Goal: Navigation & Orientation: Understand site structure

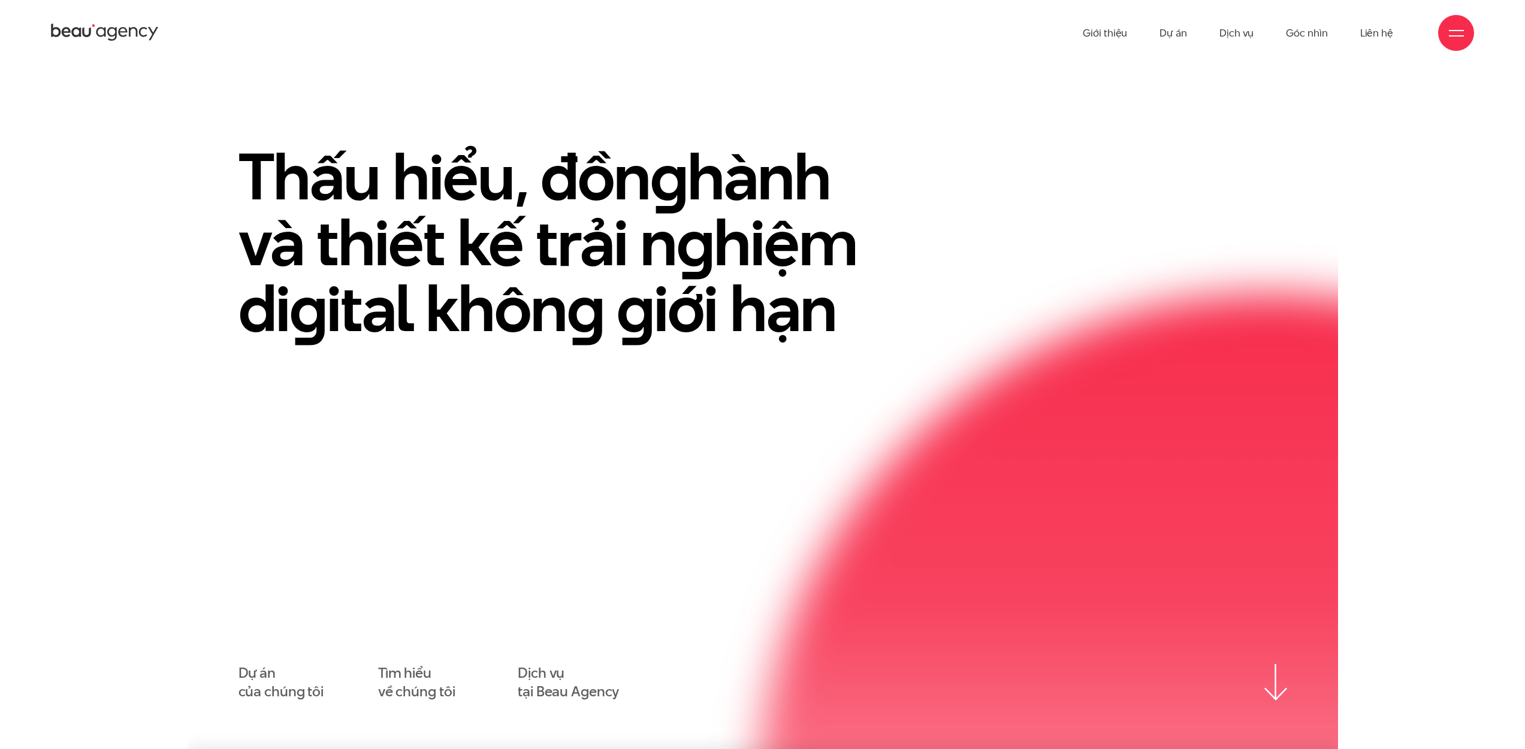
click at [1176, 78] on section "Thấu hiểu, đồn g hành và thiết kế trải n g hiệm di g ital khôn g g iới hạn Dự á…" at bounding box center [763, 408] width 1150 height 684
click at [1175, 38] on link "Dự án" at bounding box center [1173, 33] width 28 height 66
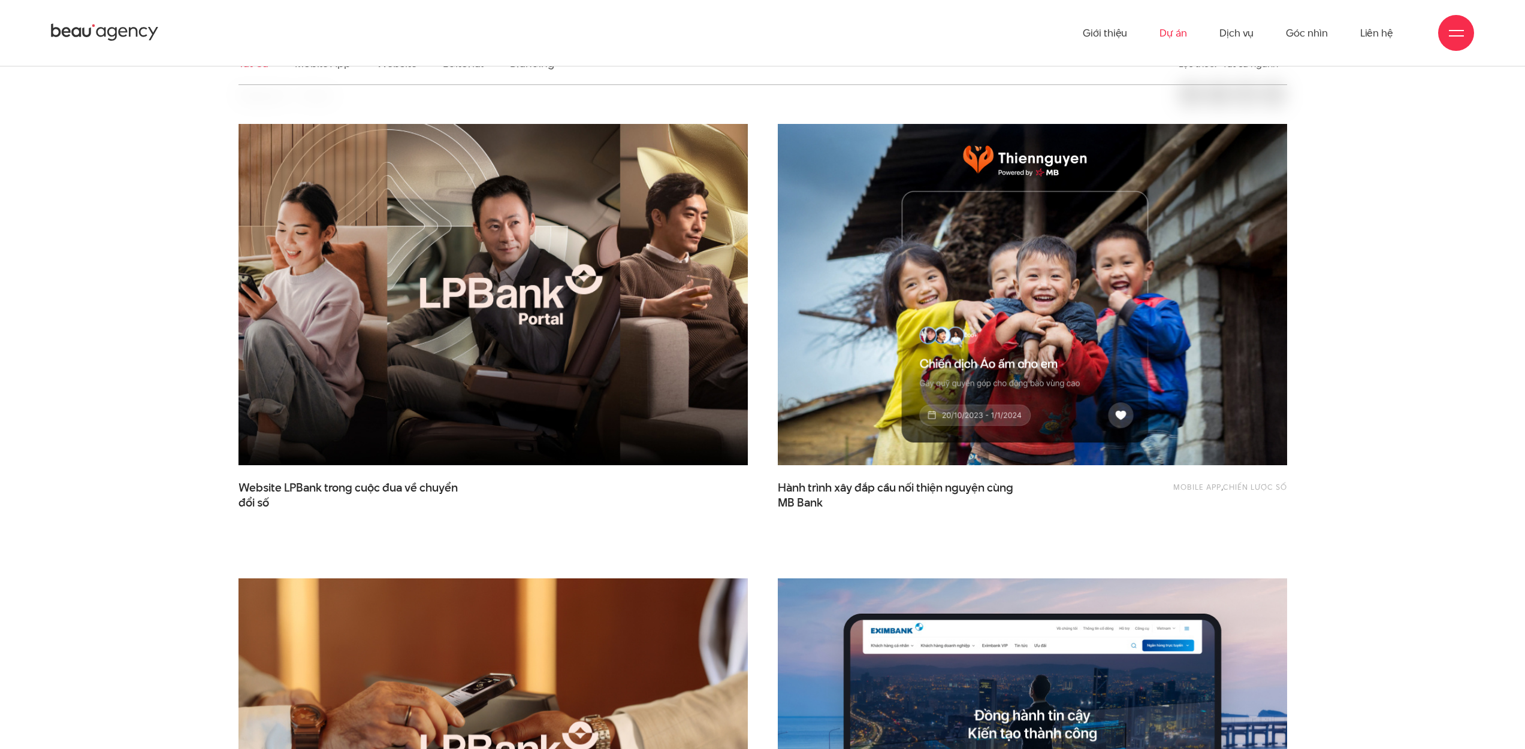
scroll to position [288, 0]
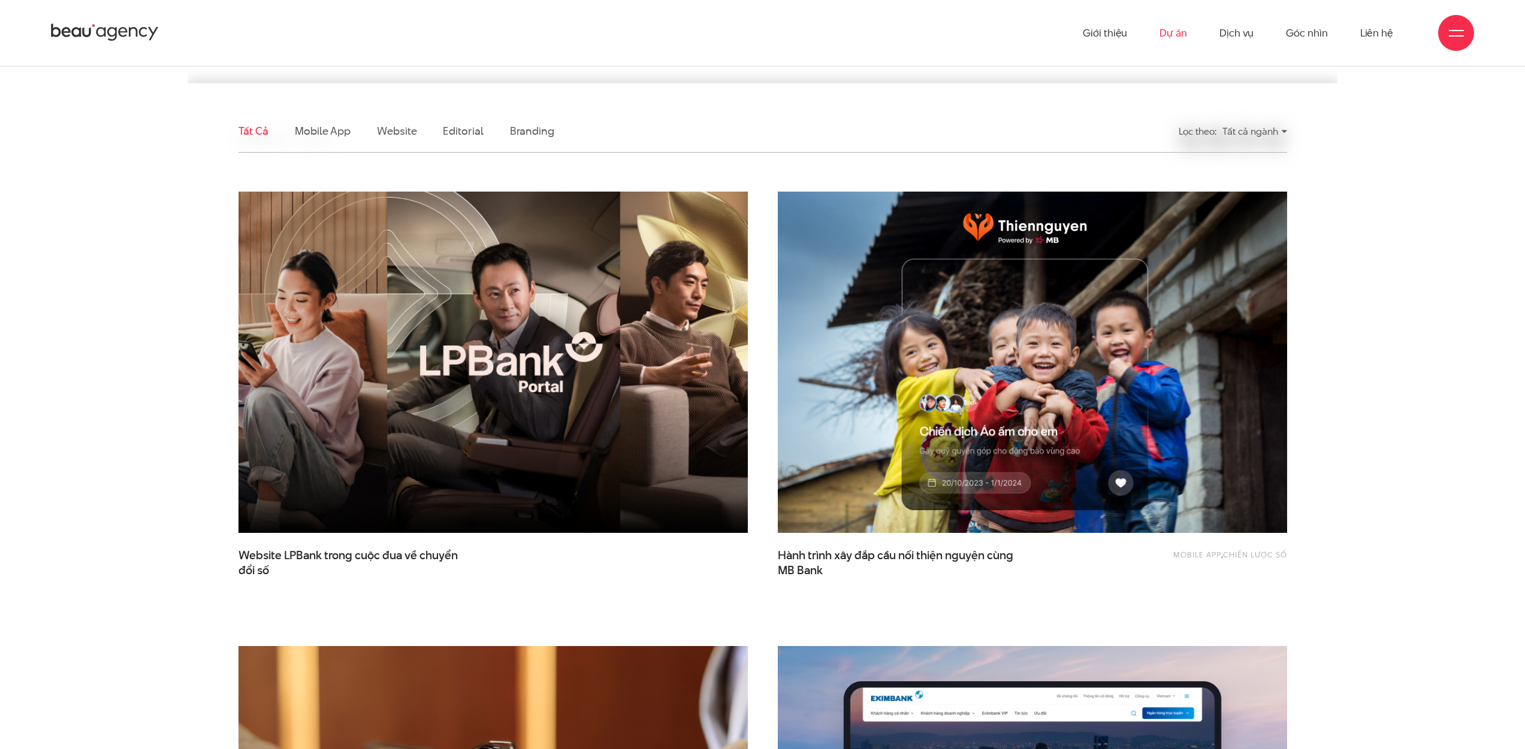
click at [518, 371] on img at bounding box center [493, 362] width 560 height 375
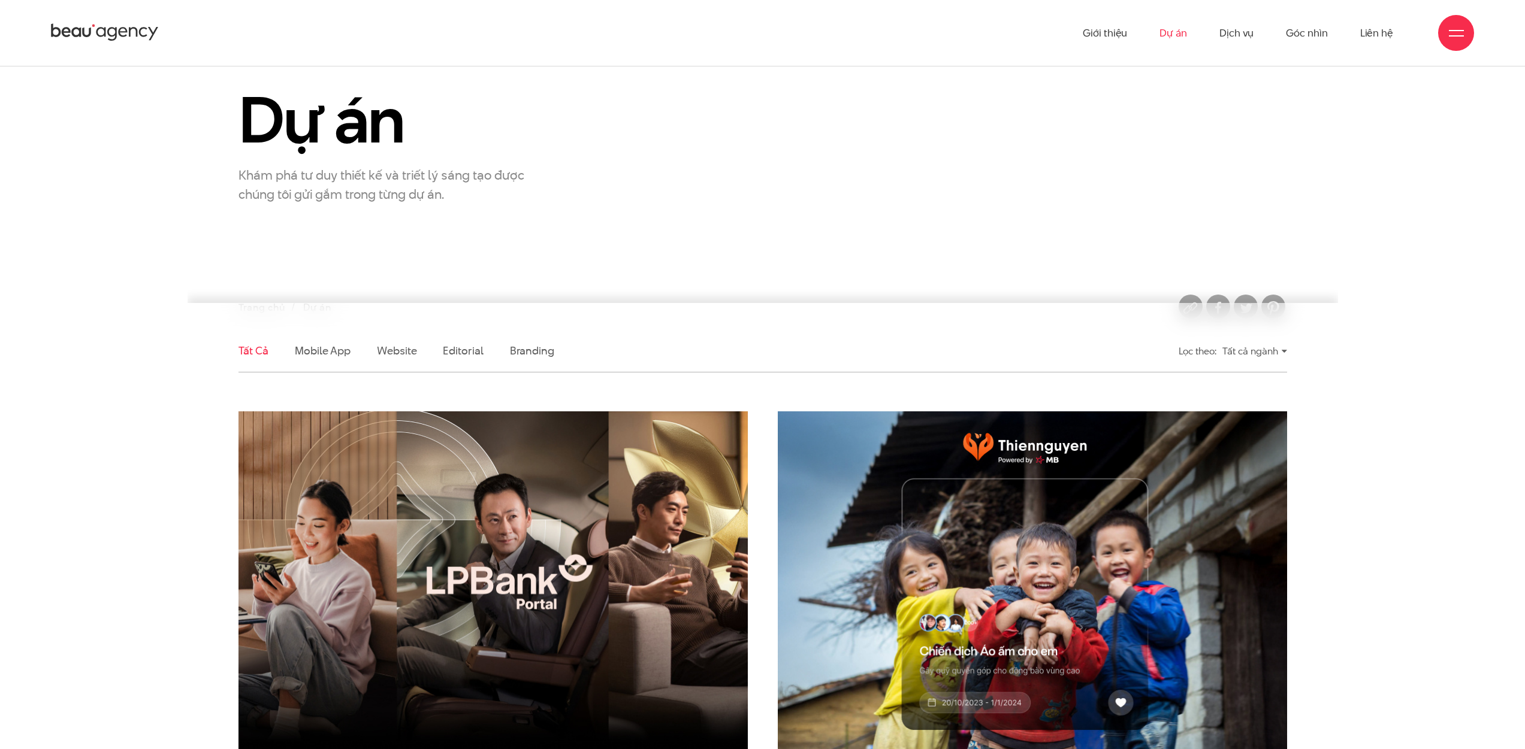
scroll to position [0, 0]
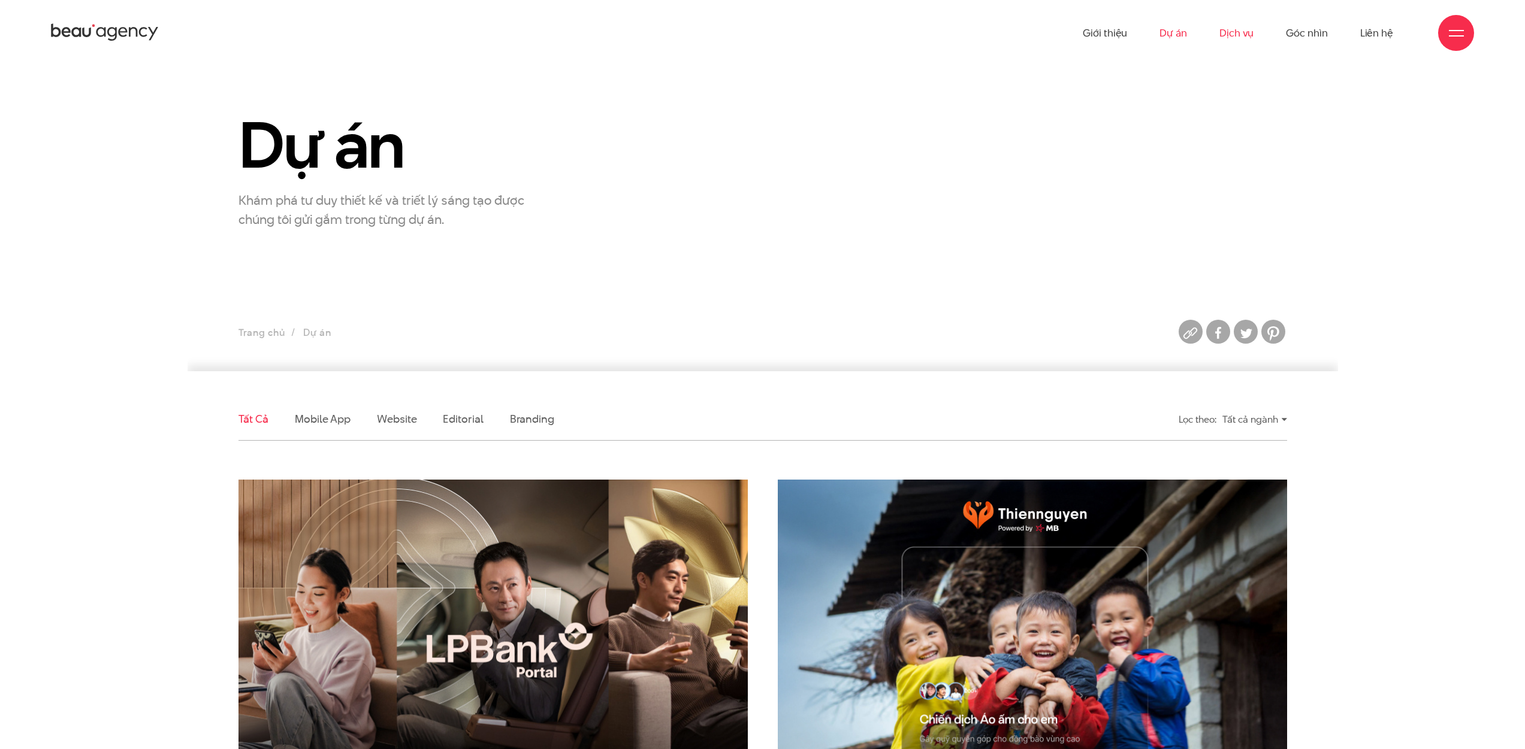
click at [1236, 39] on link "Dịch vụ" at bounding box center [1236, 33] width 34 height 66
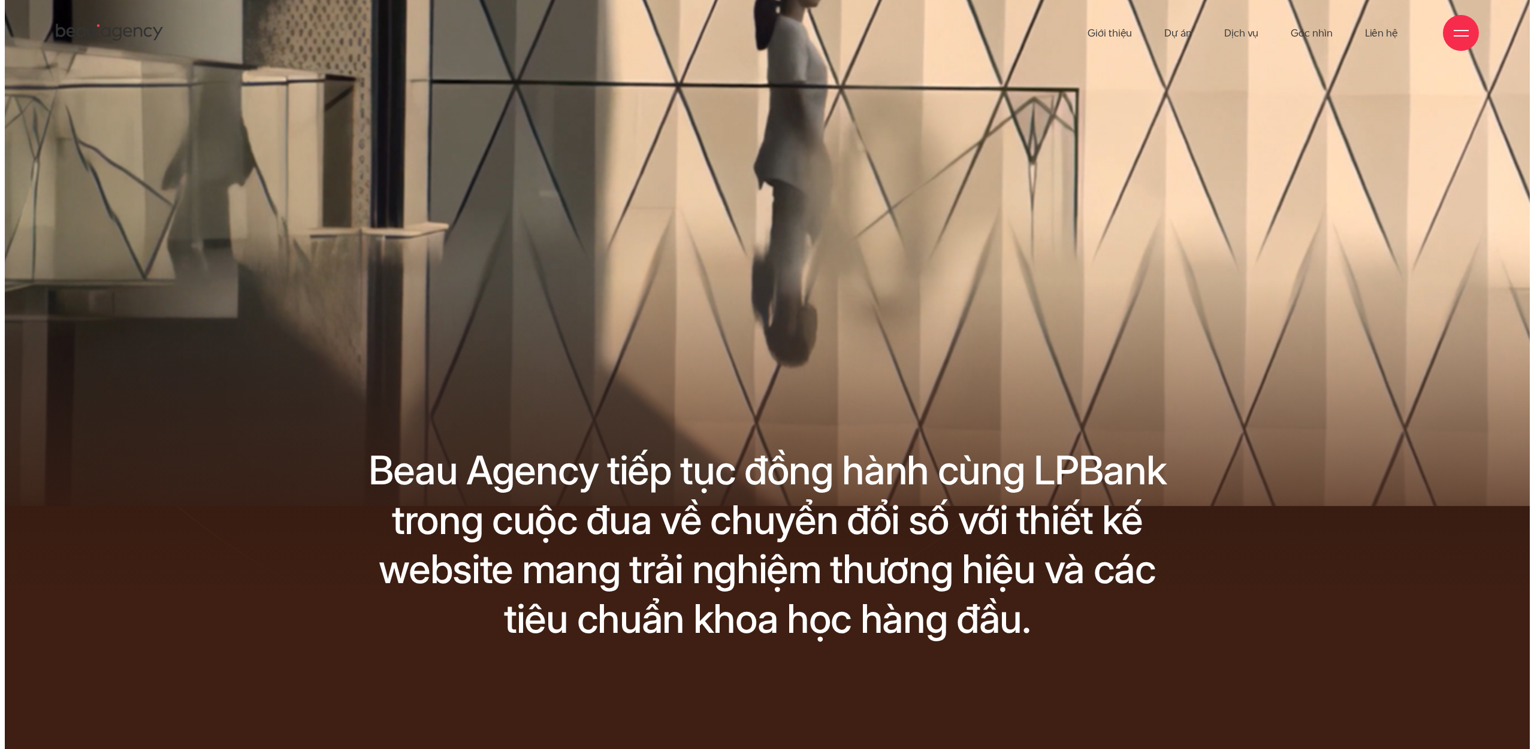
scroll to position [62, 0]
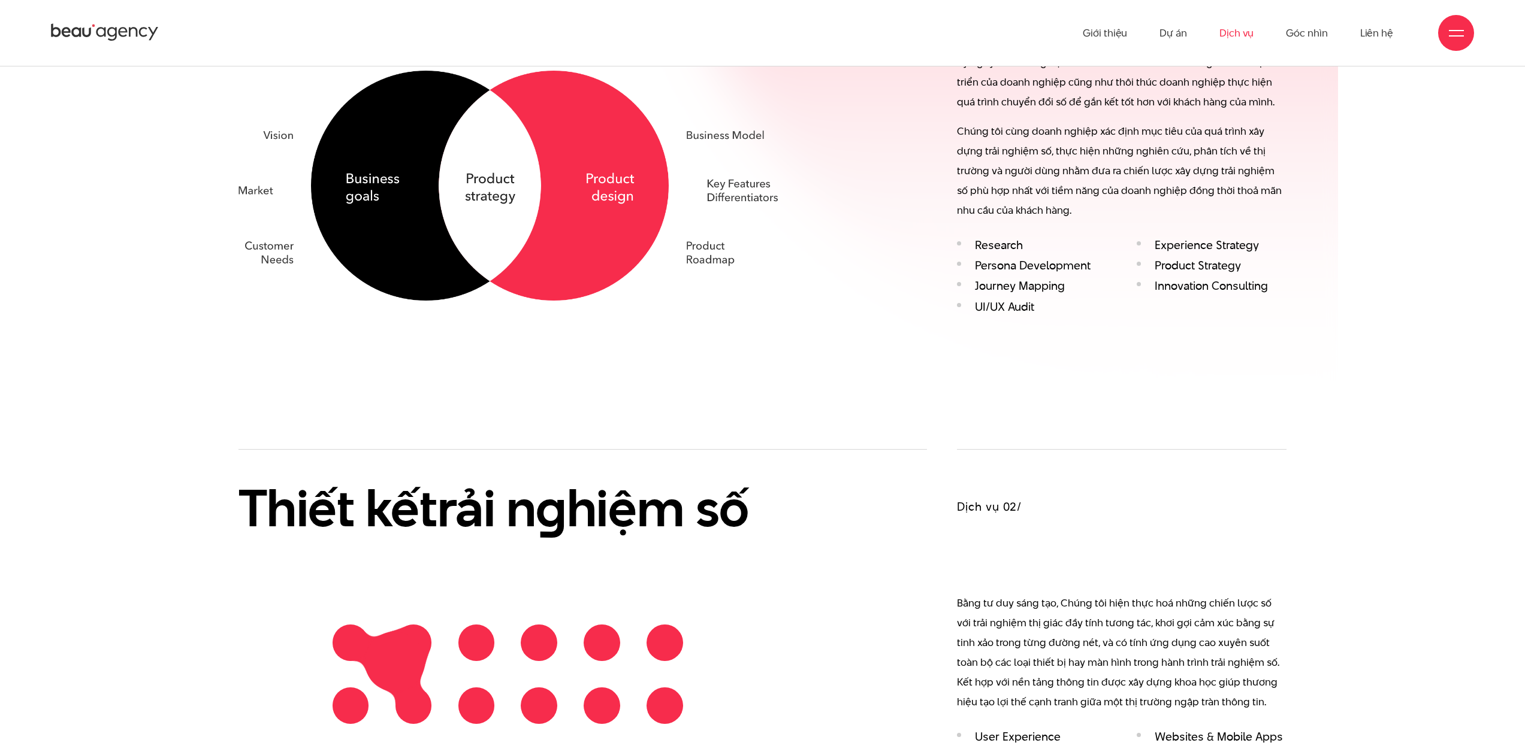
scroll to position [1129, 0]
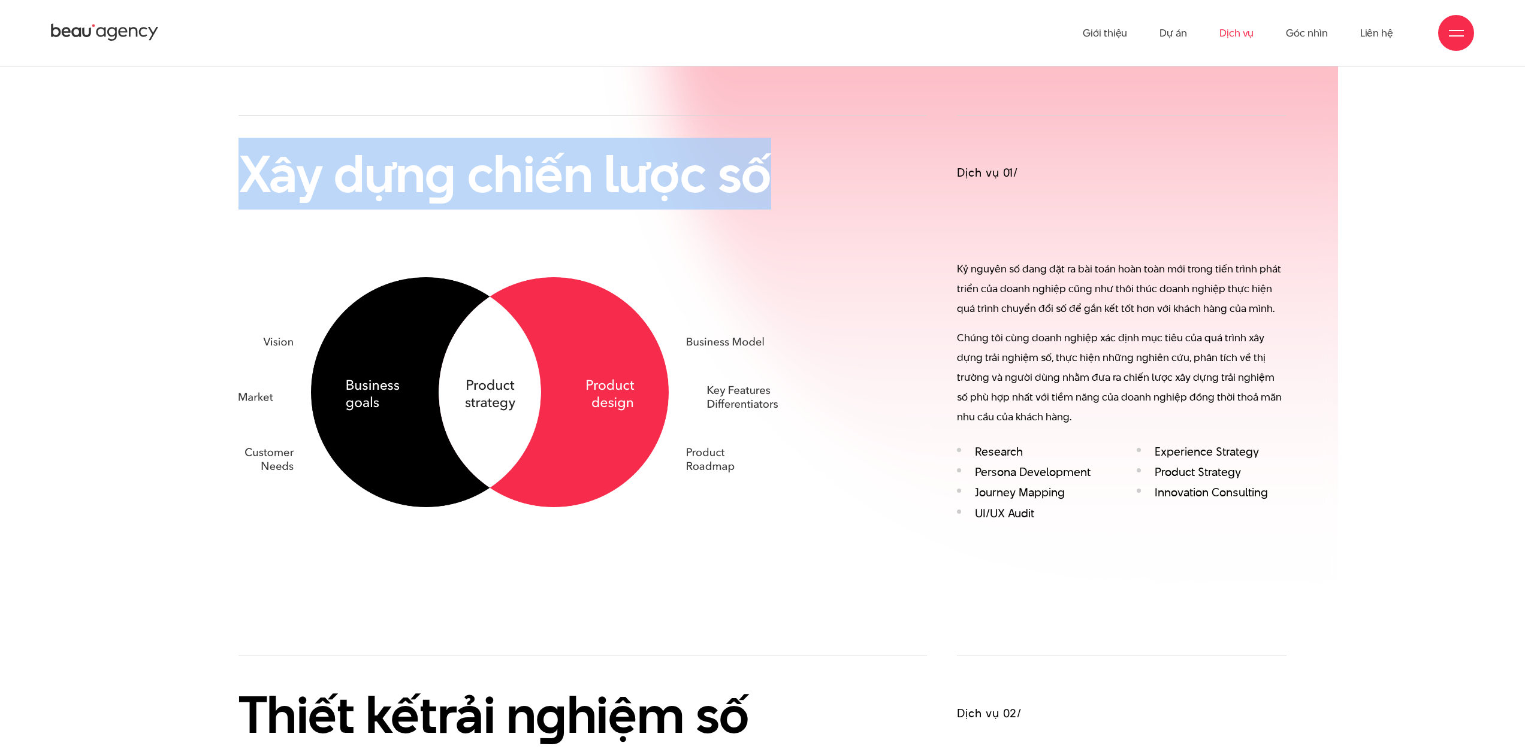
drag, startPoint x: 549, startPoint y: 220, endPoint x: 781, endPoint y: 246, distance: 233.9
click at [815, 247] on div "Xây dựn g chiến lược số" at bounding box center [582, 311] width 689 height 392
drag, startPoint x: 763, startPoint y: 222, endPoint x: 178, endPoint y: 128, distance: 592.3
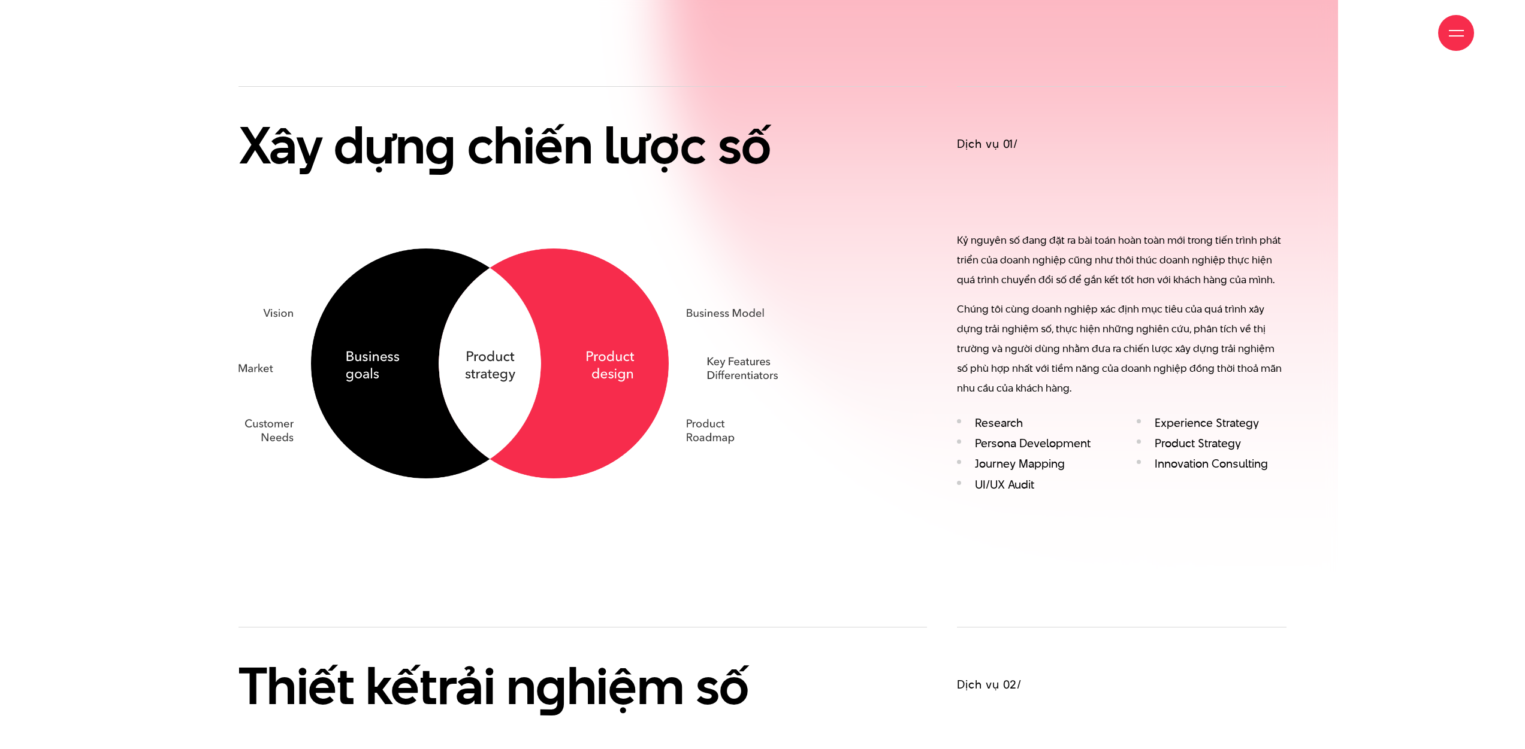
scroll to position [1169, 0]
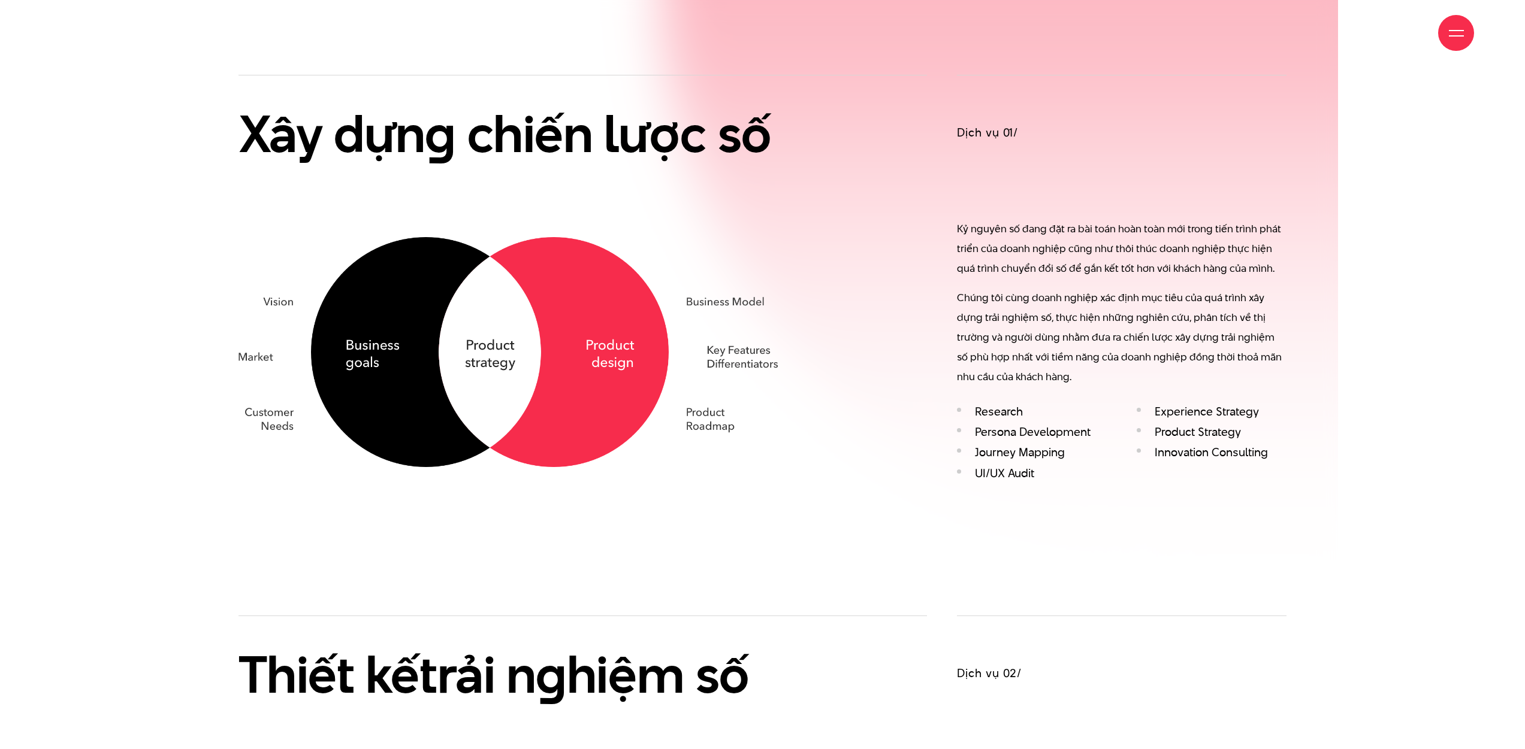
click at [510, 390] on img at bounding box center [507, 352] width 539 height 230
click at [369, 359] on img at bounding box center [507, 352] width 539 height 230
click at [504, 350] on img at bounding box center [507, 352] width 539 height 230
click at [604, 355] on img at bounding box center [507, 352] width 539 height 230
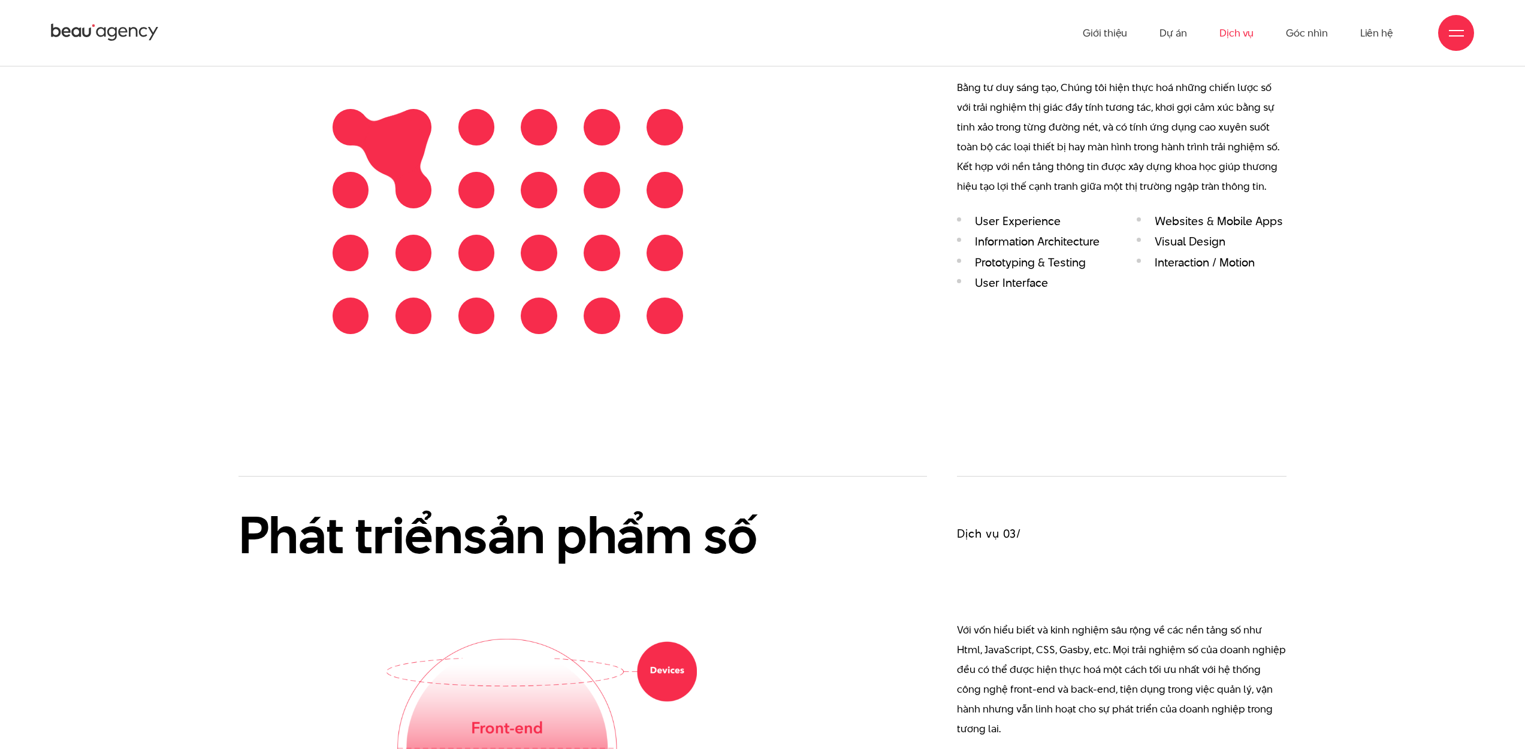
scroll to position [1457, 0]
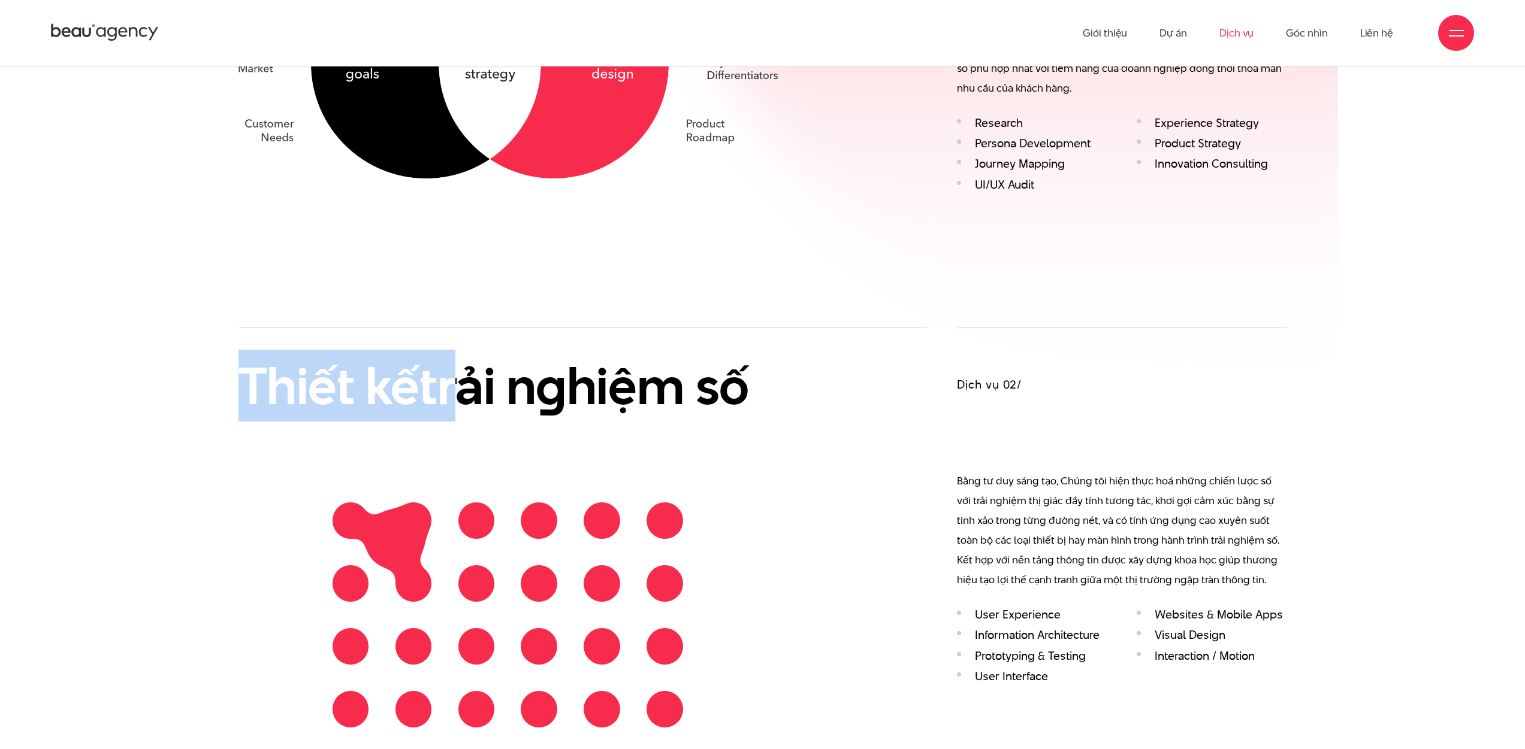
drag, startPoint x: 234, startPoint y: 388, endPoint x: 710, endPoint y: 373, distance: 476.5
click at [641, 379] on div "Thiết kế trải n g hiệm số" at bounding box center [582, 534] width 719 height 414
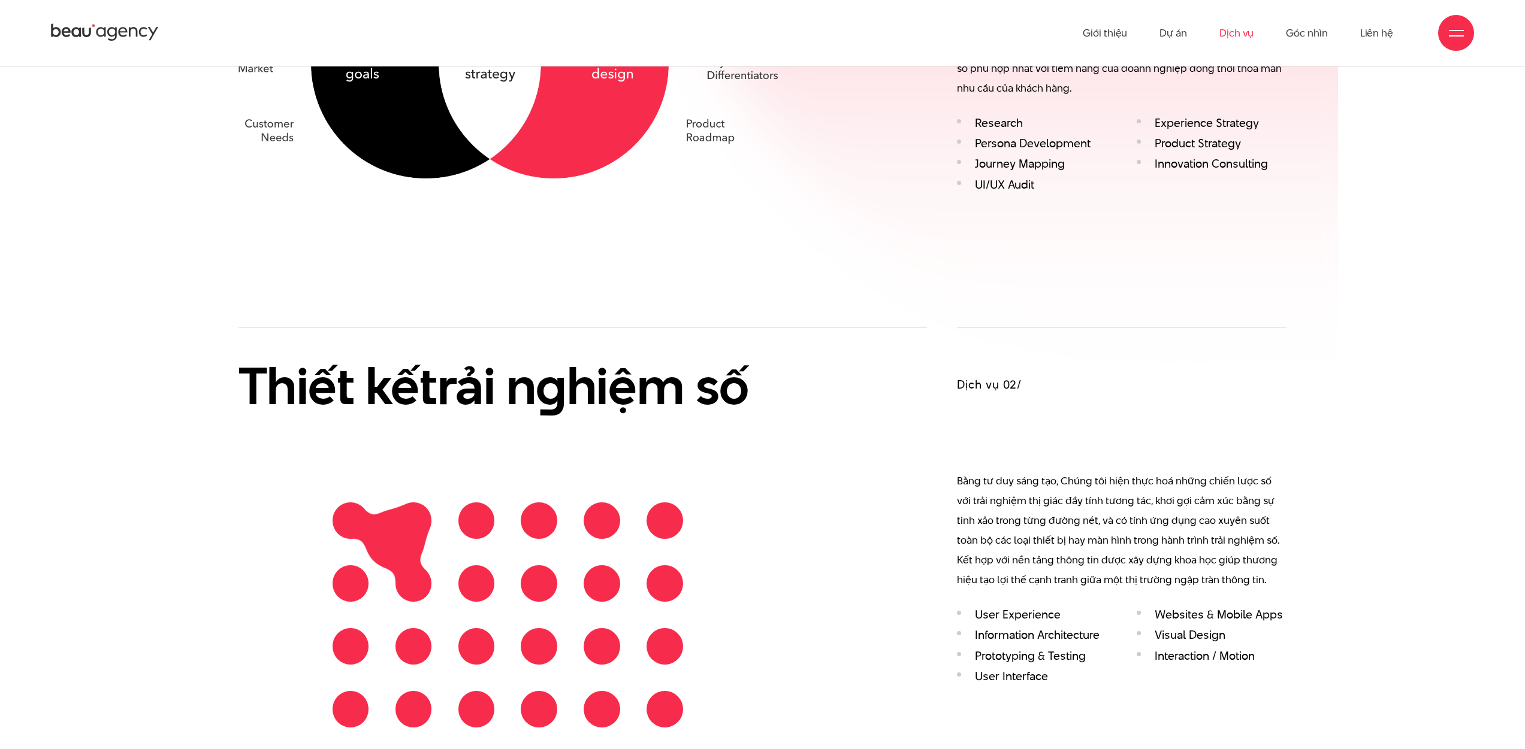
click at [710, 373] on h2 "Thiết kế trải n g hiệm số" at bounding box center [507, 386] width 539 height 57
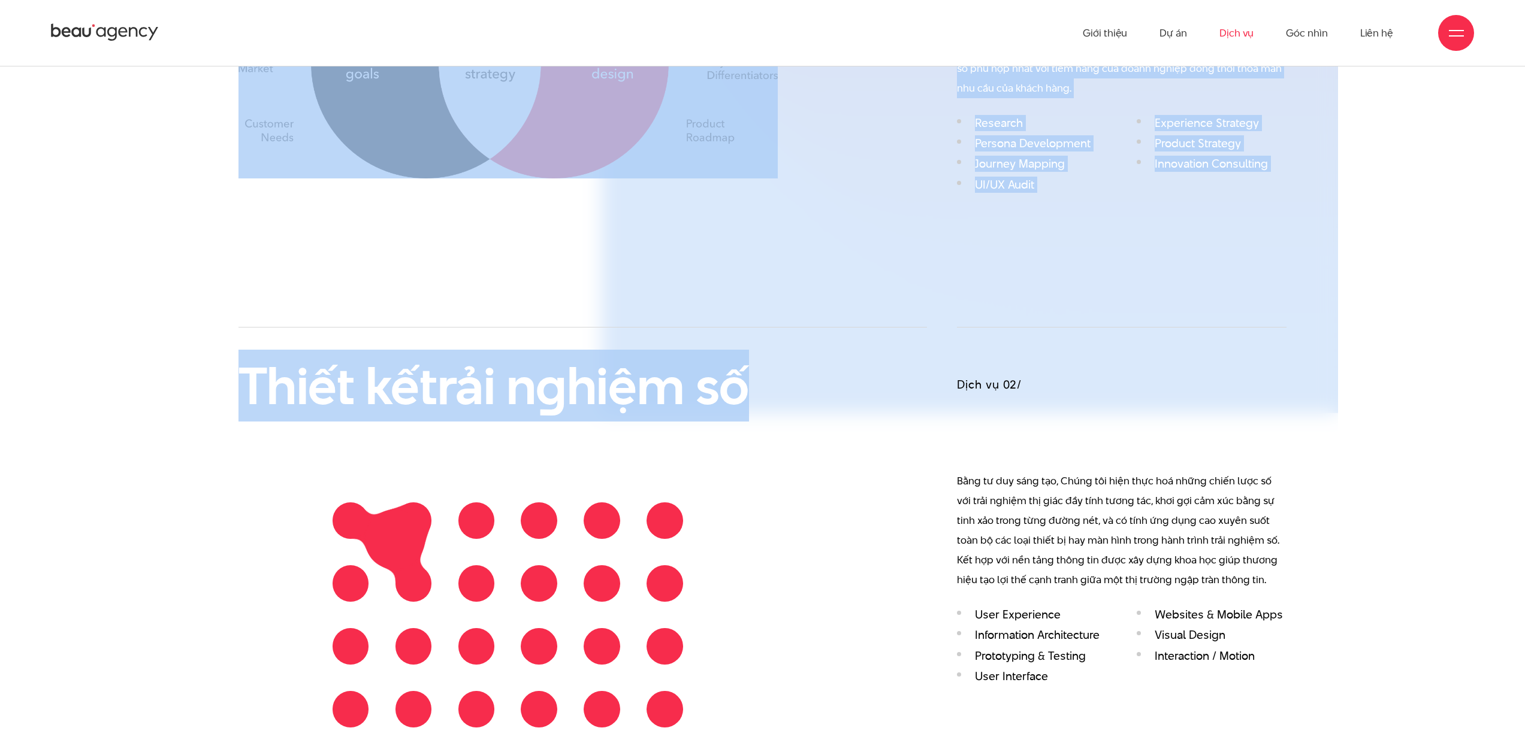
drag, startPoint x: 327, startPoint y: 376, endPoint x: 117, endPoint y: 352, distance: 211.6
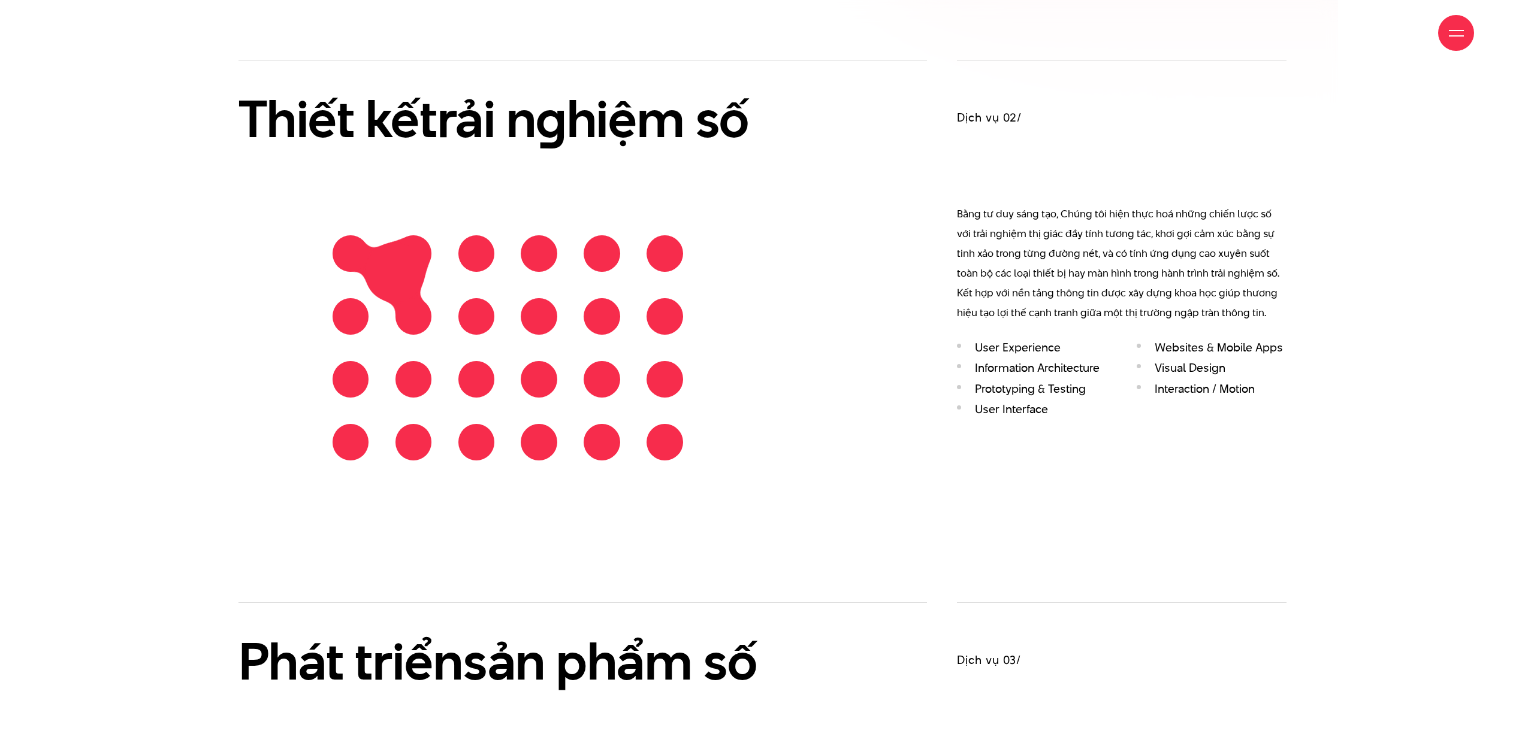
scroll to position [2233, 0]
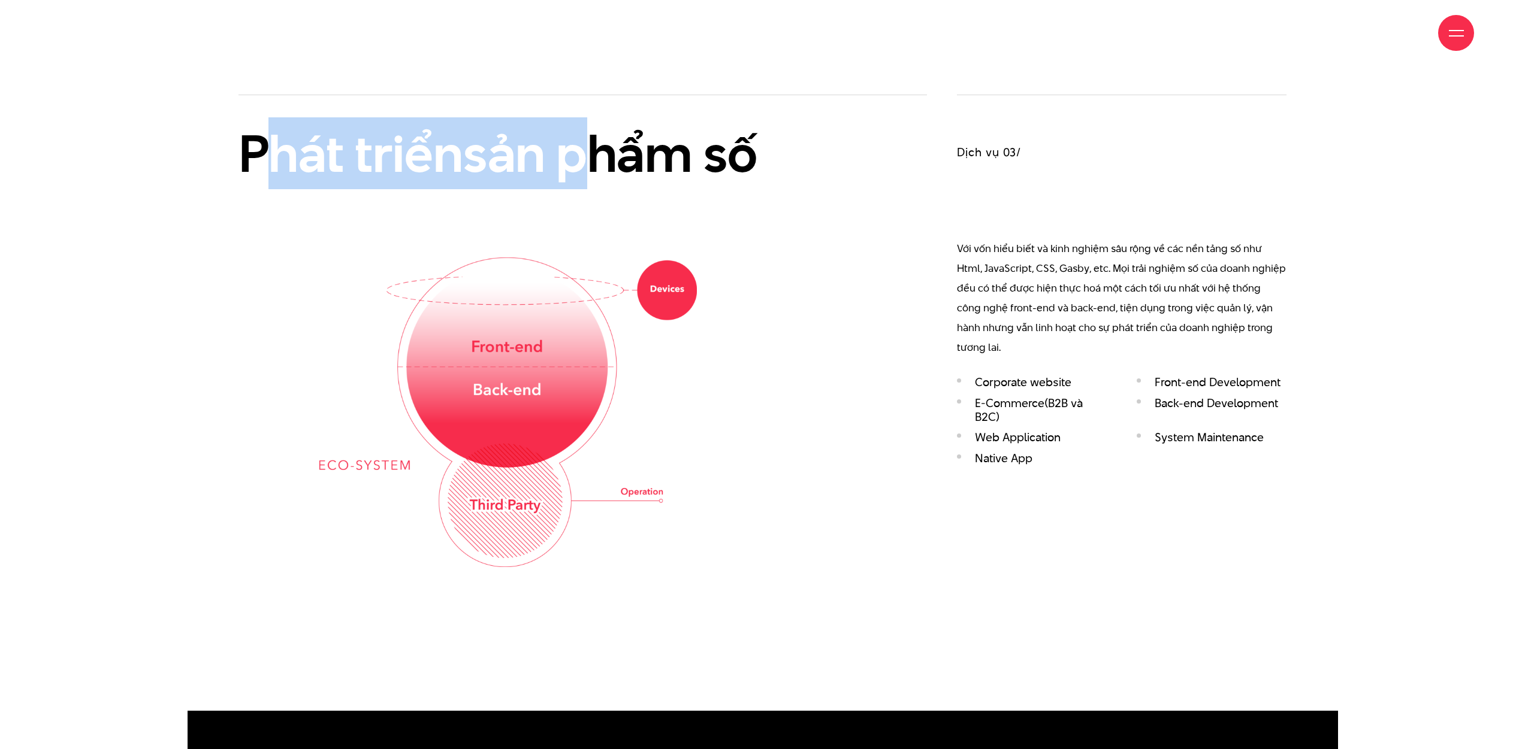
drag, startPoint x: 733, startPoint y: 172, endPoint x: 824, endPoint y: 173, distance: 91.1
click at [790, 173] on div "Phát triển sản phẩm số" at bounding box center [582, 331] width 689 height 472
click at [824, 173] on div "Phát triển sản phẩm số" at bounding box center [582, 331] width 689 height 472
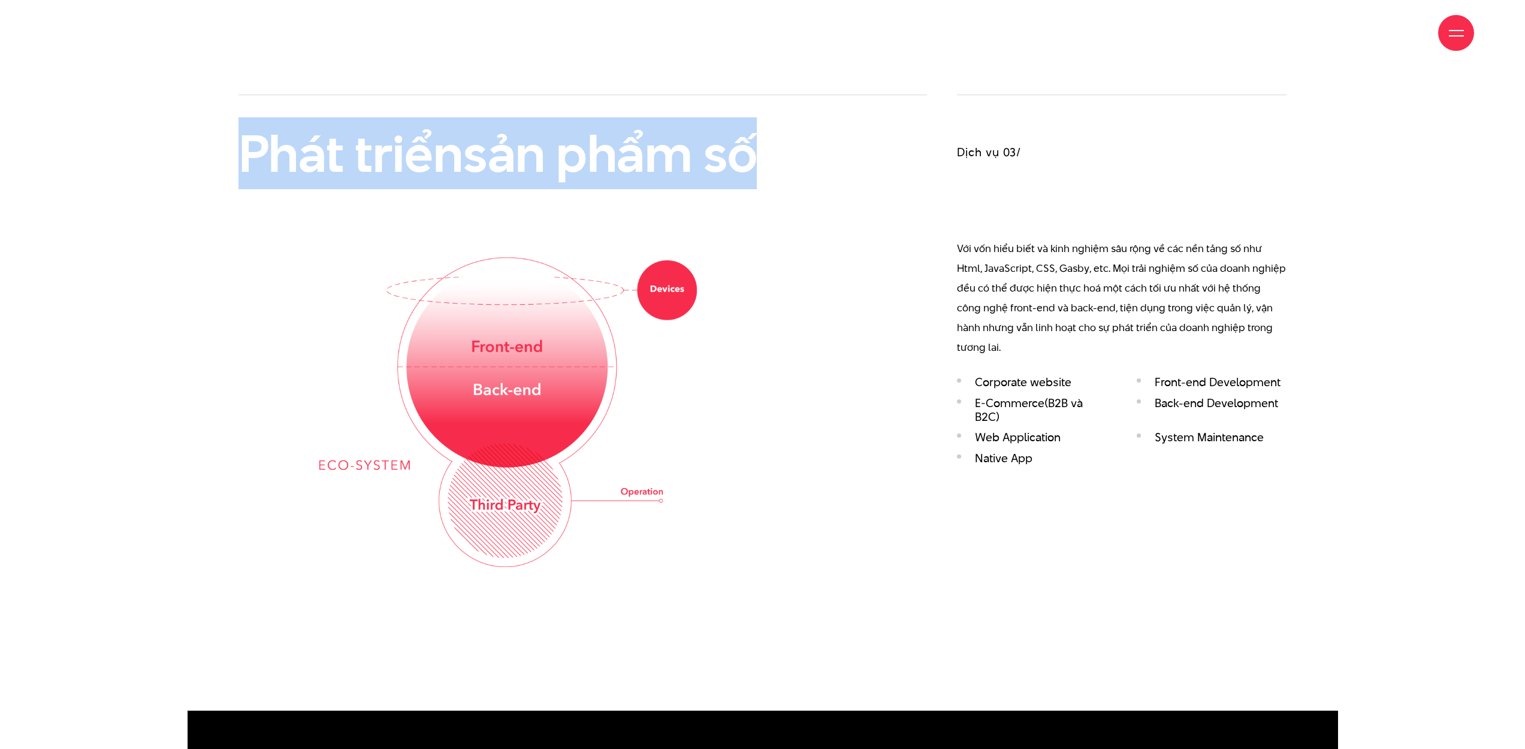
drag, startPoint x: 443, startPoint y: 170, endPoint x: 198, endPoint y: 147, distance: 245.4
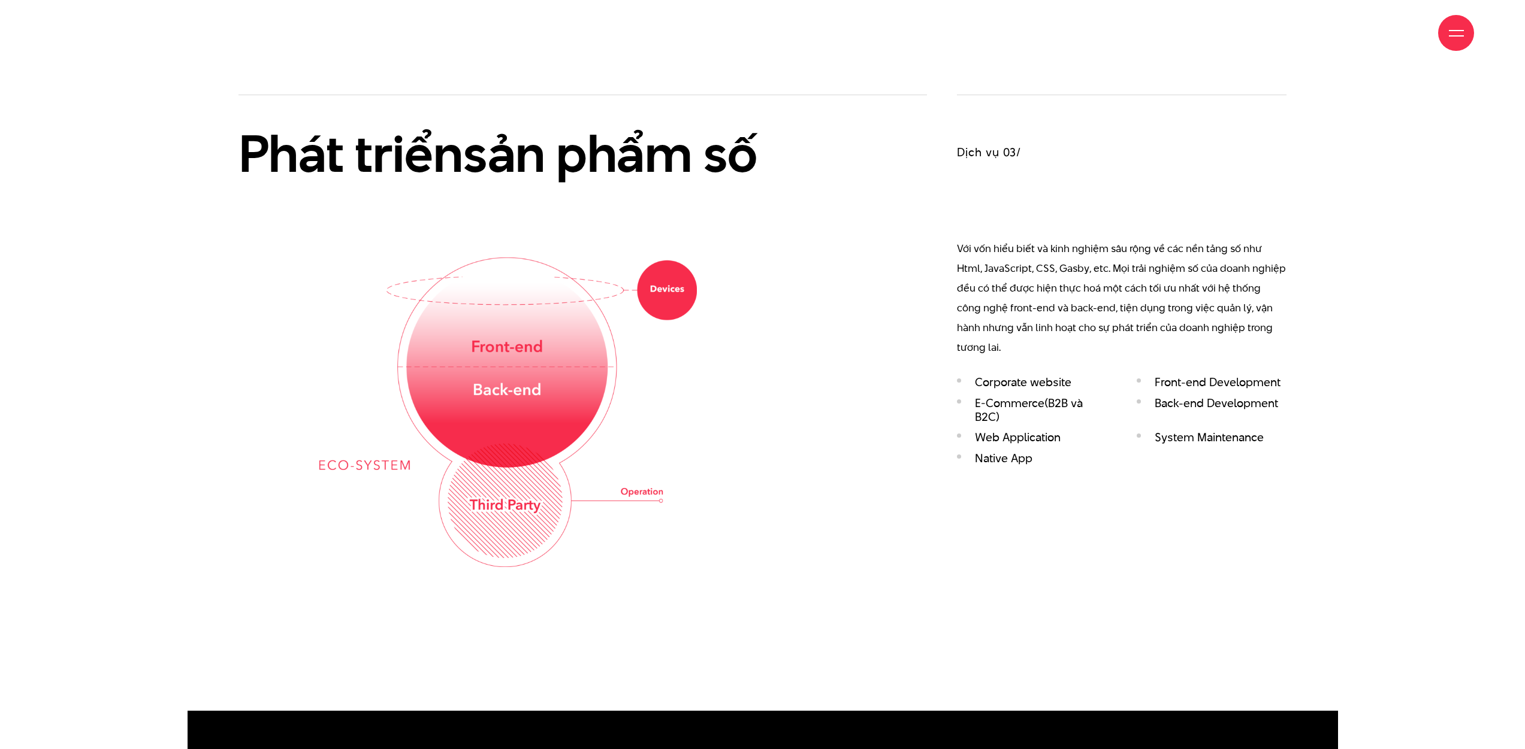
click at [188, 146] on html "Nhảy đến nội dung Giới thiệu Dự án Dịch vụ Góc nhìn Liên hệ Thông tin Email" at bounding box center [763, 247] width 1150 height 4961
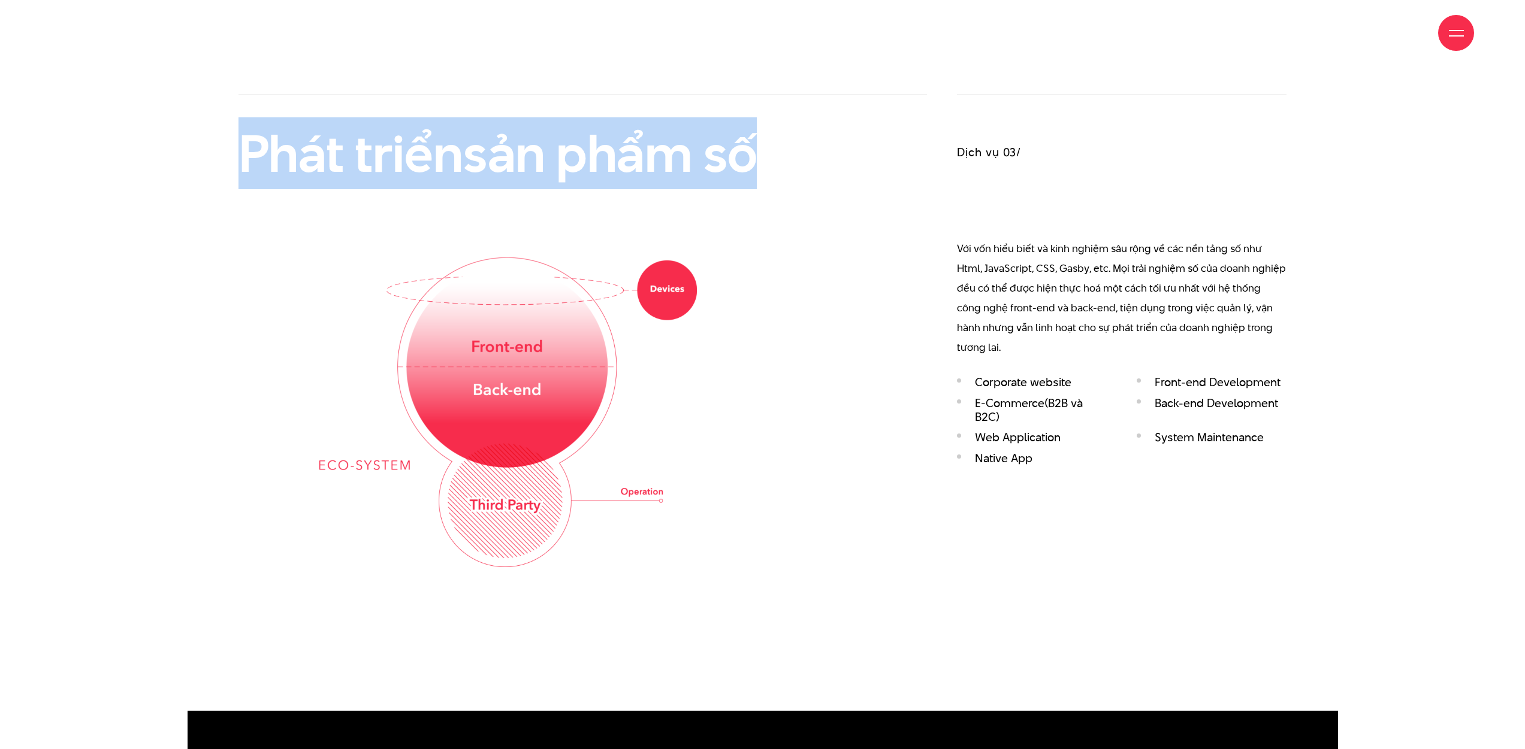
drag, startPoint x: 661, startPoint y: 170, endPoint x: 772, endPoint y: 174, distance: 110.9
click at [772, 174] on html "Nhảy đến nội dung Giới thiệu Dự án Dịch vụ Góc nhìn Liên hệ Thông tin Email" at bounding box center [763, 247] width 1150 height 4961
click at [772, 174] on h2 "Phát triển sản phẩm số" at bounding box center [507, 153] width 539 height 57
drag, startPoint x: 727, startPoint y: 173, endPoint x: 133, endPoint y: 137, distance: 595.4
click at [188, 146] on html "Nhảy đến nội dung Giới thiệu Dự án Dịch vụ Góc nhìn Liên hệ Thông tin Email" at bounding box center [763, 247] width 1150 height 4961
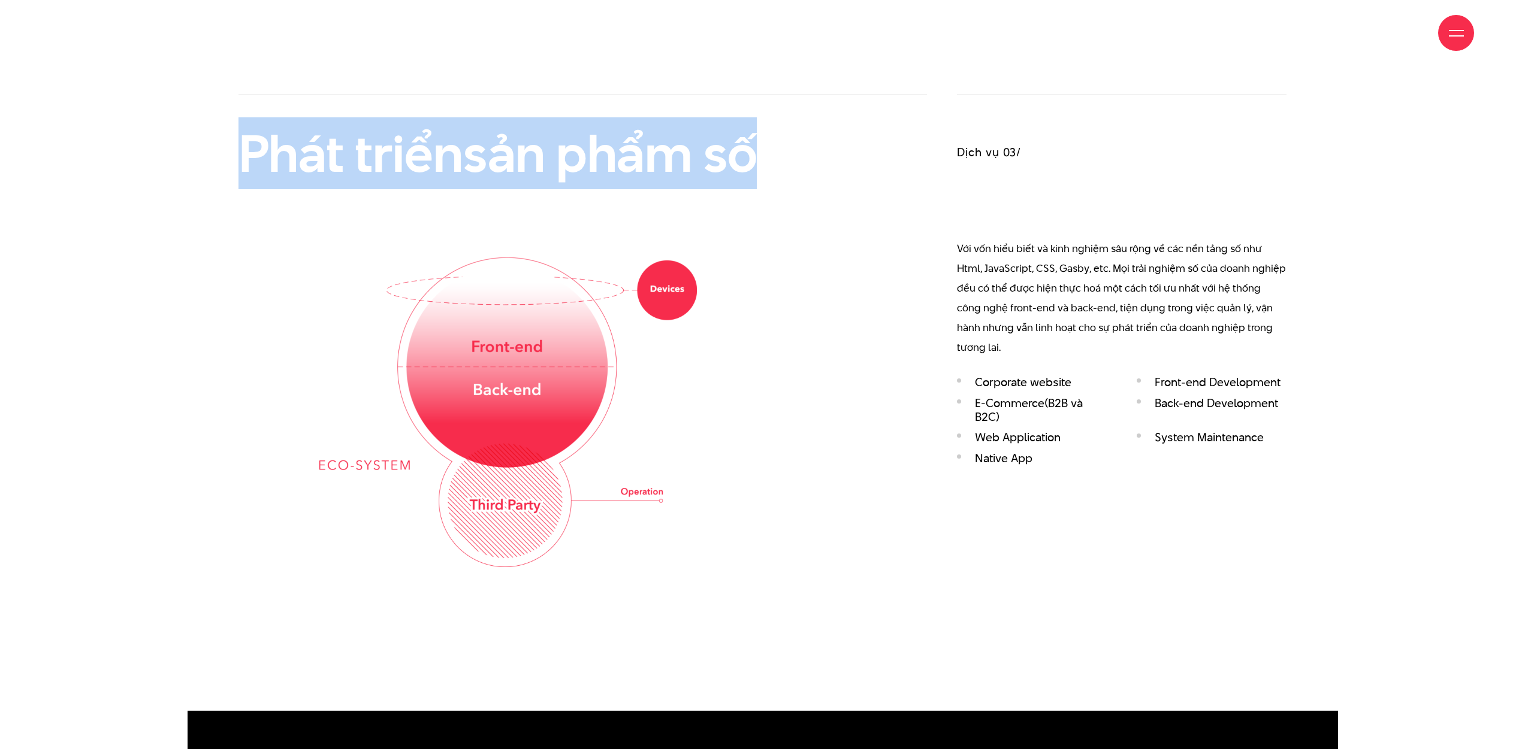
click at [188, 137] on html "Nhảy đến nội dung Giới thiệu Dự án Dịch vụ Góc nhìn Liên hệ Thông tin Email" at bounding box center [763, 247] width 1150 height 4961
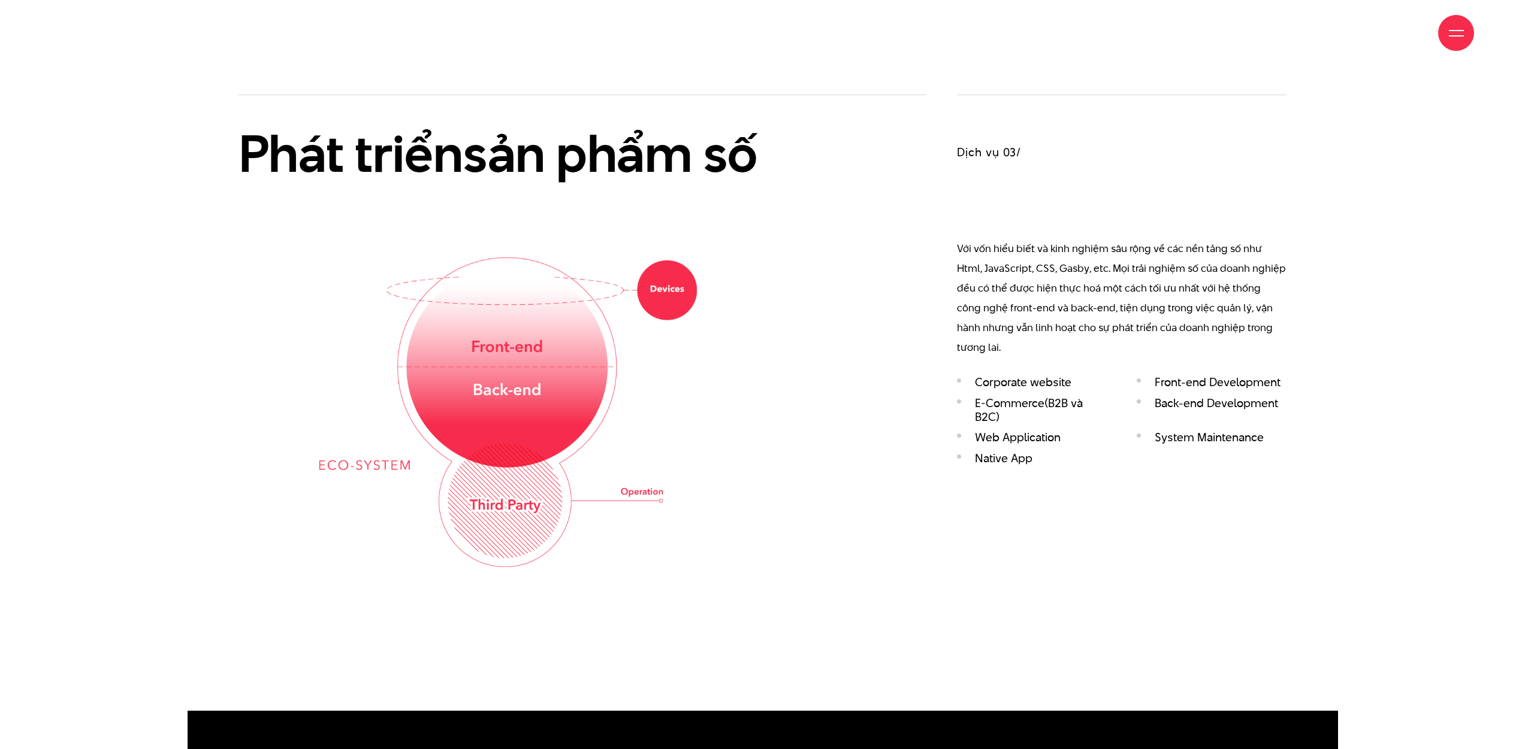
click at [670, 234] on div "Phát triển sản phẩm số" at bounding box center [507, 346] width 539 height 442
click at [1017, 382] on li "Corporate website" at bounding box center [1032, 383] width 150 height 14
click at [993, 483] on div "Dịch vụ 03/ Với vốn hiểu biết và kinh nghiệm sâu rộng về các nền tảng số như Ht…" at bounding box center [1121, 331] width 359 height 472
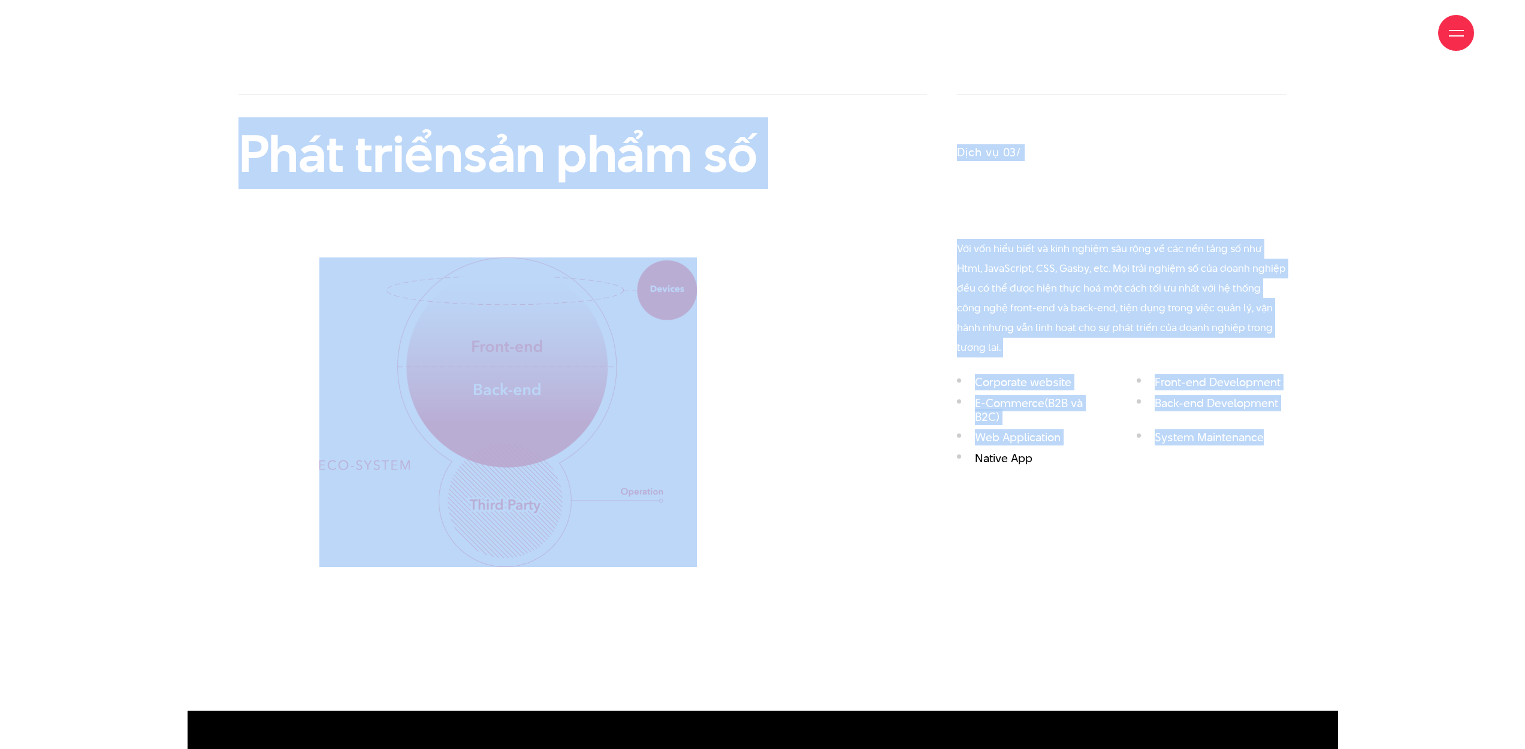
drag, startPoint x: 1201, startPoint y: 474, endPoint x: 251, endPoint y: 93, distance: 1023.6
drag, startPoint x: 424, startPoint y: 196, endPoint x: 1302, endPoint y: 534, distance: 940.4
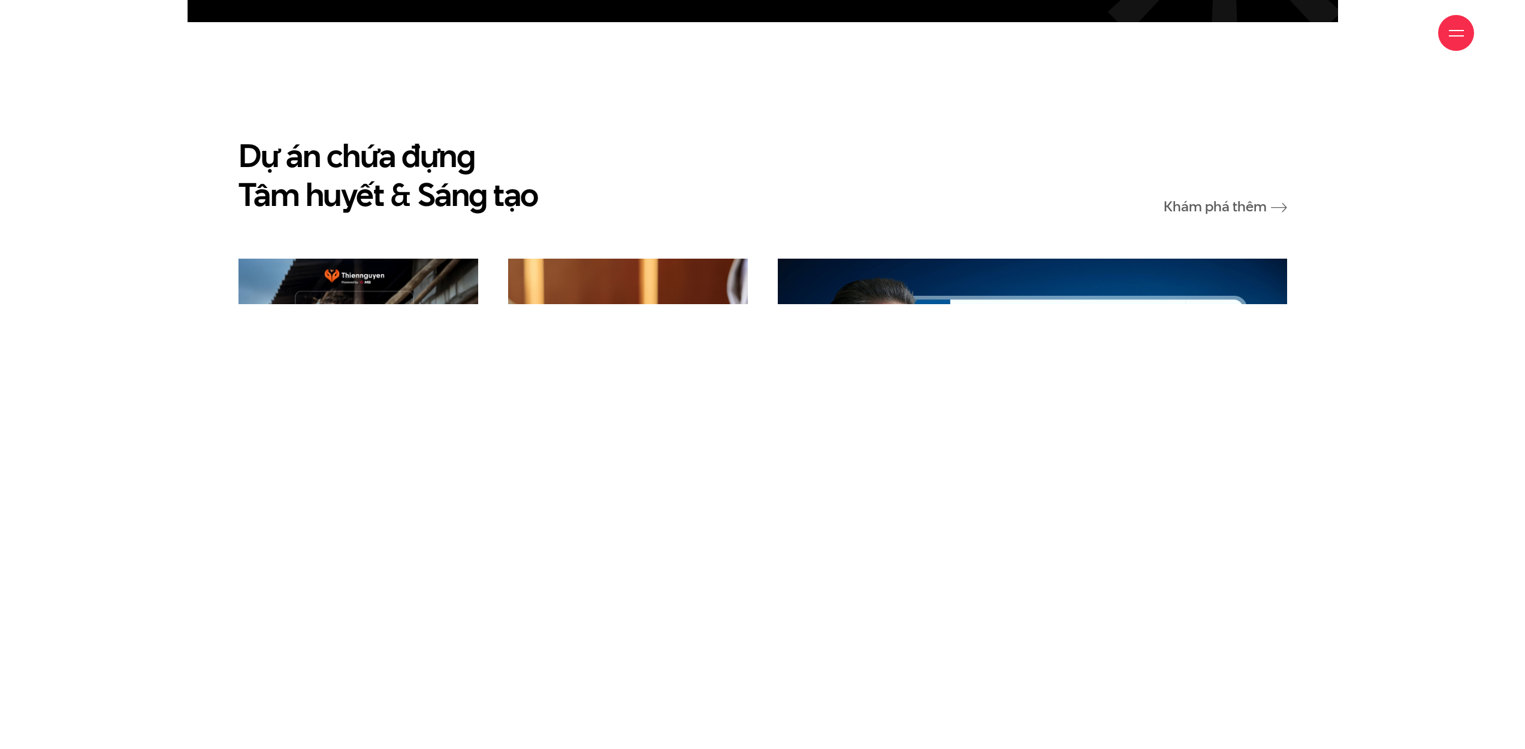
scroll to position [4196, 0]
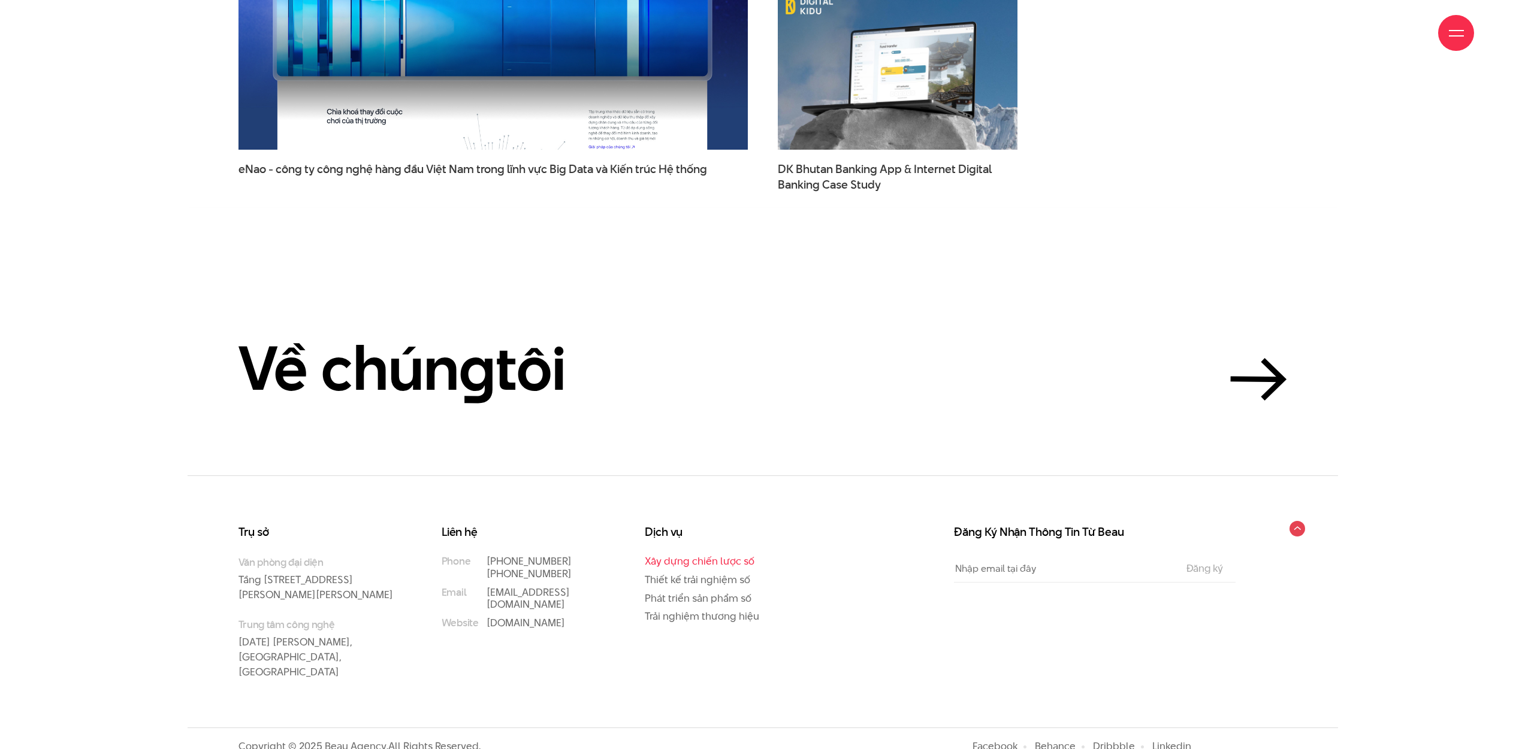
click at [698, 561] on link "Xây dựng chiến lược số" at bounding box center [700, 561] width 110 height 14
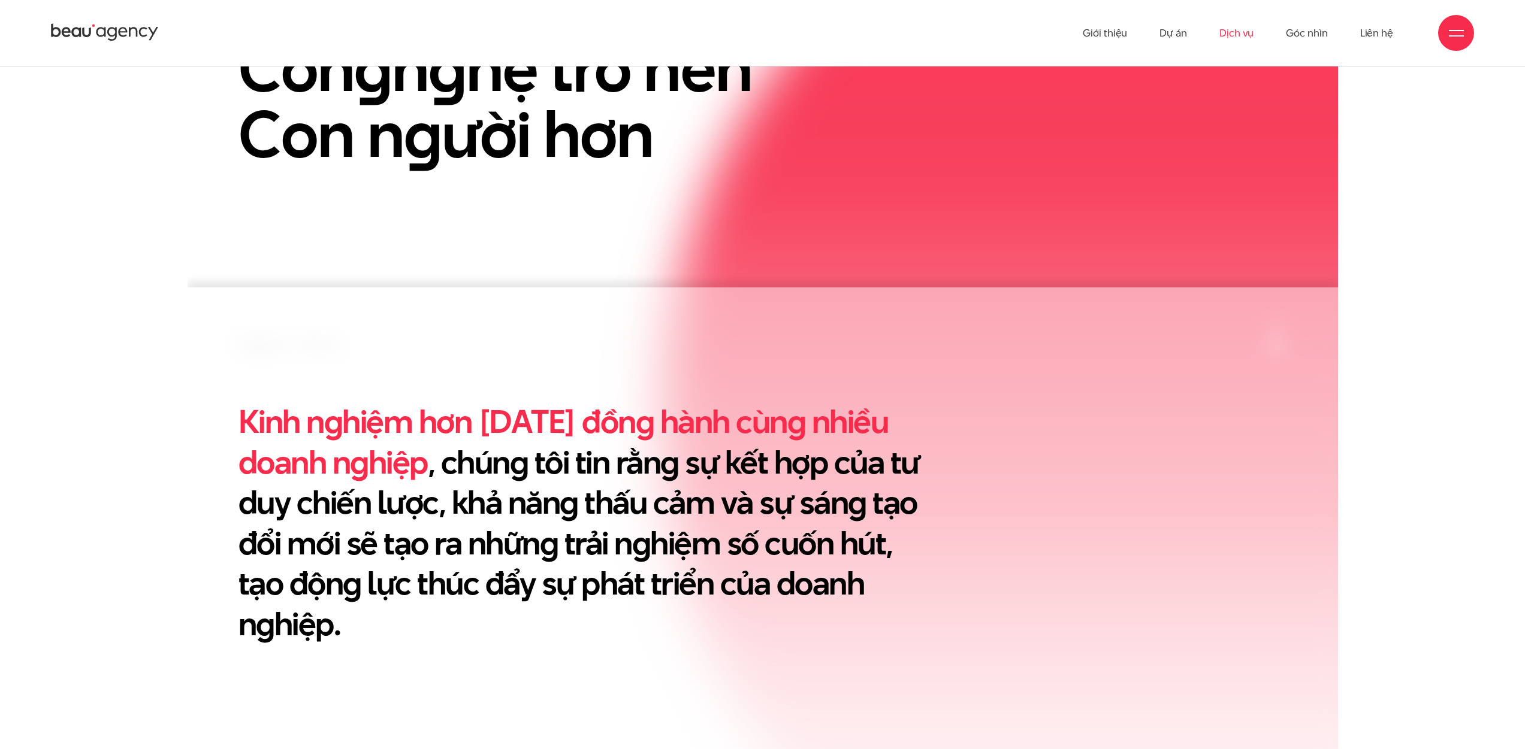
scroll to position [342, 0]
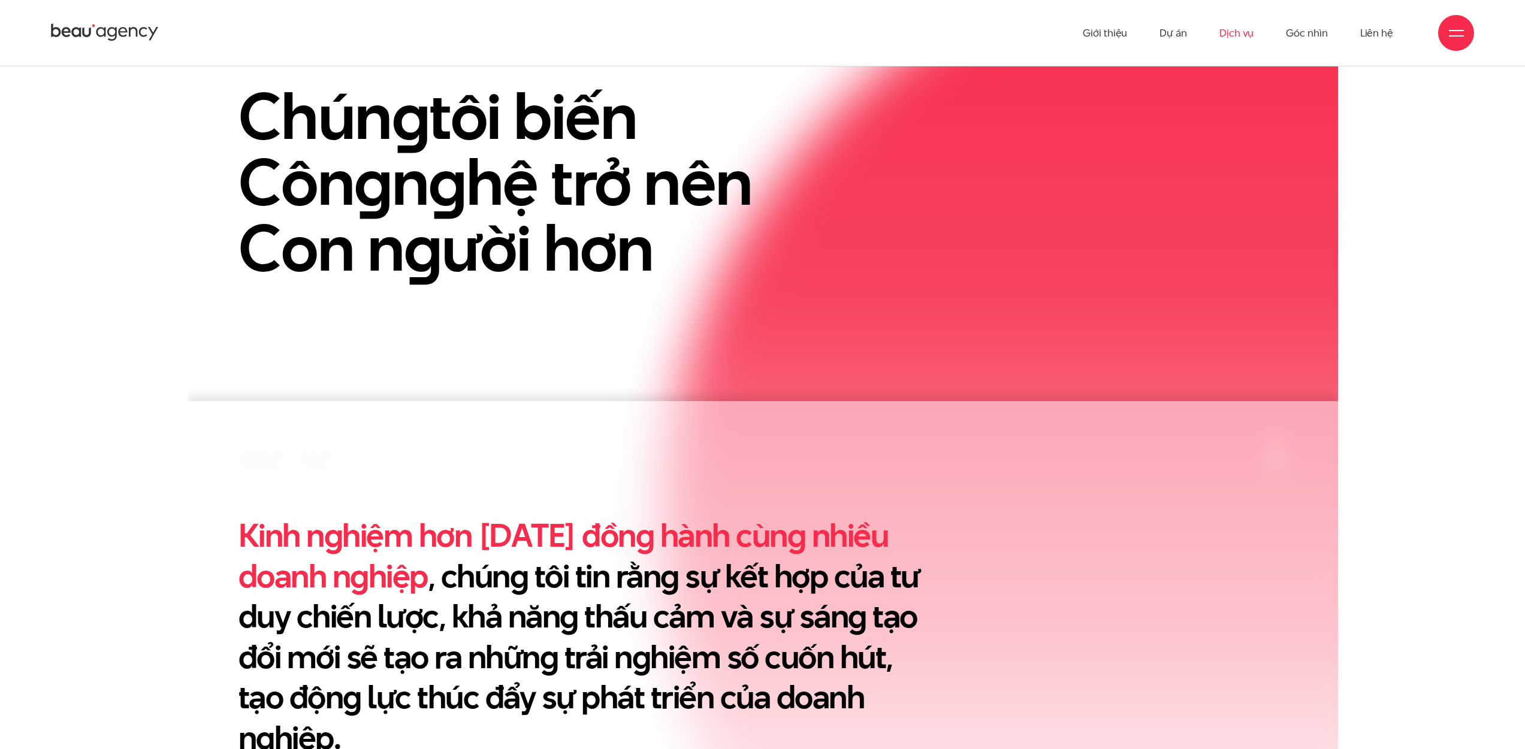
click at [119, 36] on icon at bounding box center [105, 32] width 108 height 21
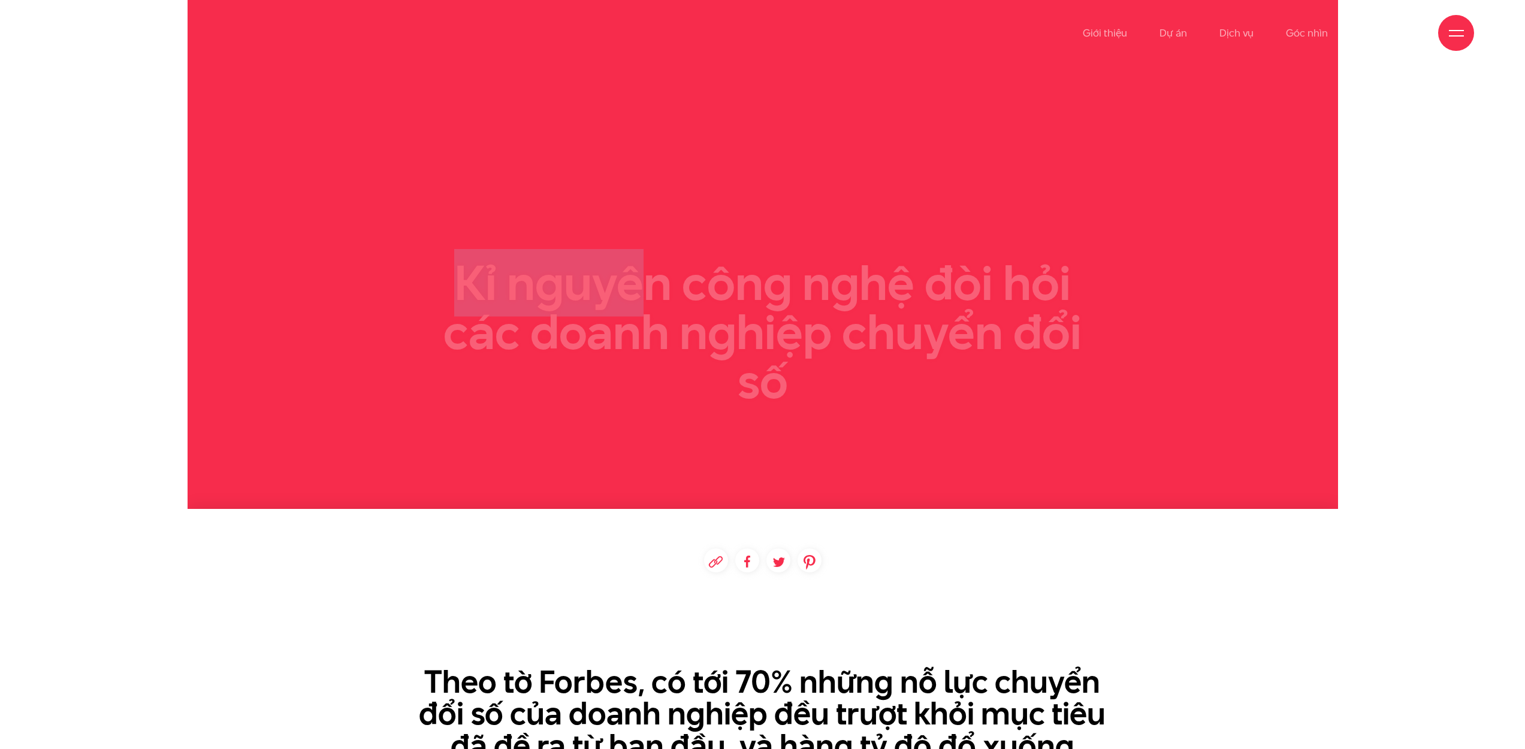
drag, startPoint x: 364, startPoint y: 182, endPoint x: 785, endPoint y: 291, distance: 435.2
click at [775, 289] on section at bounding box center [763, 254] width 1150 height 509
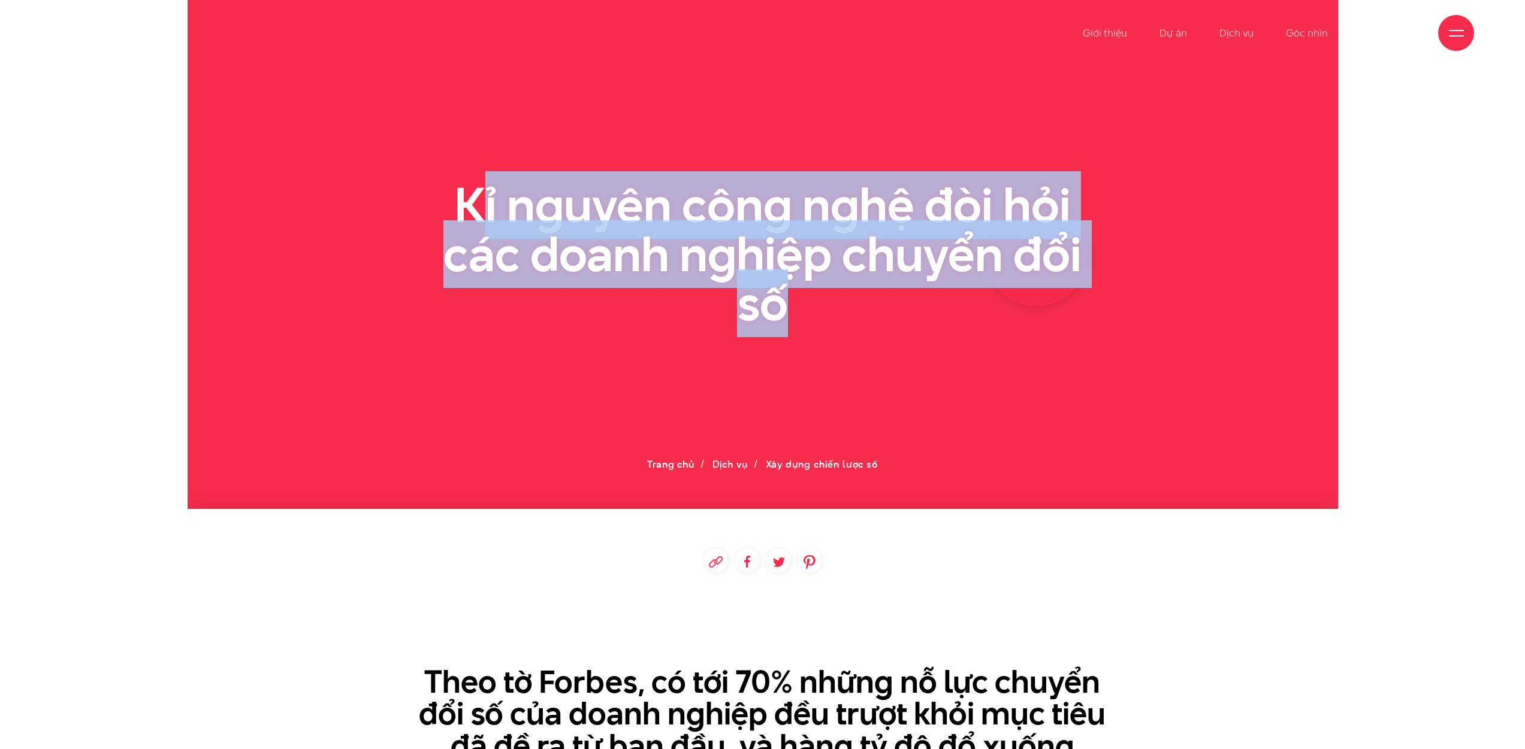
drag, startPoint x: 422, startPoint y: 184, endPoint x: 346, endPoint y: 158, distance: 79.8
click at [366, 165] on section at bounding box center [763, 254] width 1150 height 509
click at [346, 158] on section at bounding box center [763, 254] width 1150 height 509
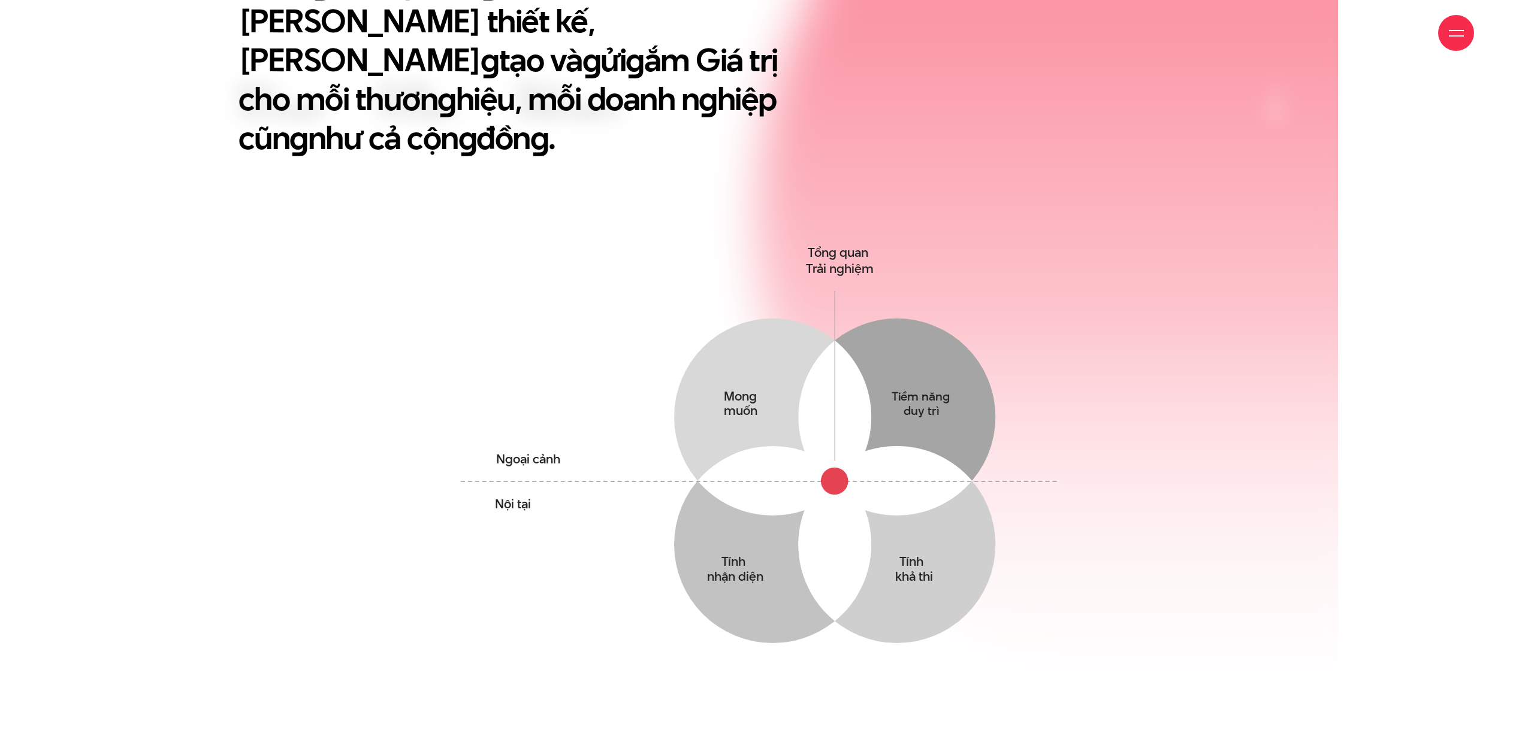
scroll to position [991, 0]
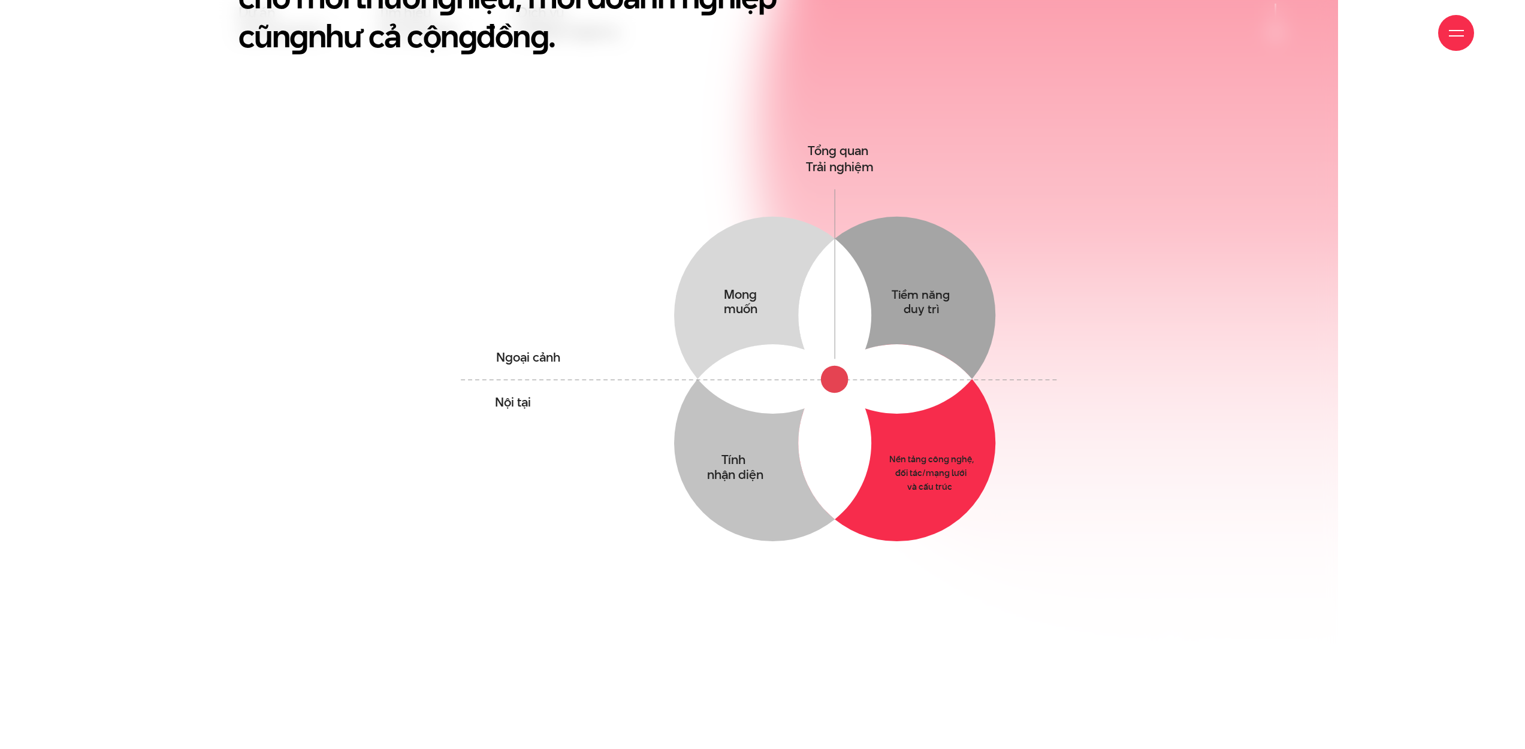
drag, startPoint x: 909, startPoint y: 417, endPoint x: 964, endPoint y: 442, distance: 60.6
click at [963, 442] on circle at bounding box center [897, 442] width 197 height 197
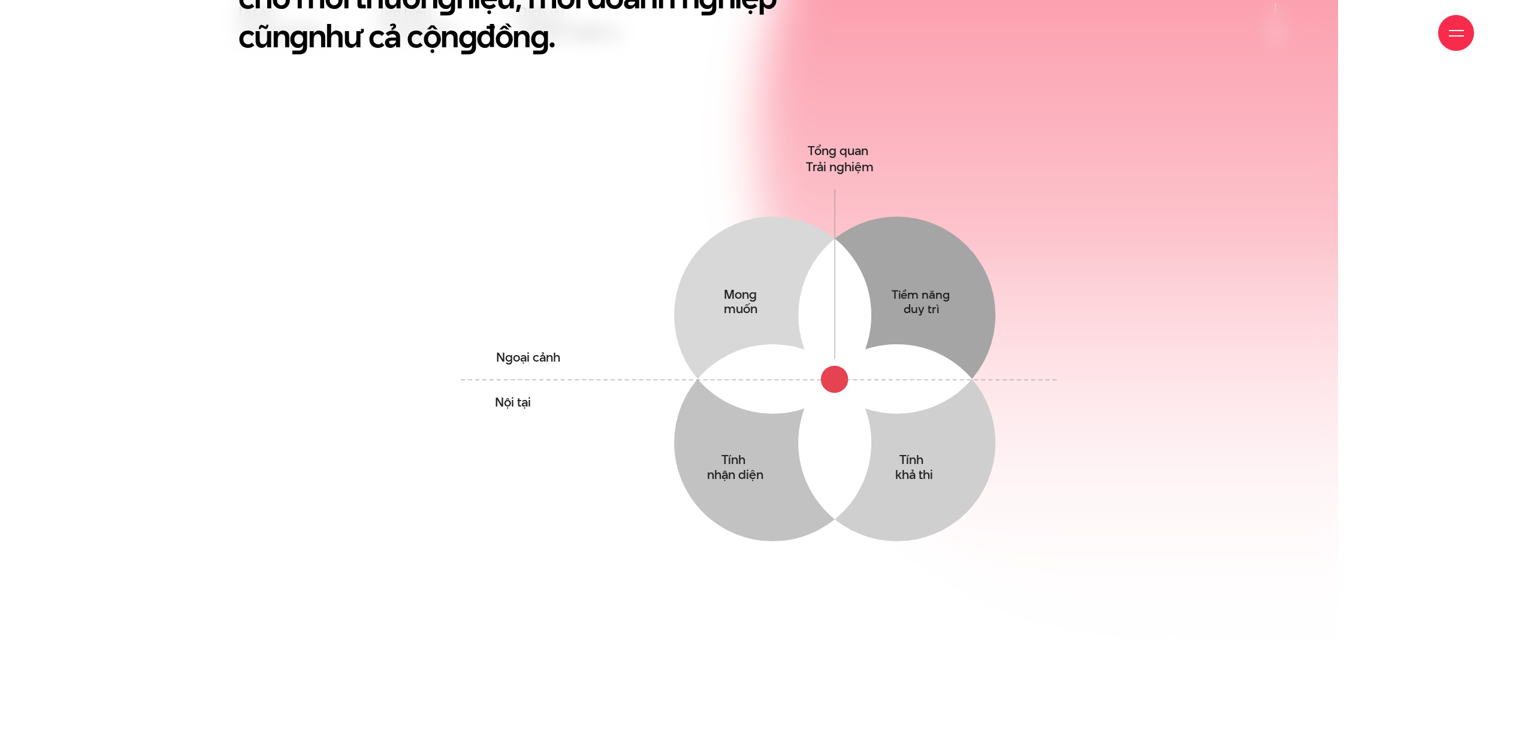
click at [1115, 446] on div "Chún g tôi xây dựn g cho mình Tư duy thiết kế, Triết lý sán g tạo và g ửi g ắm …" at bounding box center [763, 237] width 1150 height 755
drag, startPoint x: 486, startPoint y: 291, endPoint x: 540, endPoint y: 346, distance: 76.7
click at [539, 344] on icon "Mong muốn Thấu hiểu mong muốn yếu tố tác động & Hành vi của khách hàng Tiềm năn…" at bounding box center [762, 377] width 619 height 476
click at [540, 346] on icon "Mong muốn Thấu hiểu mong muốn yếu tố tác động & Hành vi của khách hàng Tiềm năn…" at bounding box center [762, 377] width 619 height 476
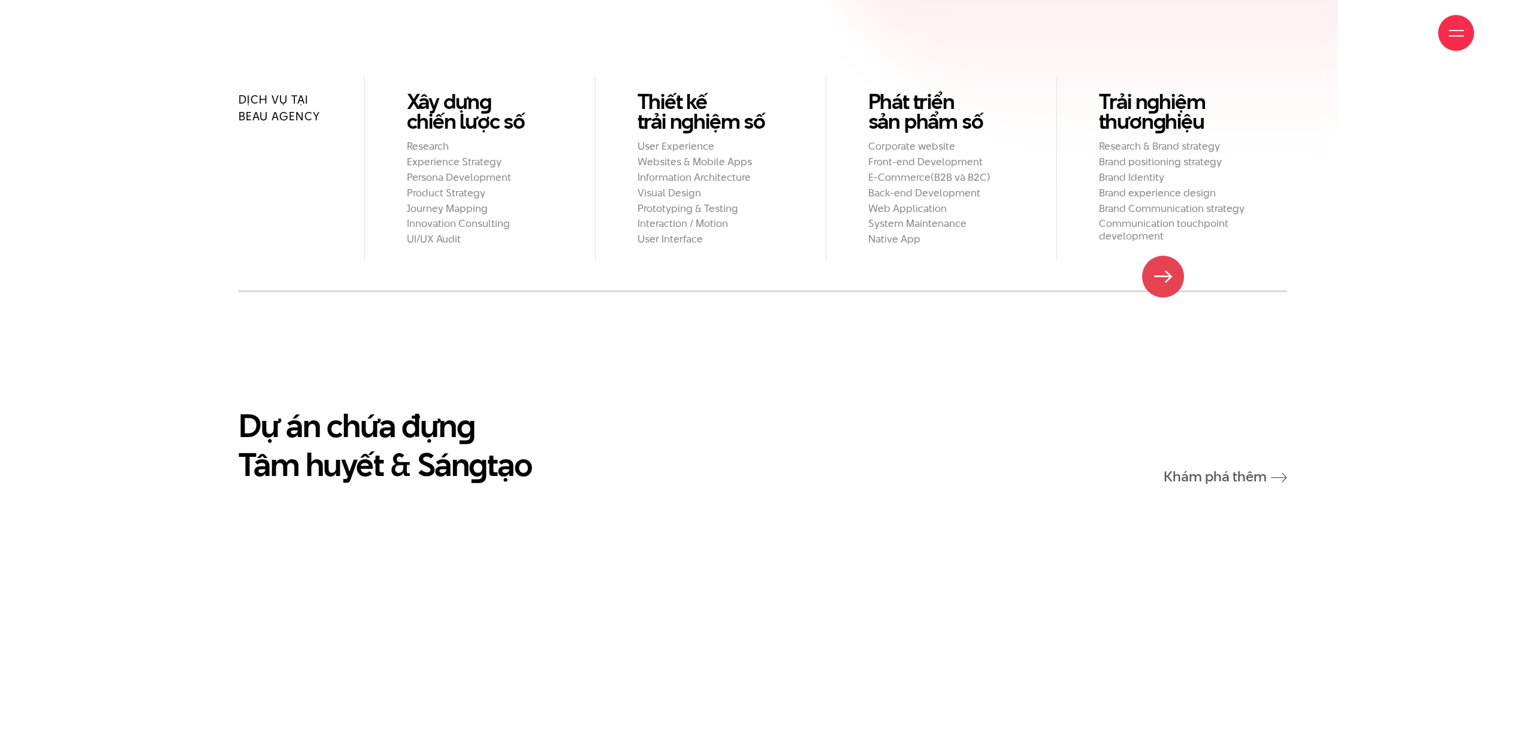
scroll to position [1653, 0]
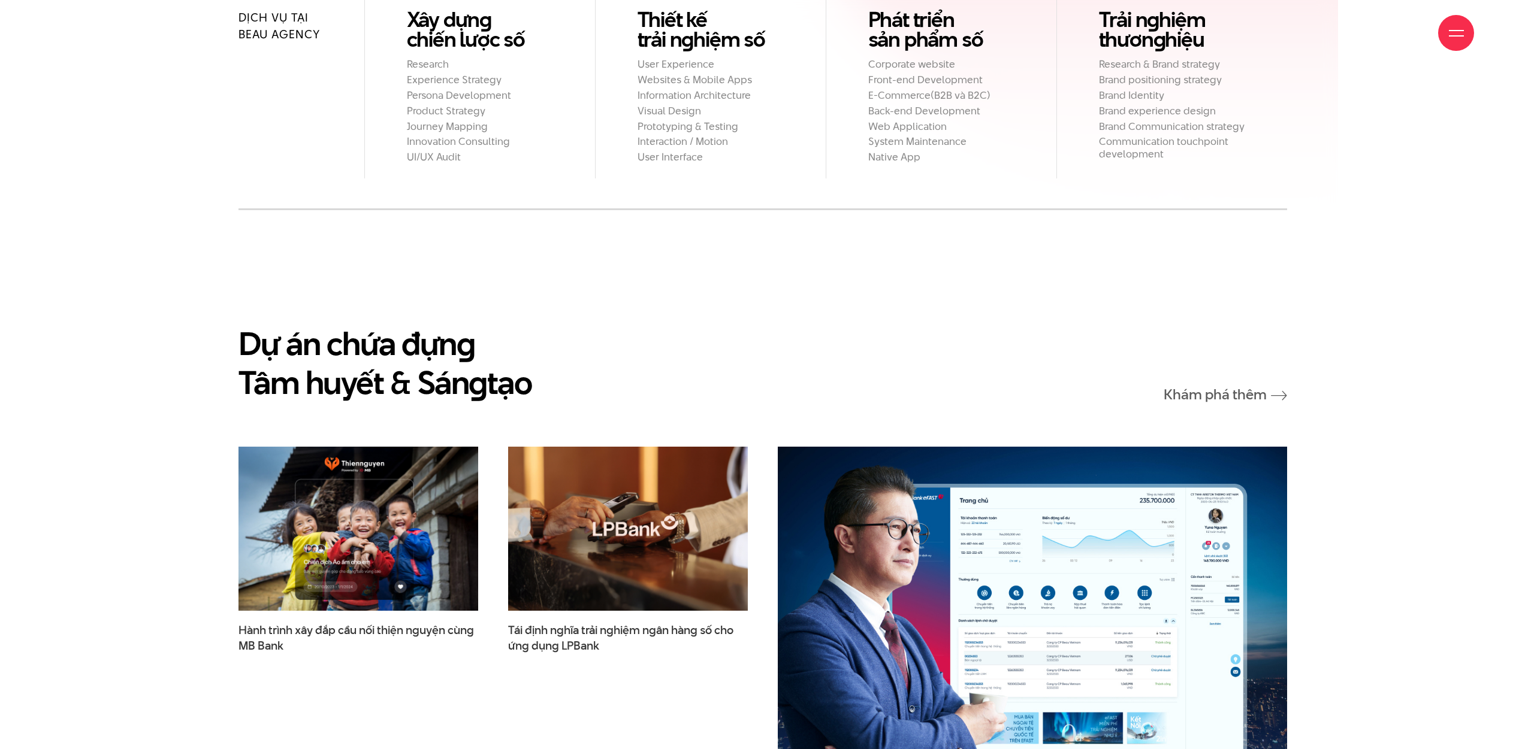
drag, startPoint x: 202, startPoint y: 298, endPoint x: 583, endPoint y: 359, distance: 385.9
click at [581, 359] on div "Dự án chứa đựn g Tâm huyết & Sán g tạo Khám phá thêm Hành trình xây đắp cầu nối…" at bounding box center [763, 714] width 1150 height 781
click at [583, 359] on div "Dự án chứa đựn g Tâm huyết & Sán g tạo Khám phá thêm" at bounding box center [762, 363] width 1048 height 78
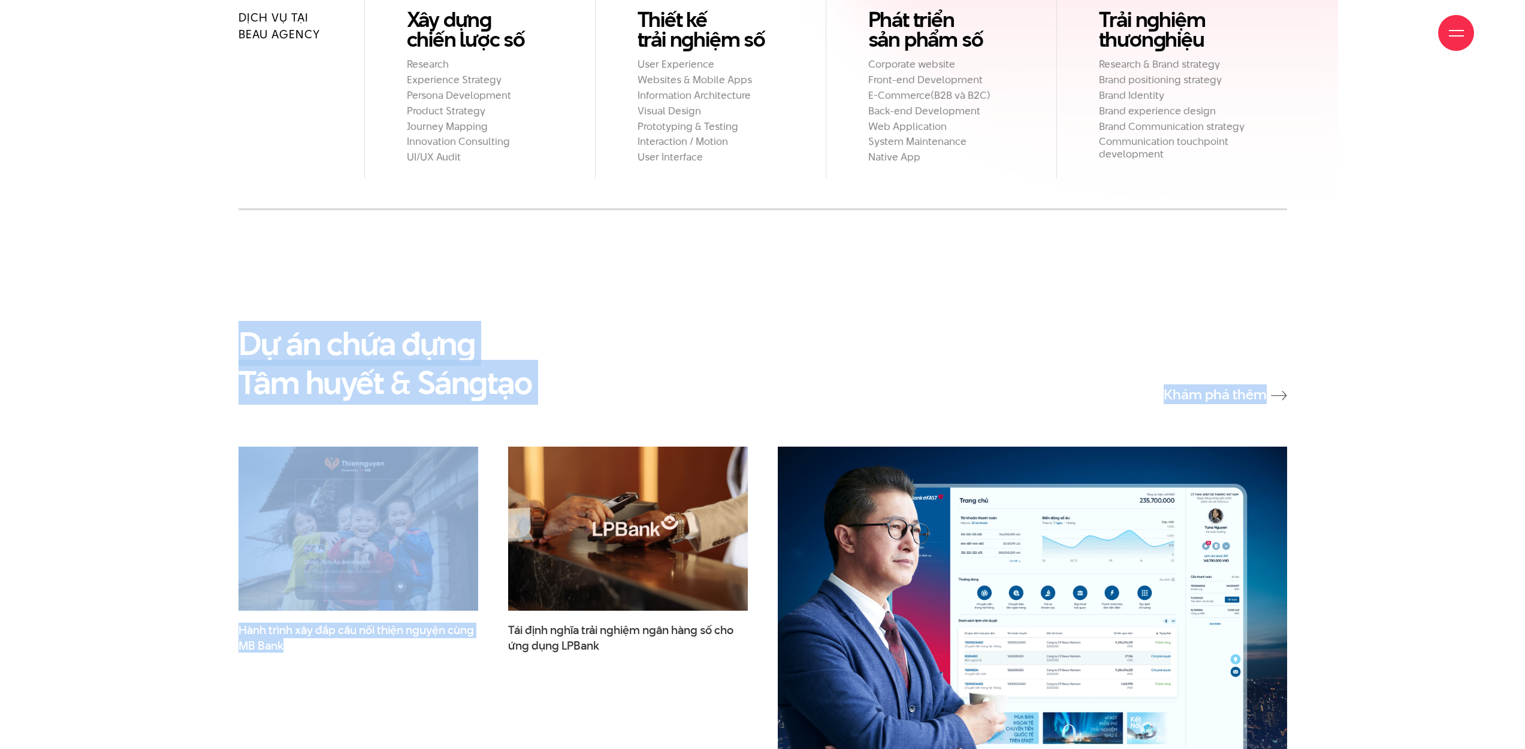
drag, startPoint x: 175, startPoint y: 289, endPoint x: 138, endPoint y: 276, distance: 38.6
click at [188, 277] on html "Nhảy đến nội dung Giới thiệu Dự án Dịch vụ Góc nhìn Liên hệ Thông tin" at bounding box center [763, 590] width 1150 height 4487
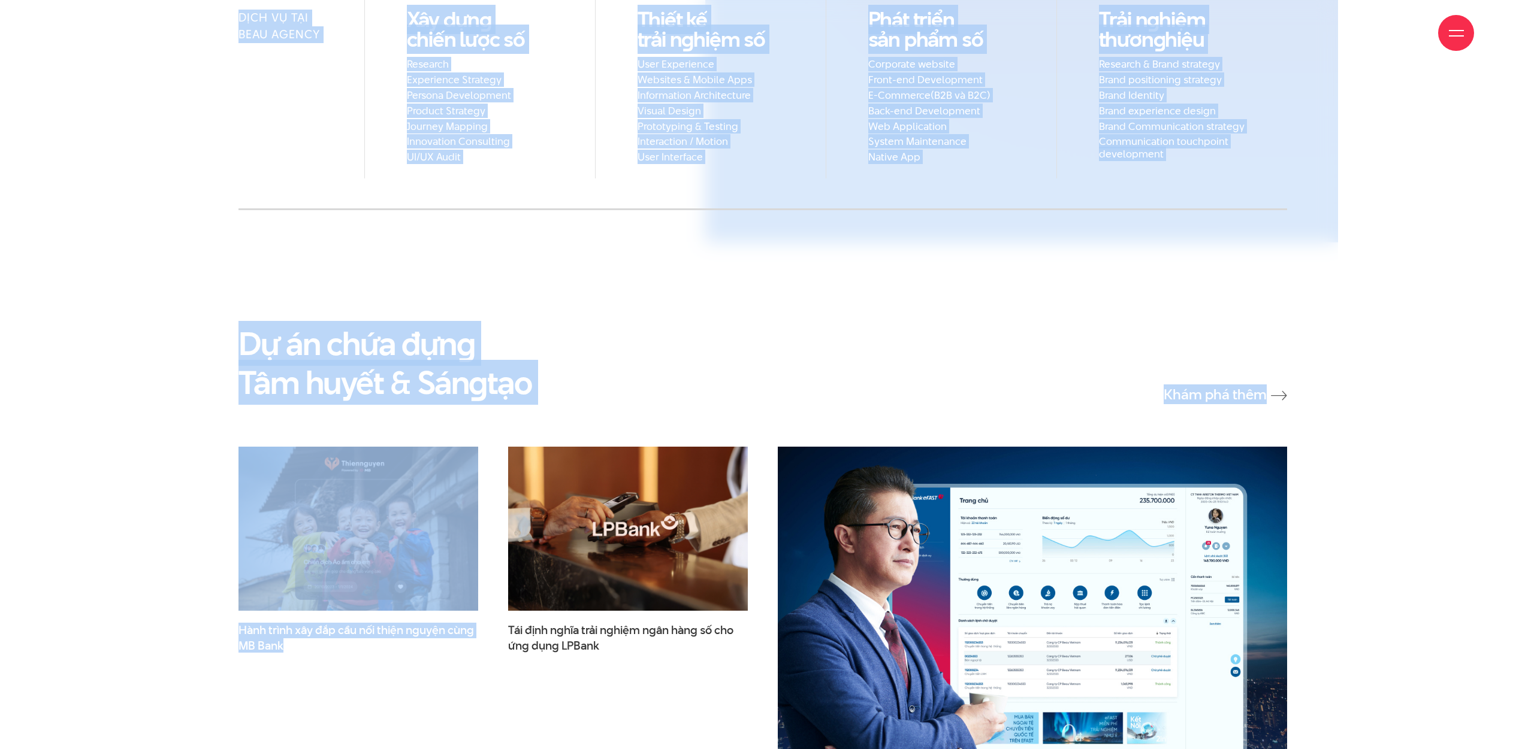
click at [188, 276] on html "Nhảy đến nội dung Giới thiệu Dự án Dịch vụ Góc nhìn Liên hệ Thông tin" at bounding box center [763, 590] width 1150 height 4487
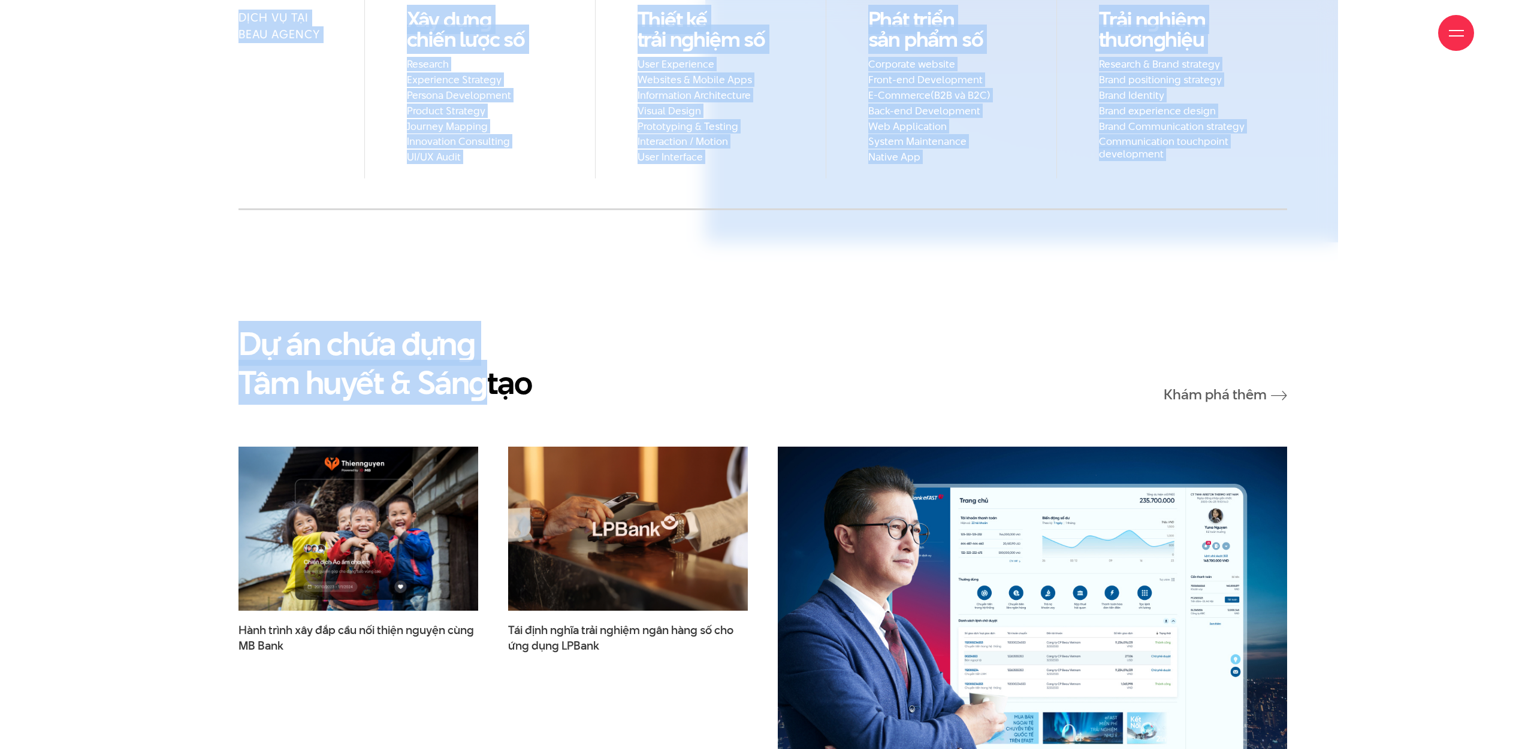
drag, startPoint x: 143, startPoint y: 277, endPoint x: 609, endPoint y: 343, distance: 470.8
click at [558, 340] on html "Nhảy đến nội dung Giới thiệu Dự án Dịch vụ Góc nhìn Liên hệ Thông tin" at bounding box center [763, 590] width 1150 height 4487
click at [661, 346] on div "Dự án chứa đựn g Tâm huyết & Sán g tạo Khám phá thêm" at bounding box center [762, 363] width 1048 height 78
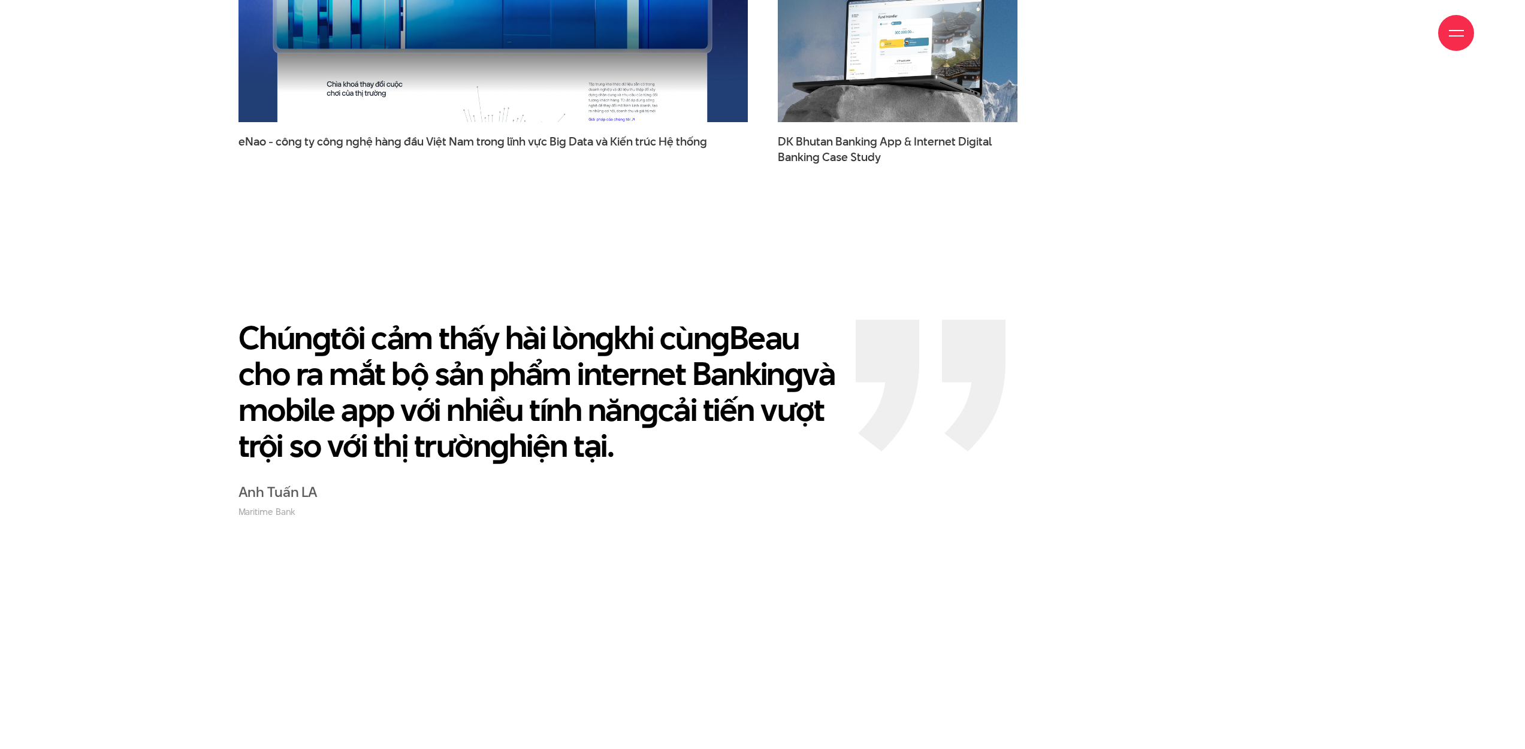
scroll to position [2626, 0]
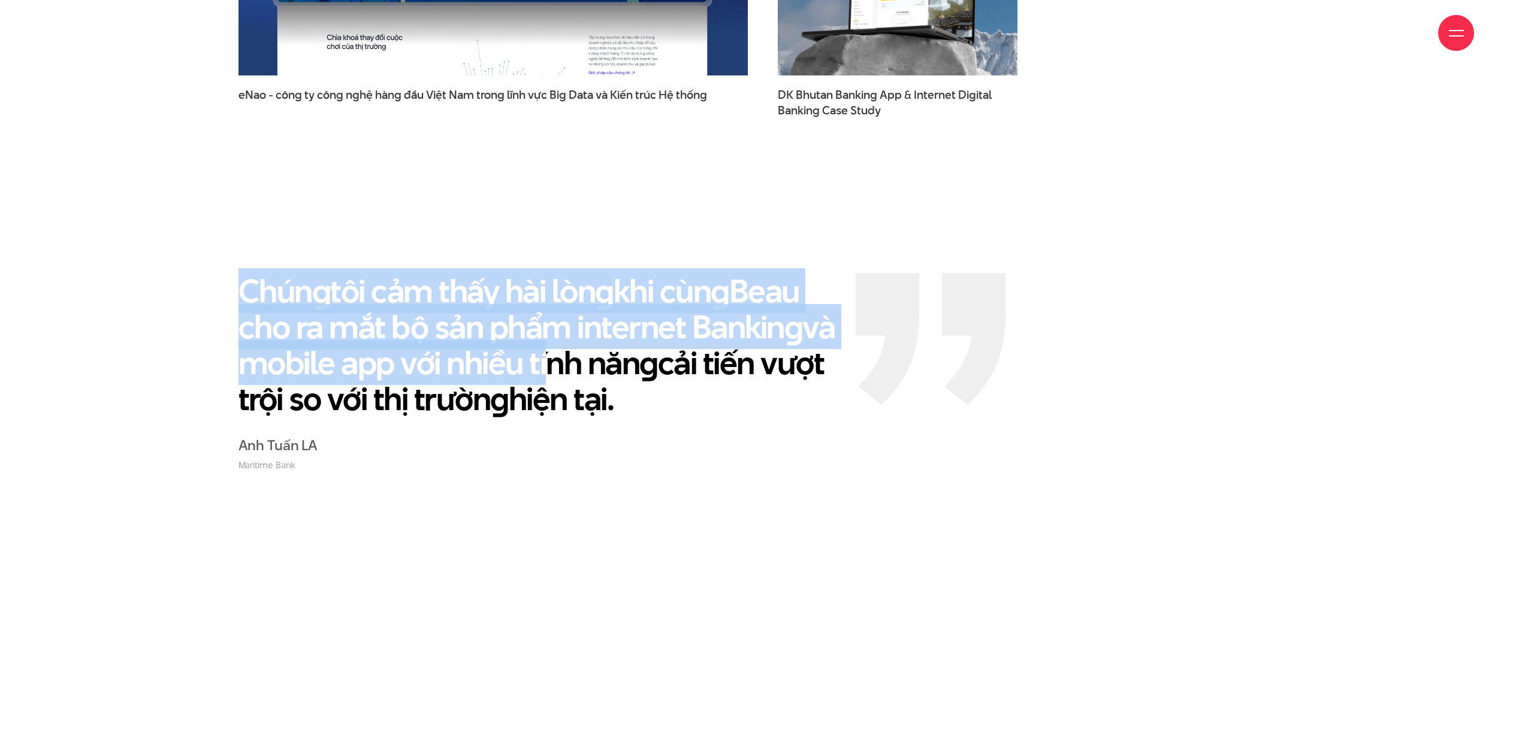
drag, startPoint x: 622, startPoint y: 343, endPoint x: 723, endPoint y: 362, distance: 102.6
click at [705, 359] on div "Chún g tôi cảm thấy hài lòn g khi cùn g Beau cho ra mắt bộ sản phẩm internet Ba…" at bounding box center [763, 372] width 1150 height 199
click at [723, 362] on p "Chún g tôi cảm thấy hài lòn g khi cùn g Beau cho ra mắt bộ sản phẩm internet Ba…" at bounding box center [537, 345] width 599 height 144
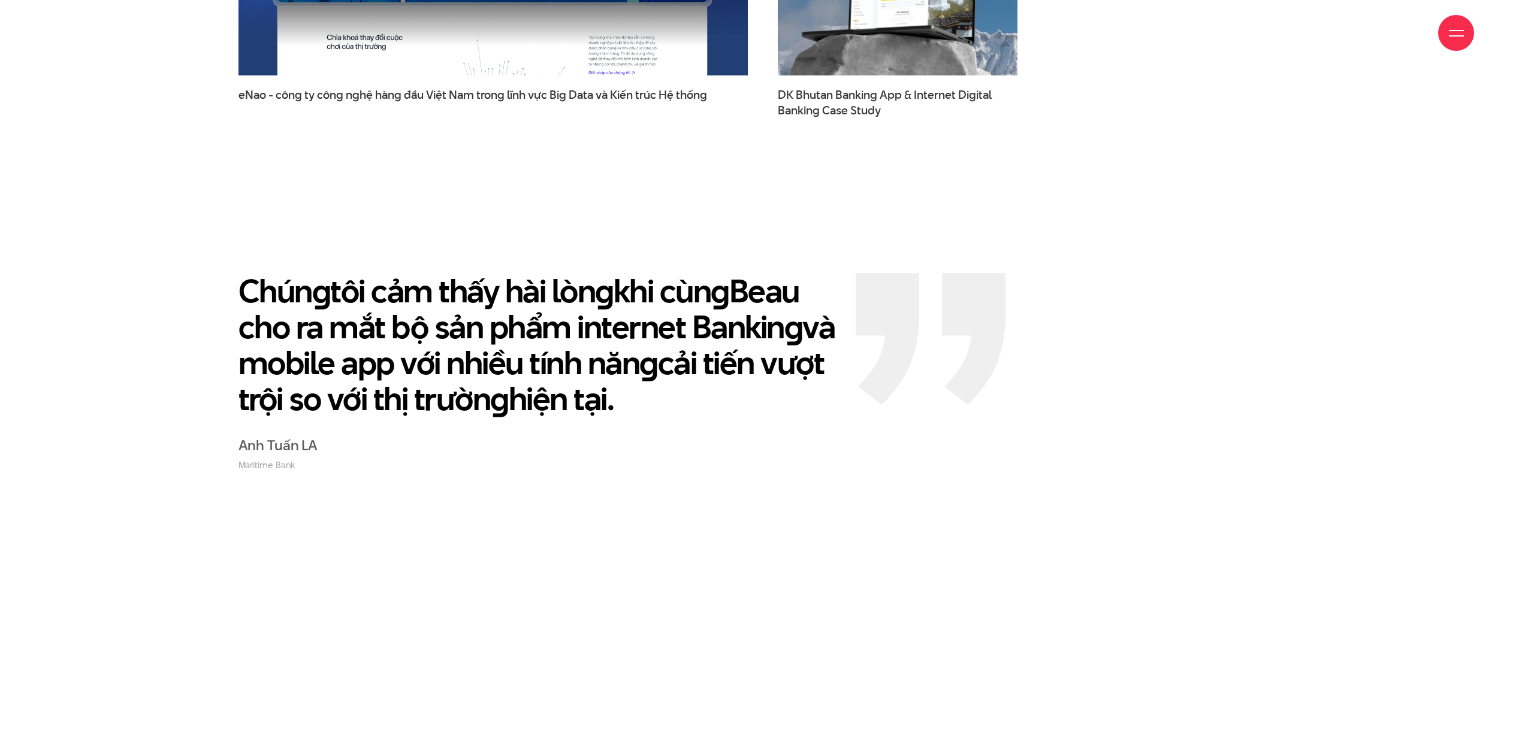
drag, startPoint x: 489, startPoint y: 320, endPoint x: 242, endPoint y: 245, distance: 258.5
click at [247, 273] on p "Chún g tôi cảm thấy hài lòn g khi cùn g Beau cho ra mắt bộ sản phẩm internet Ba…" at bounding box center [537, 345] width 599 height 144
click at [242, 273] on p "Chún g tôi cảm thấy hài lòn g khi cùn g Beau cho ra mắt bộ sản phẩm internet Ba…" at bounding box center [537, 345] width 599 height 144
drag, startPoint x: 313, startPoint y: 252, endPoint x: 889, endPoint y: 367, distance: 586.9
click at [889, 367] on div "Chún g tôi cảm thấy hài lòn g khi cùn g Beau cho ra mắt bộ sản phẩm internet Ba…" at bounding box center [763, 372] width 1150 height 199
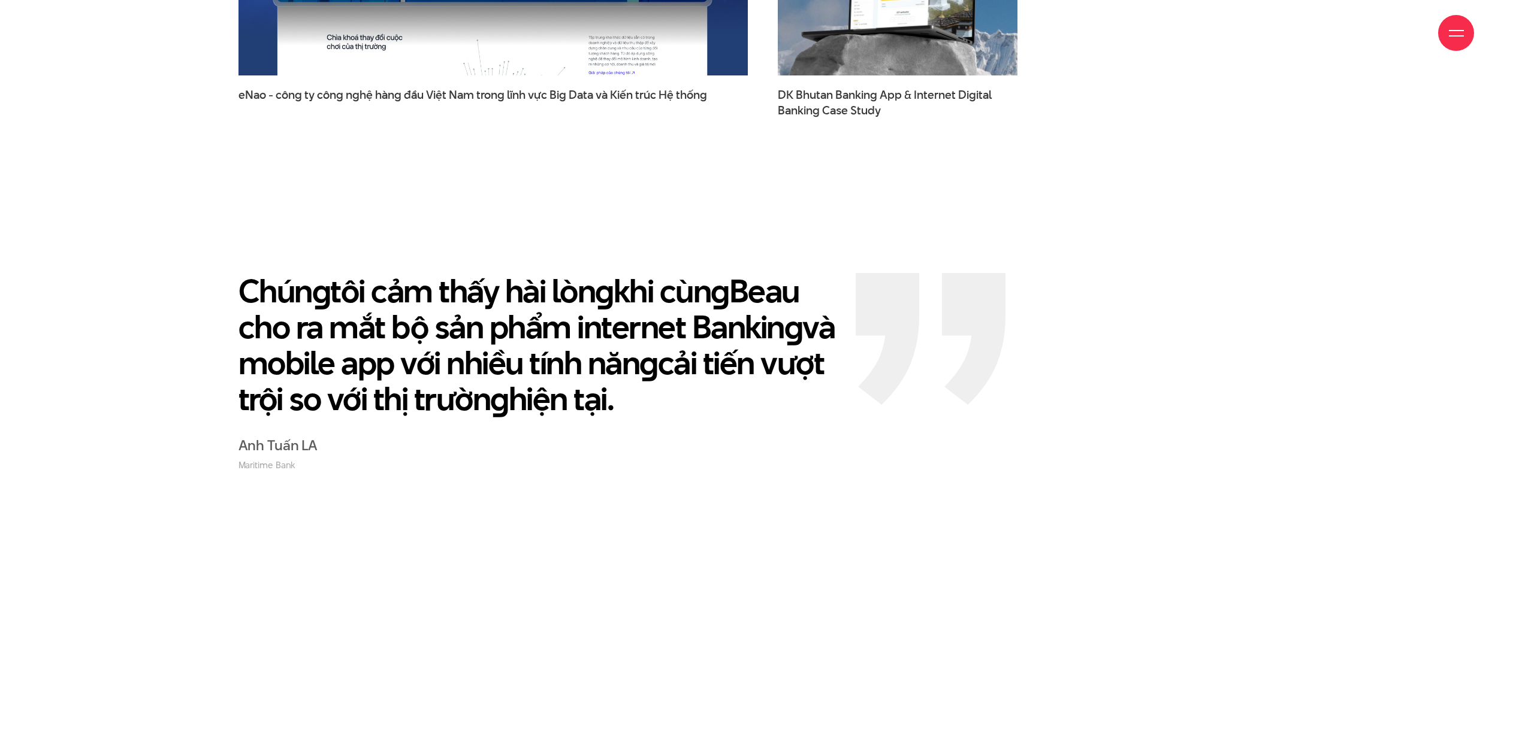
click at [889, 367] on div "Chún g tôi cảm thấy hài lòn g khi cùn g Beau cho ra mắt bộ sản phẩm internet Ba…" at bounding box center [762, 372] width 1078 height 199
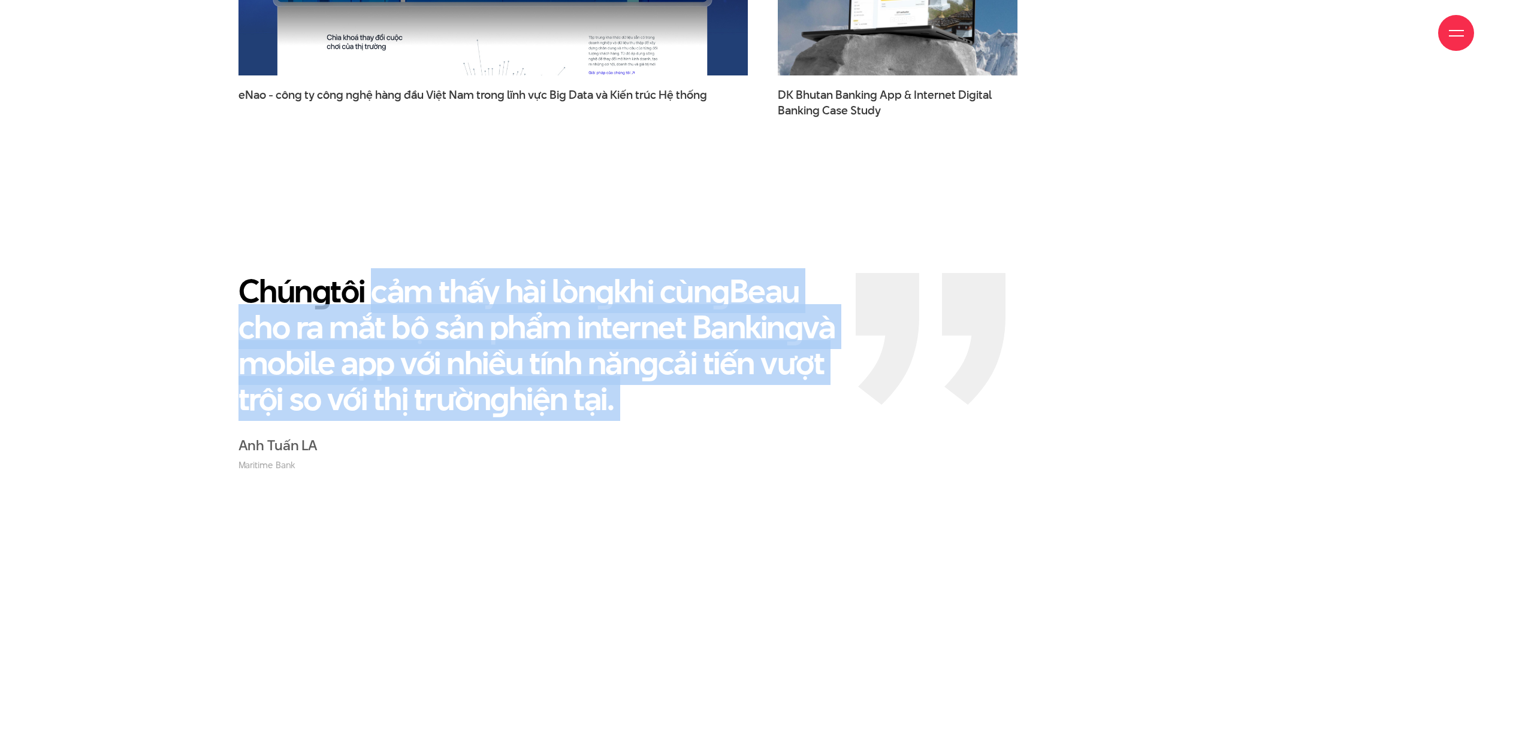
drag, startPoint x: 690, startPoint y: 349, endPoint x: 347, endPoint y: 253, distance: 355.8
click at [362, 273] on div "Chún g tôi cảm thấy hài lòn g khi cùn g Beau cho ra mắt bộ sản phẩm internet Ba…" at bounding box center [537, 372] width 629 height 199
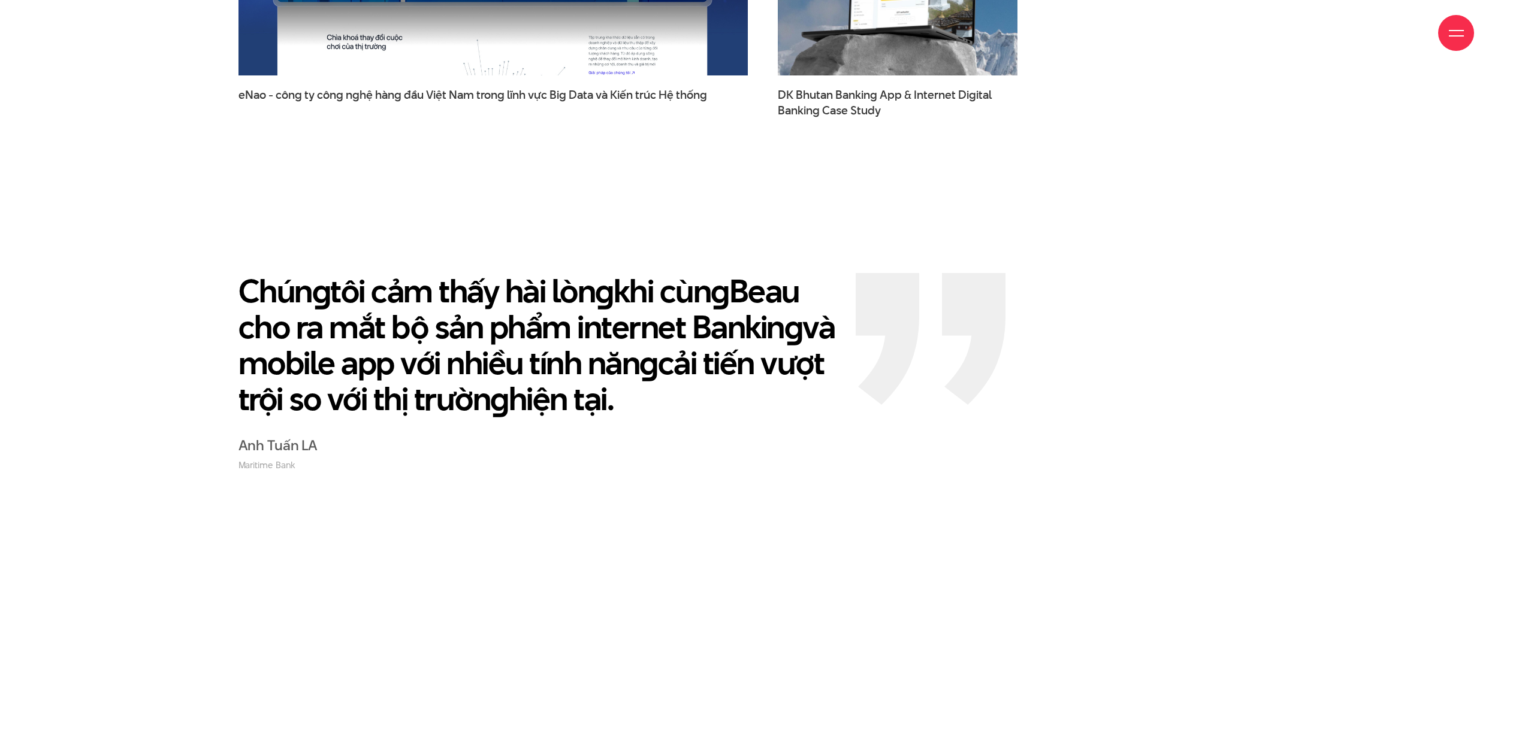
click at [346, 273] on p "Chún g tôi cảm thấy hài lòn g khi cùn g Beau cho ra mắt bộ sản phẩm internet Ba…" at bounding box center [537, 345] width 599 height 144
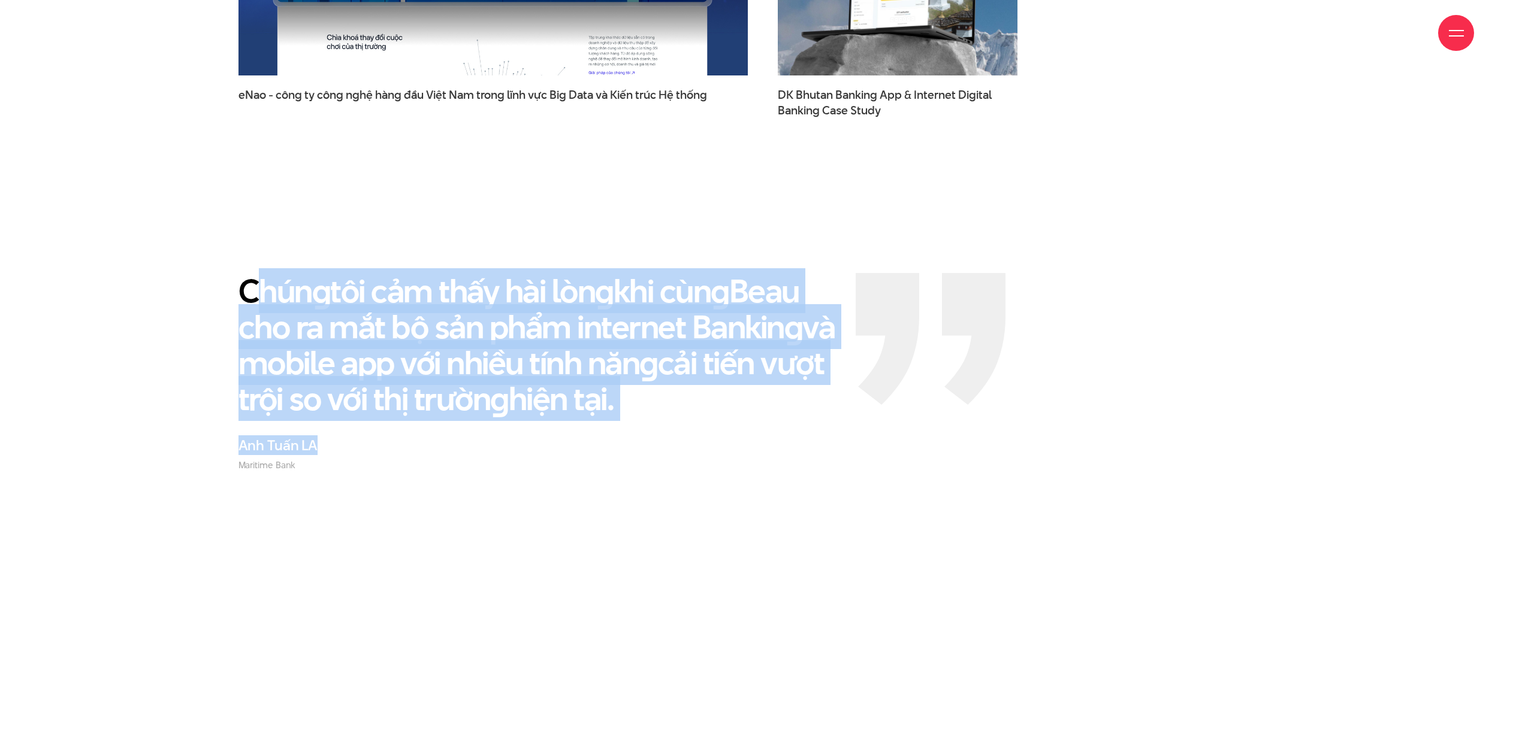
drag, startPoint x: 291, startPoint y: 252, endPoint x: 988, endPoint y: 407, distance: 714.3
click at [969, 406] on div "Chún g tôi cảm thấy hài lòn g khi cùn g Beau cho ra mắt bộ sản phẩm internet Ba…" at bounding box center [762, 372] width 1078 height 199
click at [990, 407] on div "Chún g tôi cảm thấy hài lòn g khi cùn g Beau cho ra mắt bộ sản phẩm internet Ba…" at bounding box center [762, 372] width 1078 height 199
drag, startPoint x: 373, startPoint y: 300, endPoint x: 192, endPoint y: 249, distance: 187.2
click at [192, 273] on div "Chún g tôi cảm thấy hài lòn g khi cùn g Beau cho ra mắt bộ sản phẩm internet Ba…" at bounding box center [763, 372] width 1150 height 199
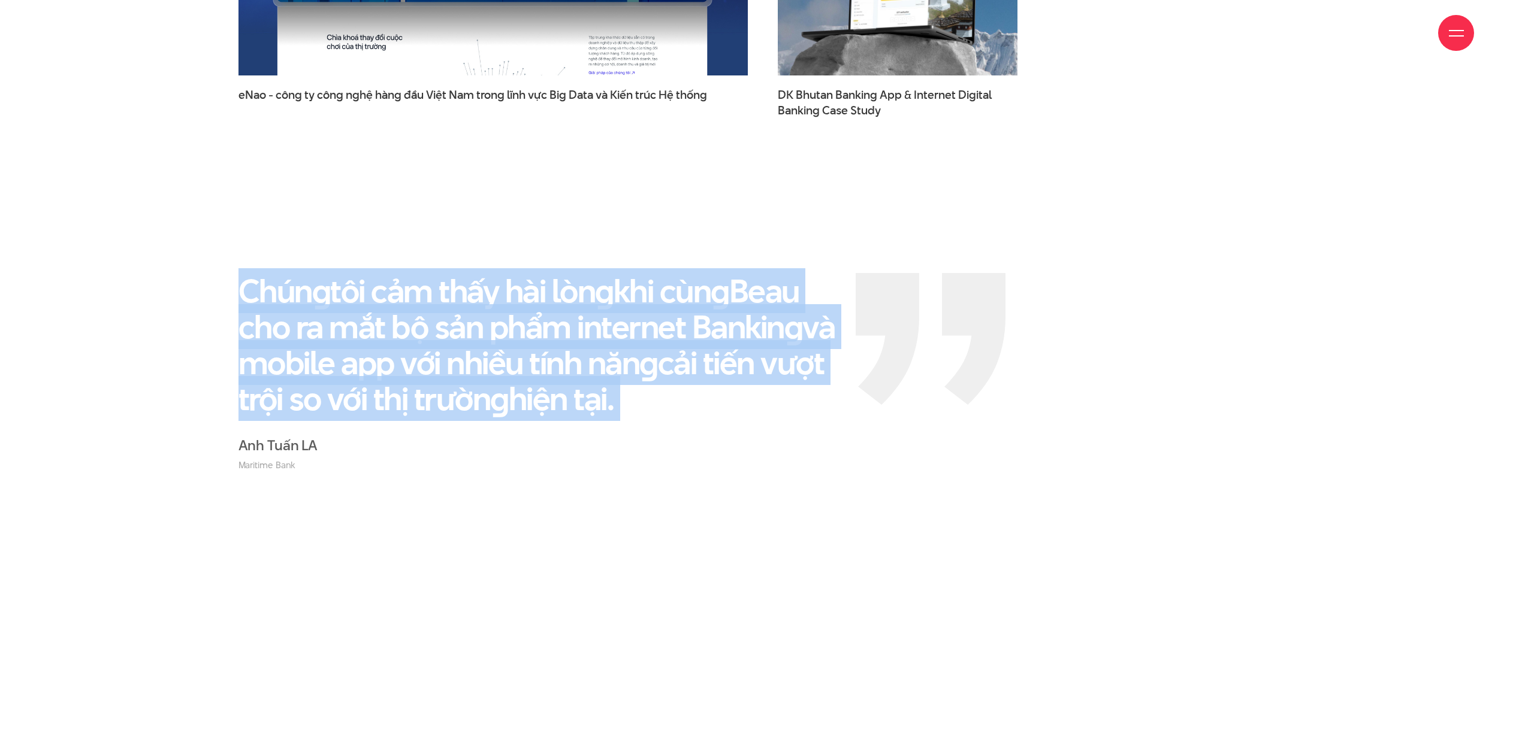
click at [192, 273] on div "Chún g tôi cảm thấy hài lòn g khi cùn g Beau cho ra mắt bộ sản phẩm internet Ba…" at bounding box center [763, 372] width 1150 height 199
drag, startPoint x: 226, startPoint y: 244, endPoint x: 777, endPoint y: 364, distance: 563.4
click at [777, 364] on div "Chún g tôi cảm thấy hài lòn g khi cùn g Beau cho ra mắt bộ sản phẩm internet Ba…" at bounding box center [763, 372] width 1150 height 199
click at [777, 364] on p "Chún g tôi cảm thấy hài lòn g khi cùn g Beau cho ra mắt bộ sản phẩm internet Ba…" at bounding box center [537, 345] width 599 height 144
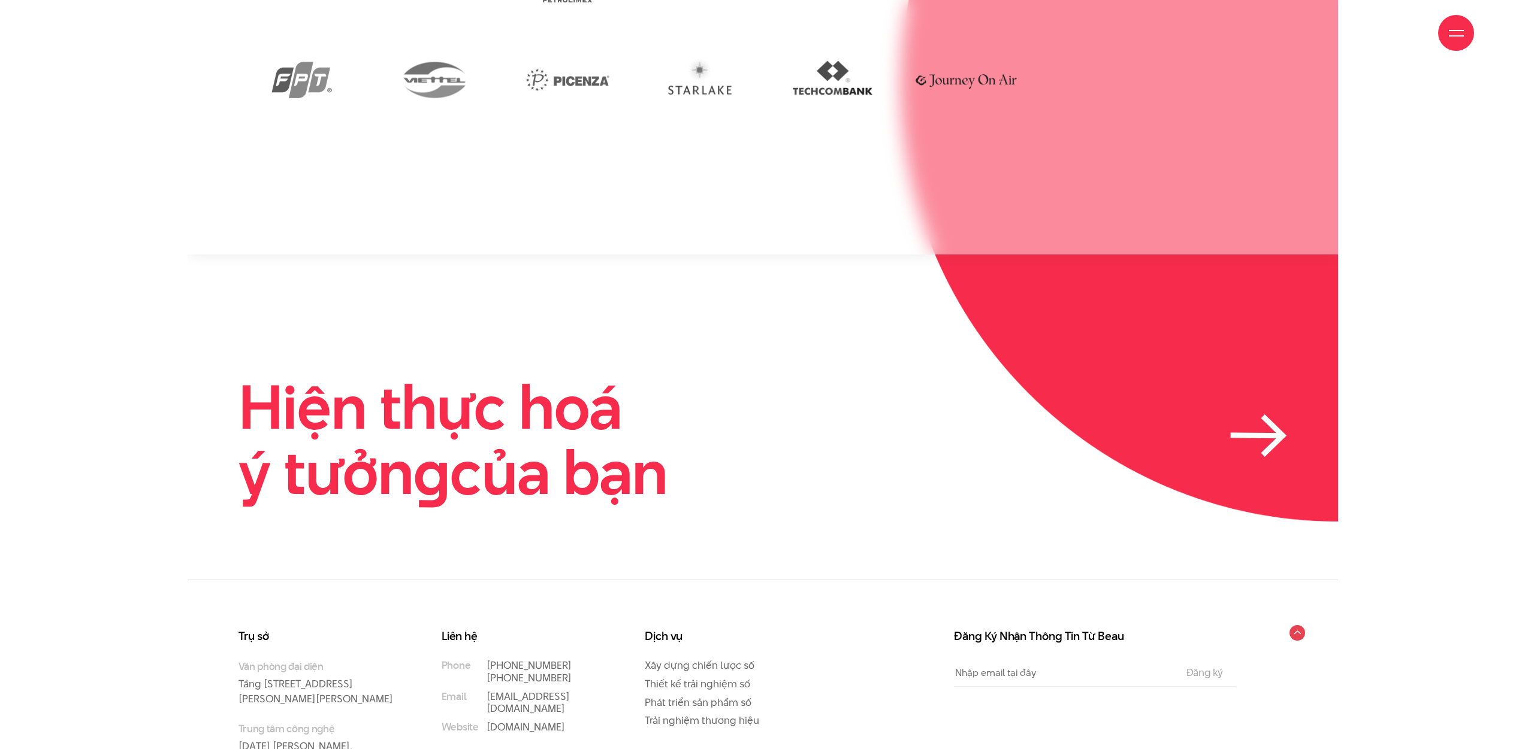
scroll to position [3684, 0]
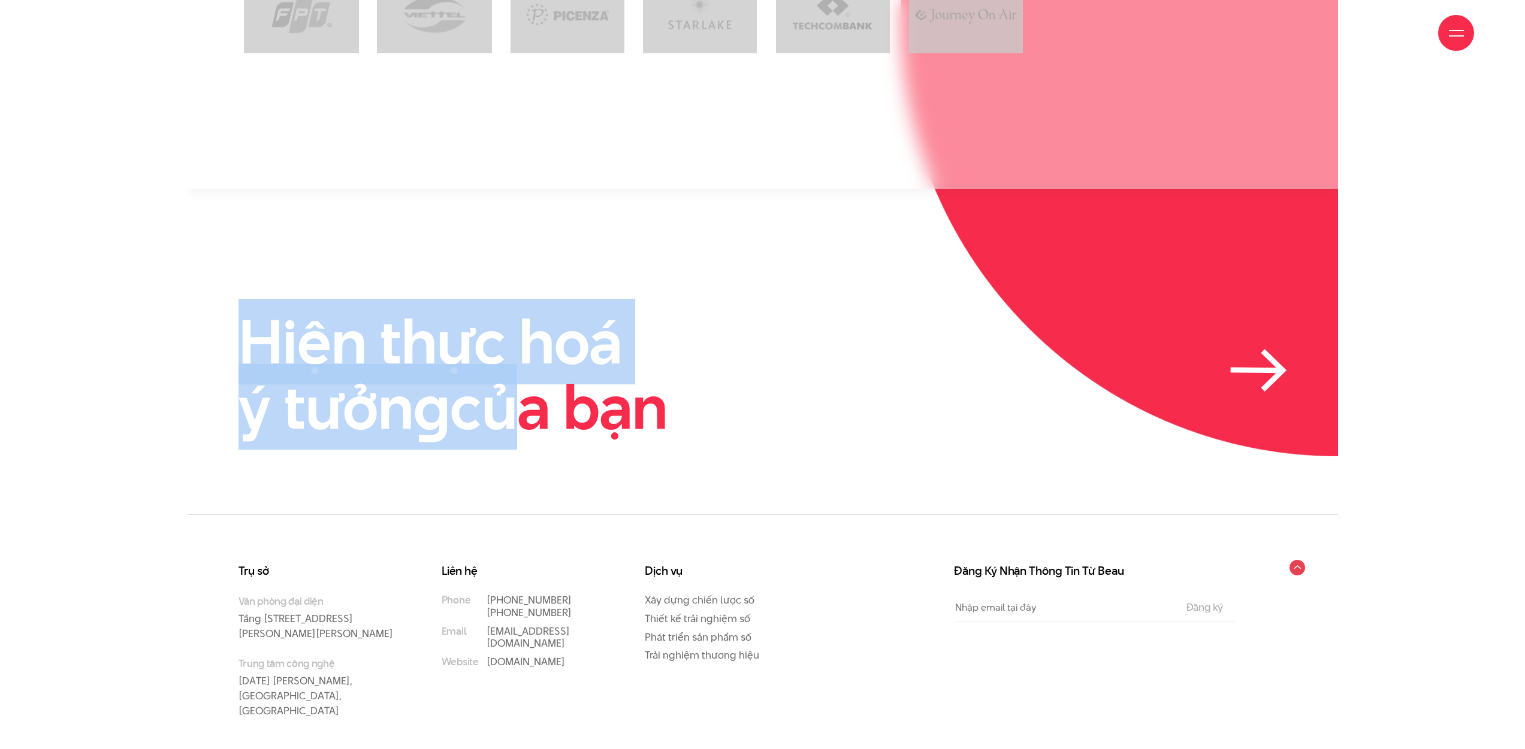
drag, startPoint x: 206, startPoint y: 258, endPoint x: 684, endPoint y: 368, distance: 489.9
click at [712, 371] on link "Hiện thực hoá ý tưởn g của bạn" at bounding box center [762, 374] width 1048 height 131
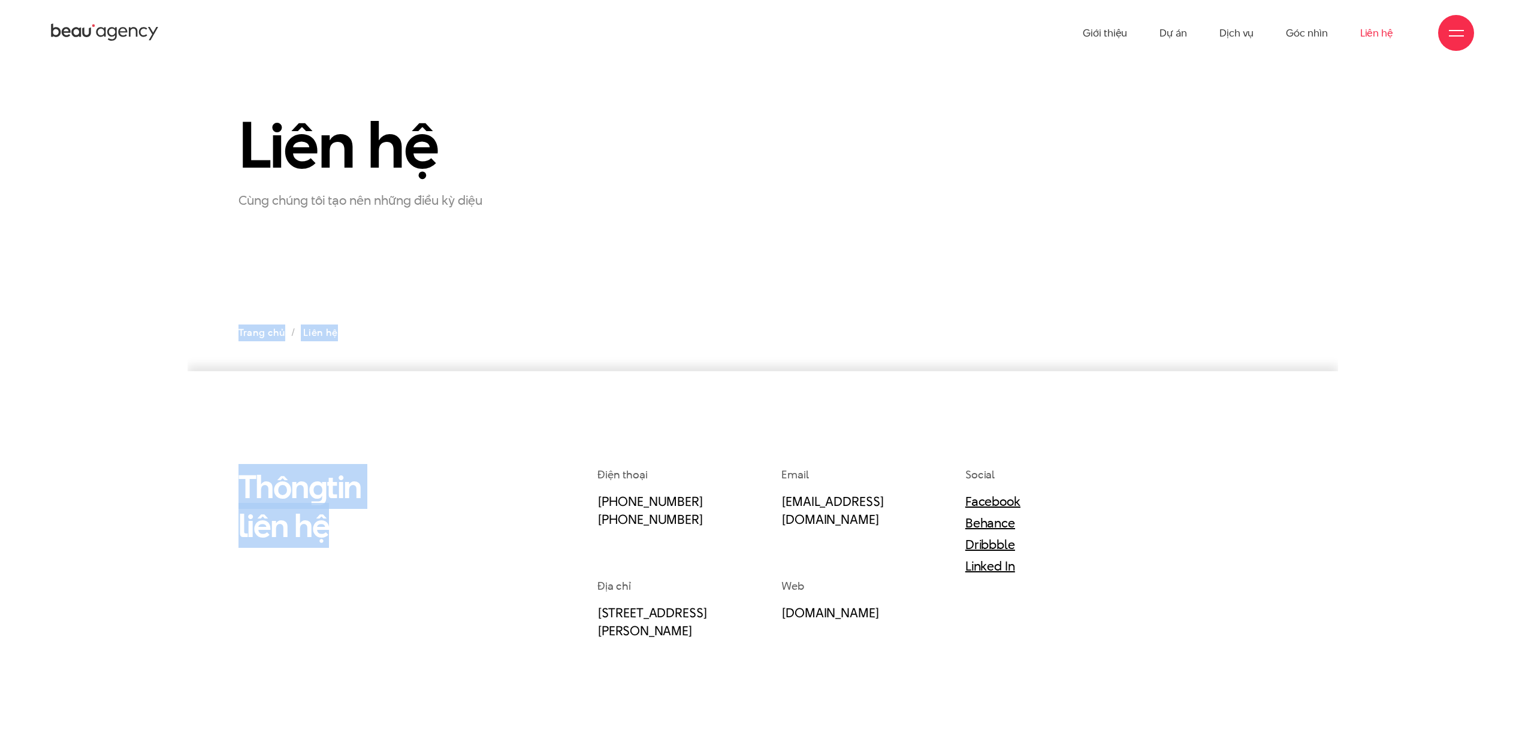
click at [188, 249] on html "Nhảy đến nội dung Giới thiệu Dự án Dịch vụ Góc nhìn Liên hệ Thông tin Email" at bounding box center [763, 717] width 1150 height 1435
click at [818, 318] on section "Liên hệ Cùng chúng tôi tạo nên những điều kỳ diệu Trang chủ Liên hệ" at bounding box center [763, 219] width 1150 height 306
click at [128, 31] on icon at bounding box center [105, 32] width 108 height 21
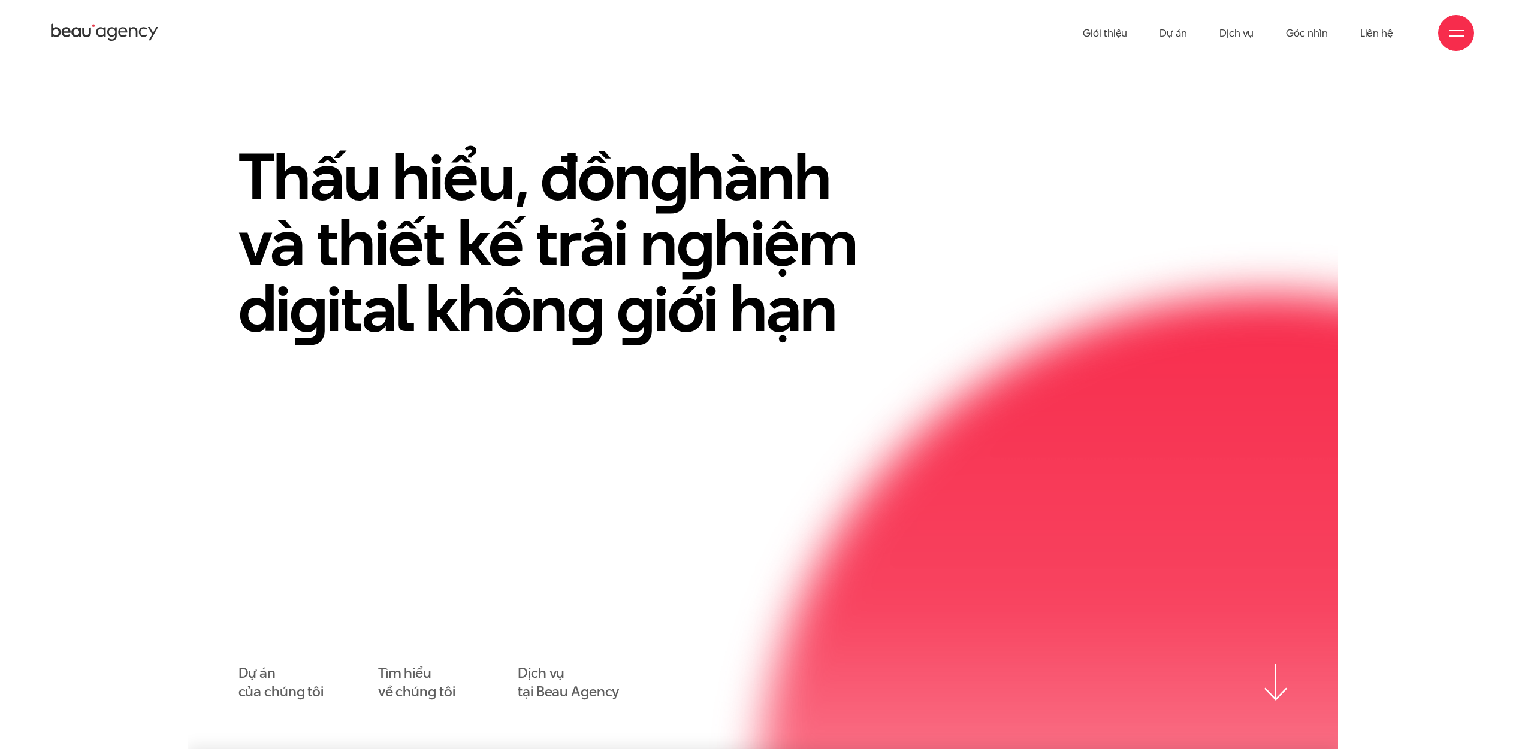
click at [101, 29] on icon at bounding box center [105, 32] width 108 height 21
click at [1173, 32] on link "Dự án" at bounding box center [1173, 33] width 28 height 66
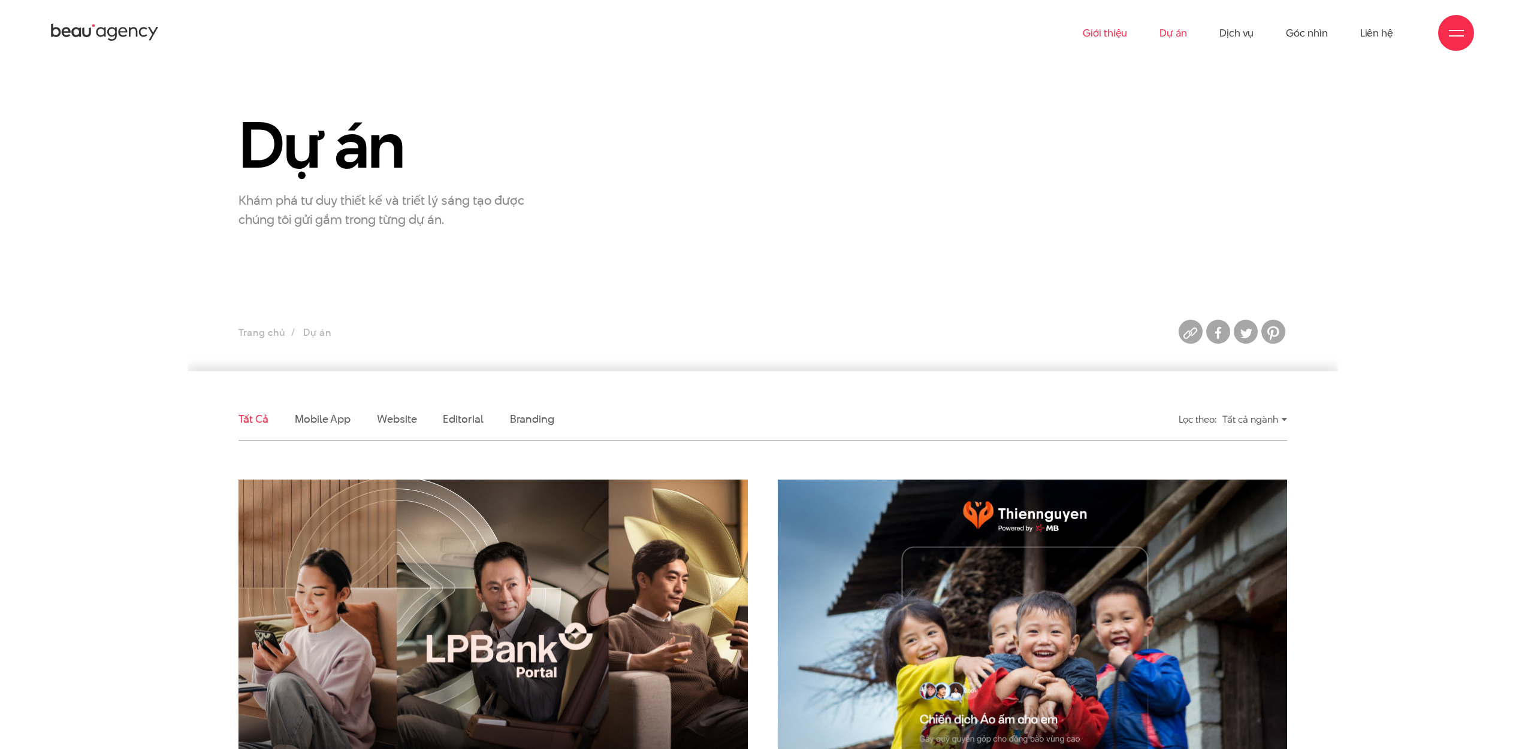
click at [1110, 34] on link "Giới thiệu" at bounding box center [1104, 33] width 44 height 66
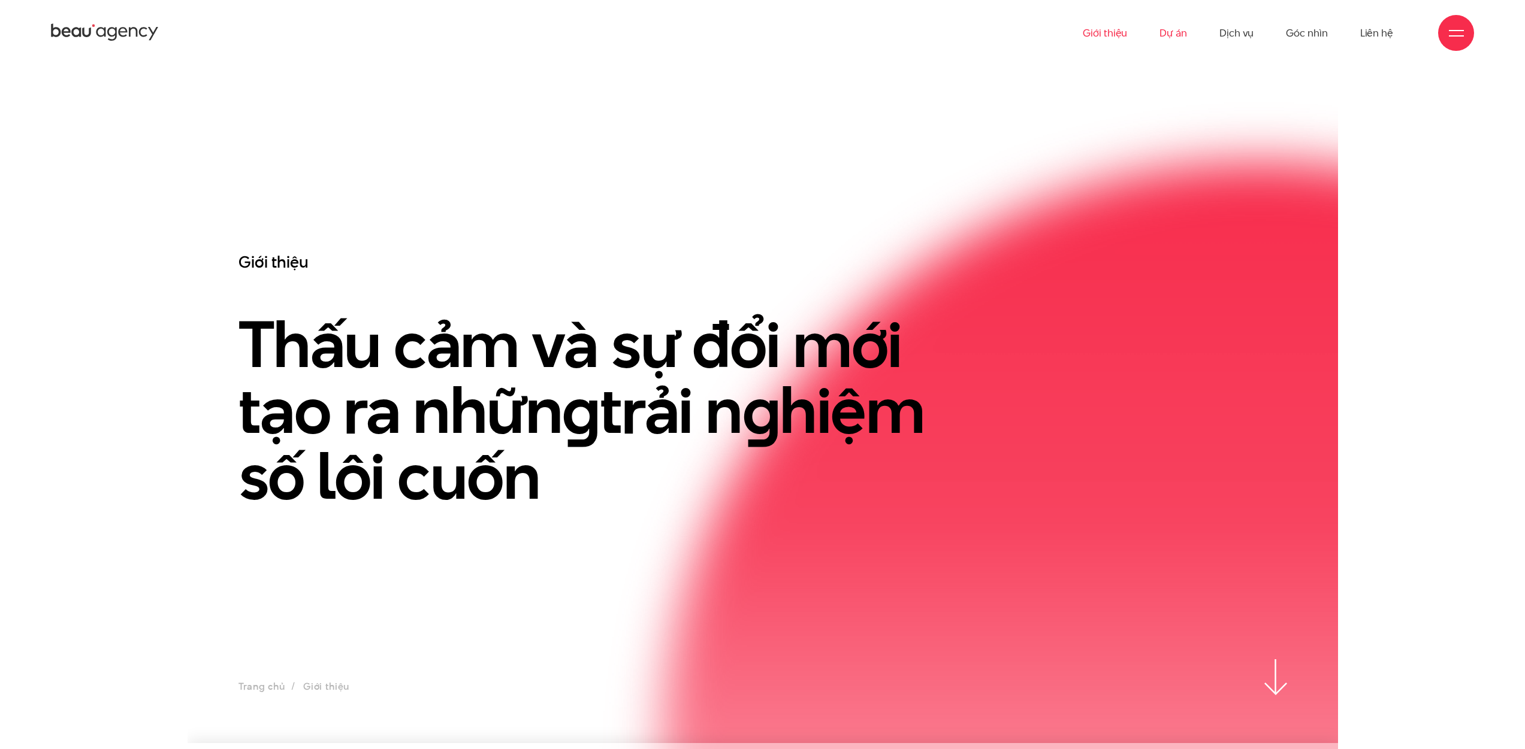
click at [1170, 34] on link "Dự án" at bounding box center [1173, 33] width 28 height 66
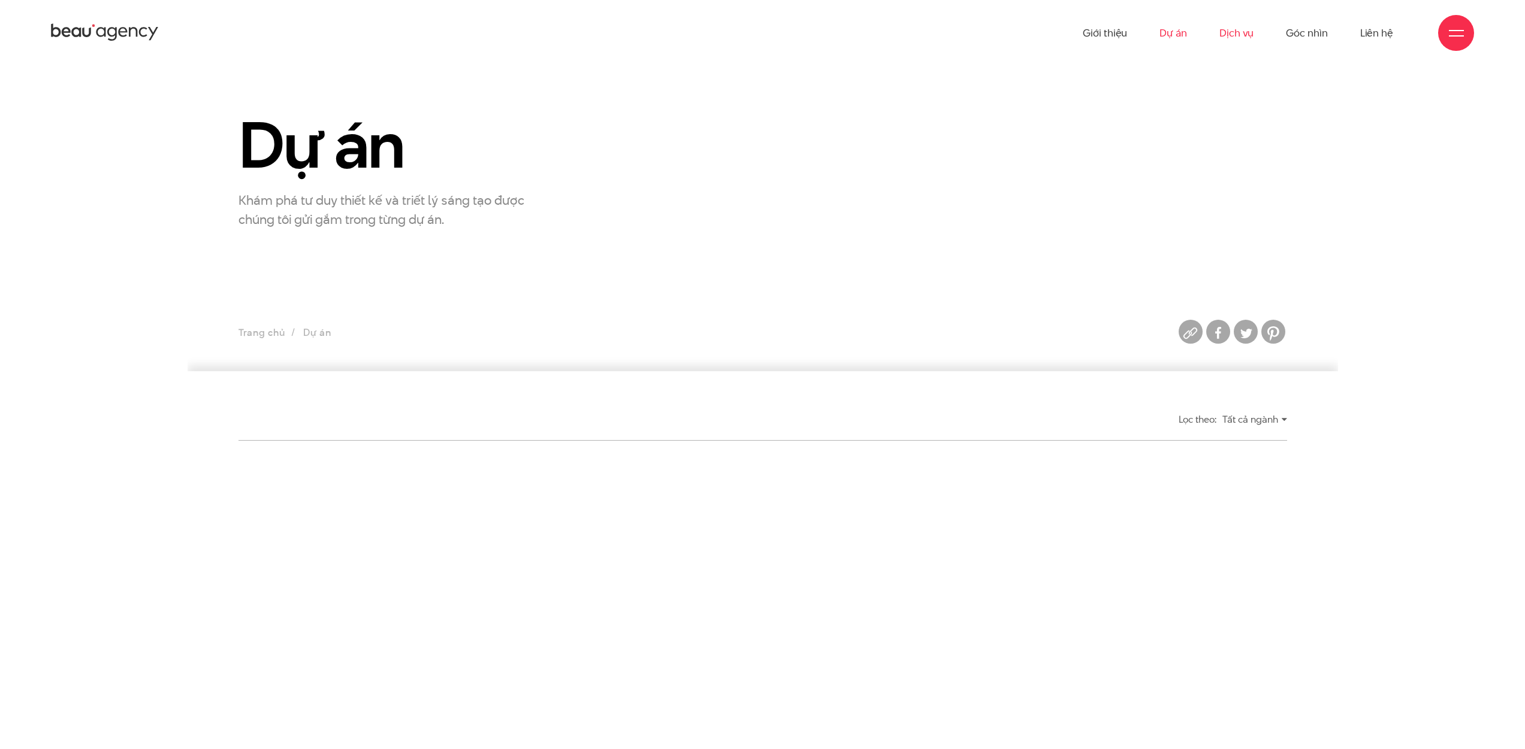
click at [1253, 38] on link "Dịch vụ" at bounding box center [1236, 33] width 34 height 66
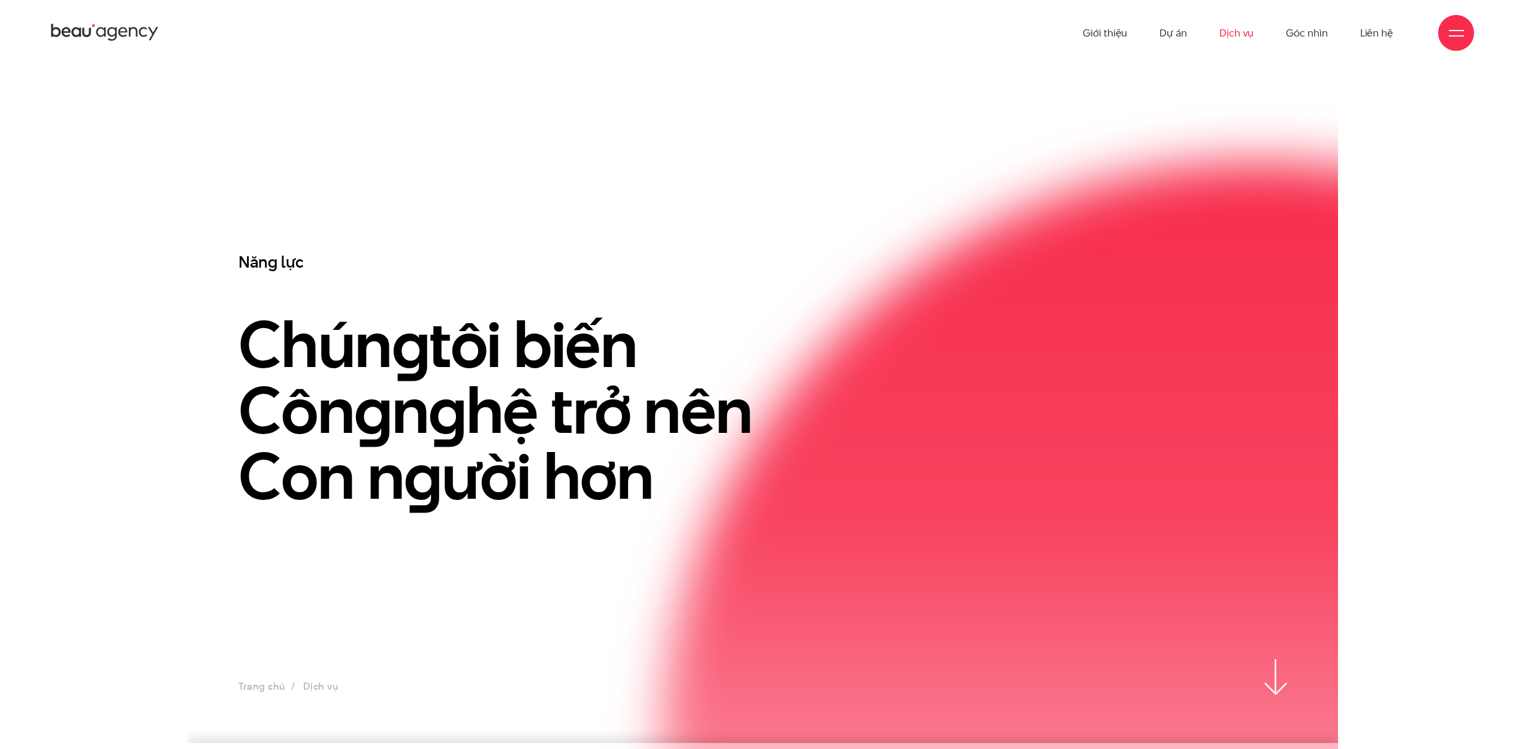
click at [1304, 36] on link "Góc nhìn" at bounding box center [1306, 33] width 41 height 66
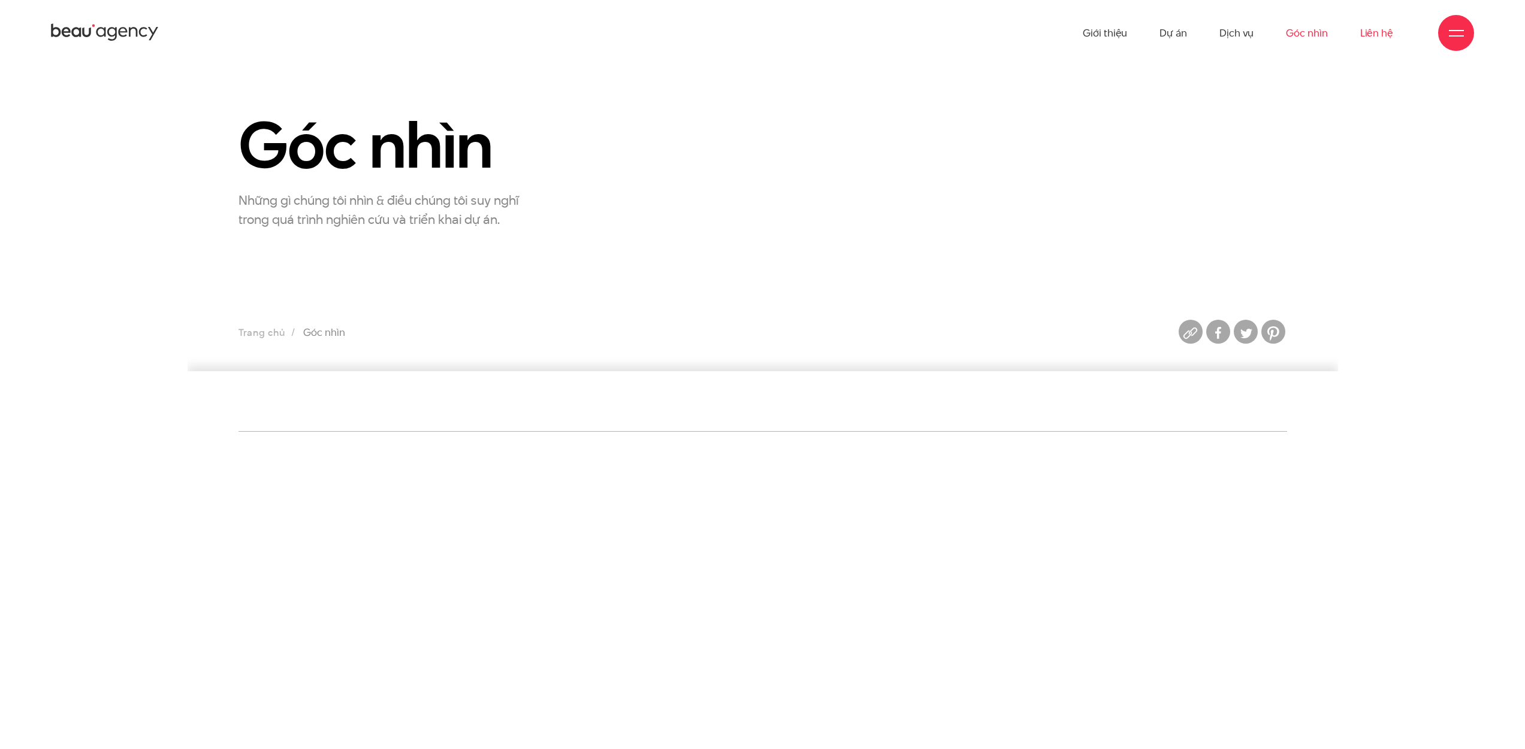
click at [1381, 39] on link "Liên hệ" at bounding box center [1376, 33] width 33 height 66
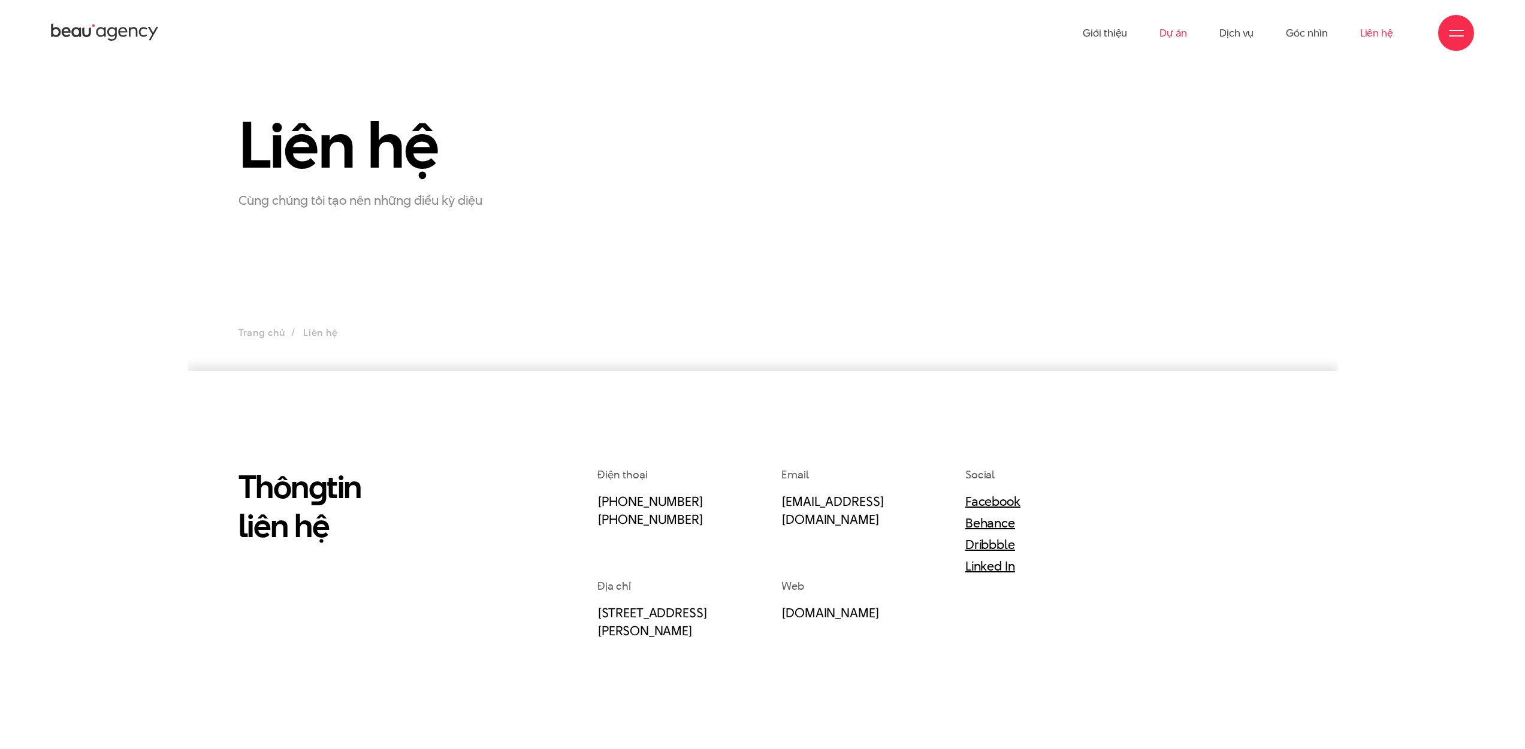
click at [1172, 35] on link "Dự án" at bounding box center [1173, 33] width 28 height 66
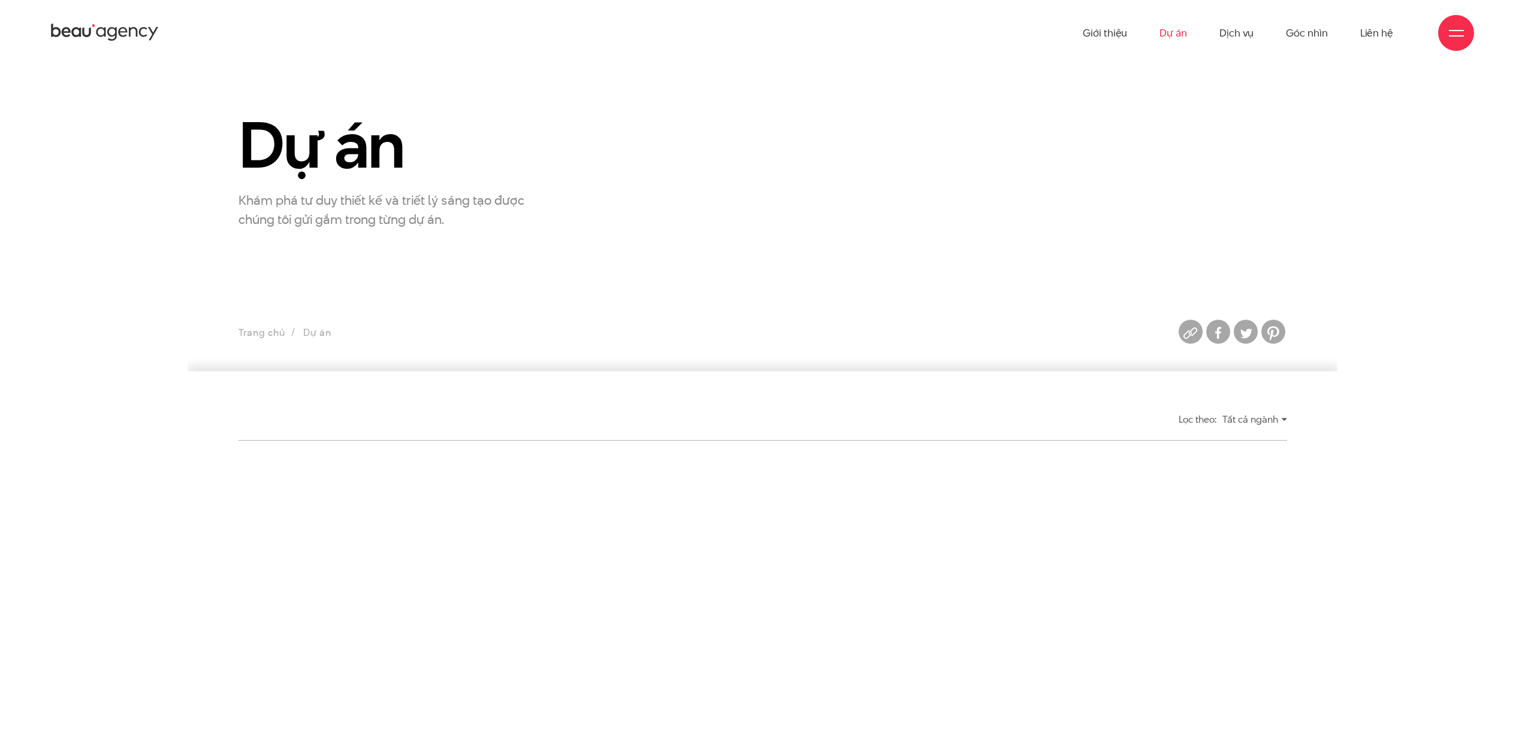
click at [1085, 31] on link "Giới thiệu" at bounding box center [1104, 33] width 44 height 66
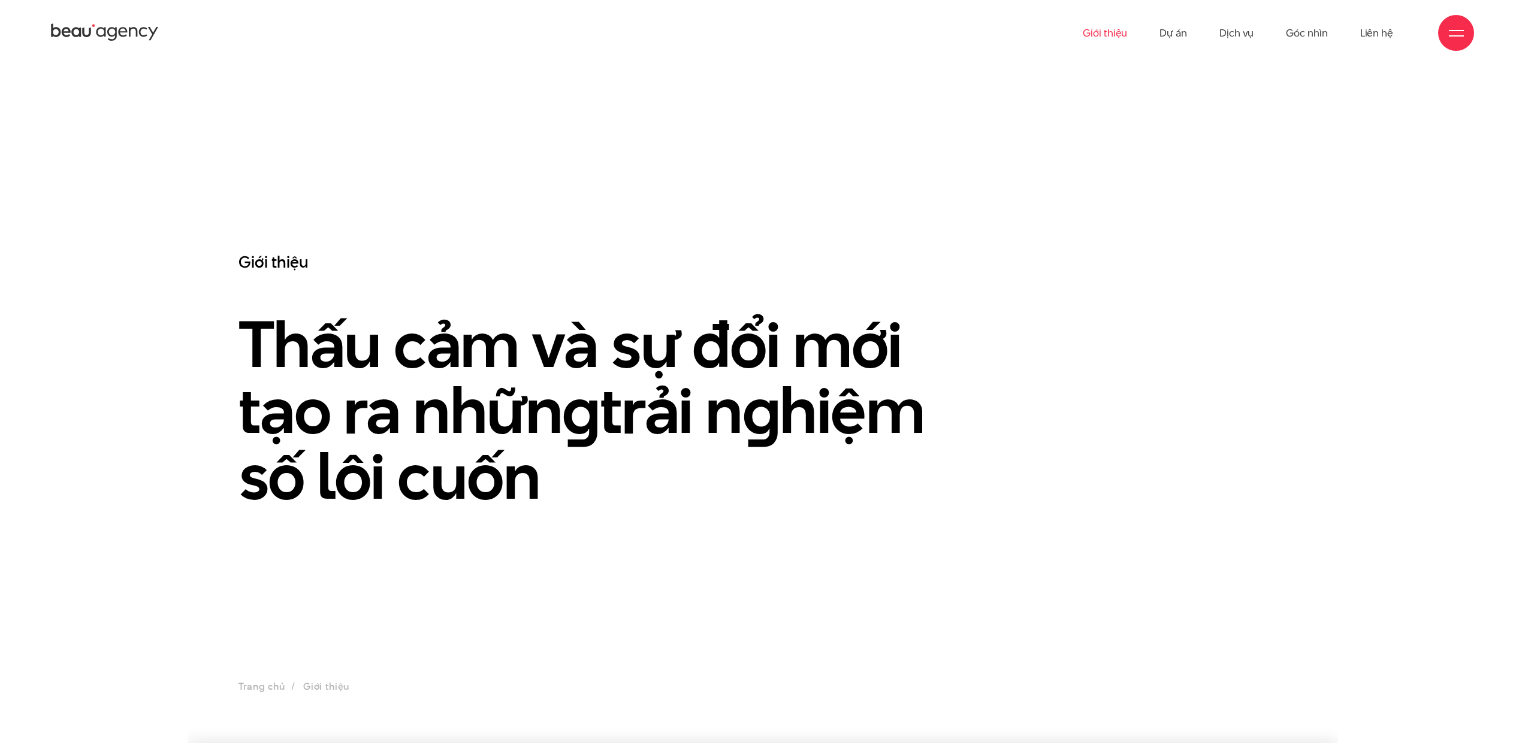
click at [98, 32] on icon at bounding box center [105, 32] width 108 height 21
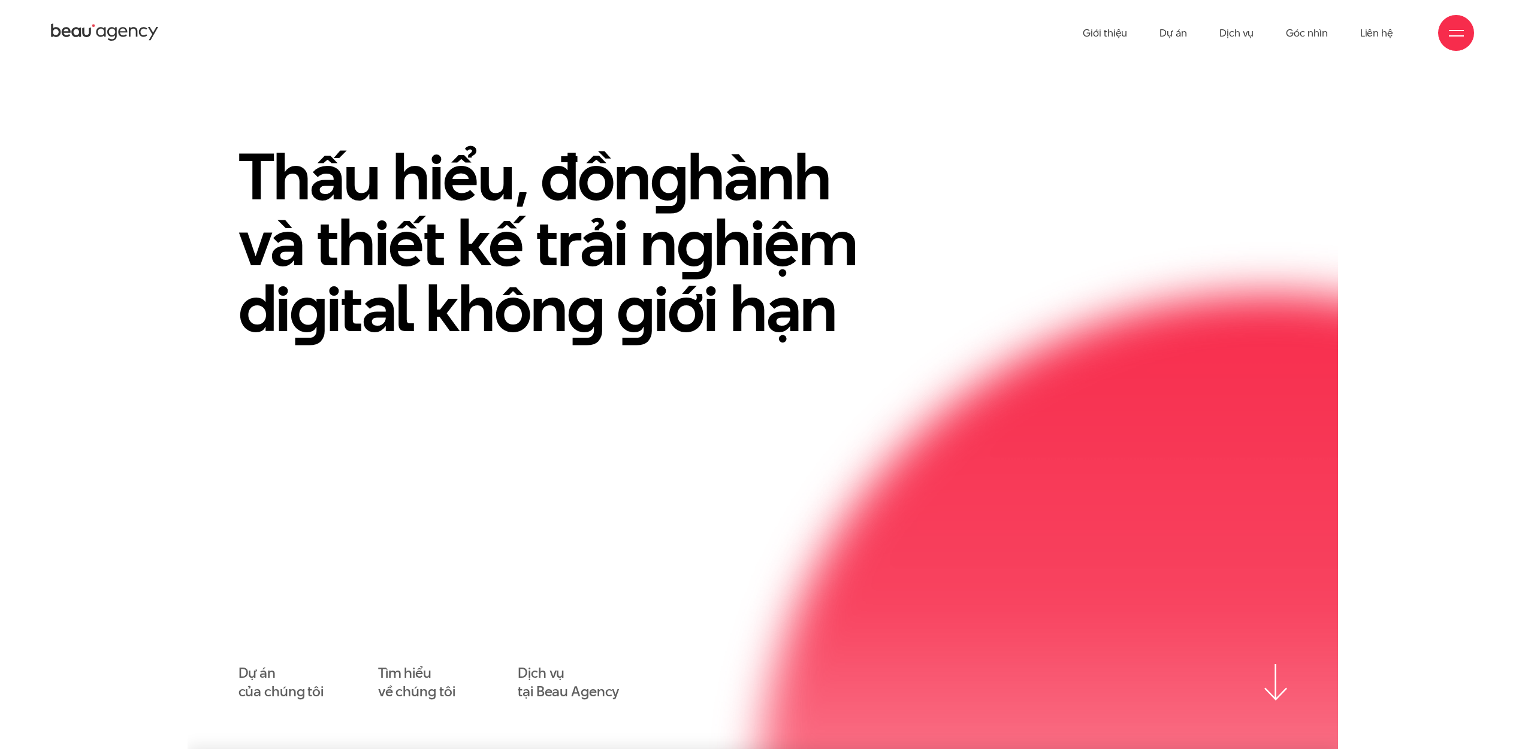
click at [338, 178] on h1 "Thấu hiểu, đồn g hành và thiết kế trải n g hiệm di g ital khôn g g iới hạn" at bounding box center [567, 243] width 659 height 198
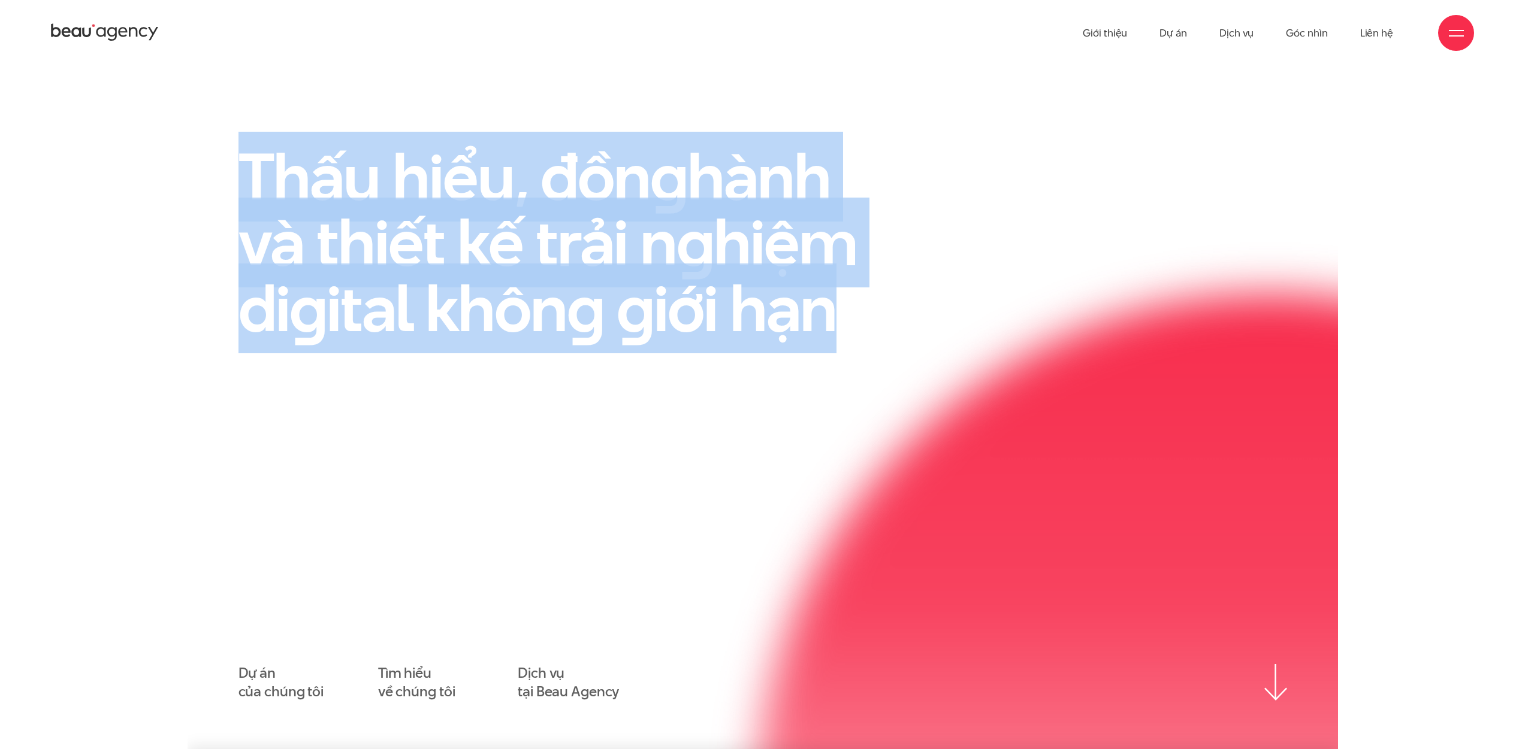
drag, startPoint x: 456, startPoint y: 230, endPoint x: 821, endPoint y: 371, distance: 391.8
click at [820, 371] on div "Thấu hiểu, đồn g hành và thiết kế trải n g hiệm di g ital khôn g g iới hạn Dự á…" at bounding box center [762, 423] width 1048 height 558
click at [821, 371] on div "Thấu hiểu, đồn g hành và thiết kế trải n g hiệm di g ital khôn g g iới hạn Dự á…" at bounding box center [762, 423] width 1048 height 558
drag, startPoint x: 757, startPoint y: 302, endPoint x: 244, endPoint y: 147, distance: 535.2
click at [250, 149] on div "Thấu hiểu, đồn g hành và thiết kế trải n g hiệm di g ital khôn g g iới hạn" at bounding box center [582, 258] width 719 height 228
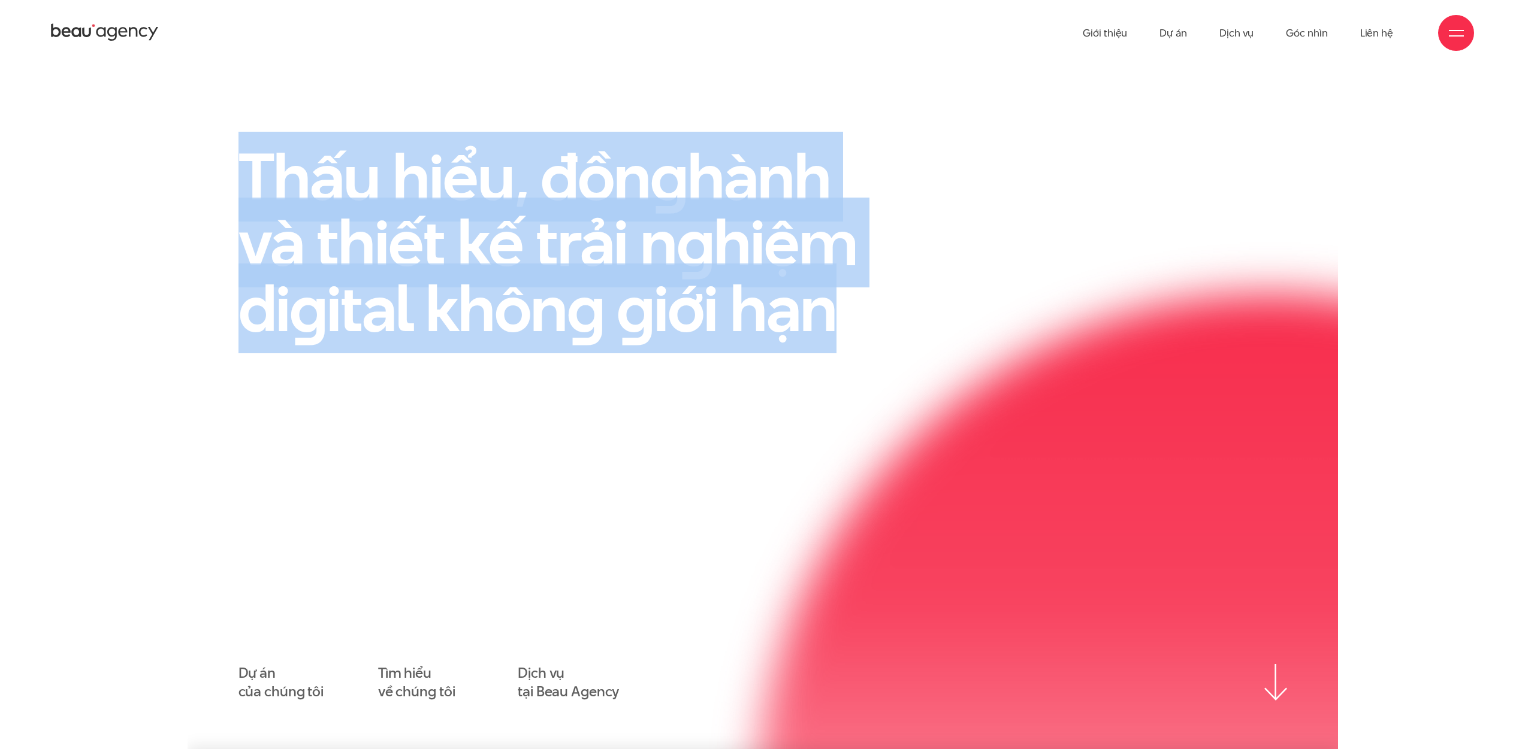
click at [238, 145] on h1 "Thấu hiểu, đồn g hành và thiết kế trải n g hiệm di g ital khôn g g iới hạn" at bounding box center [567, 243] width 659 height 198
drag, startPoint x: 350, startPoint y: 200, endPoint x: 782, endPoint y: 326, distance: 450.4
click at [766, 322] on h1 "Thấu hiểu, đồn g hành và thiết kế trải n g hiệm di g ital khôn g g iới hạn" at bounding box center [567, 243] width 659 height 198
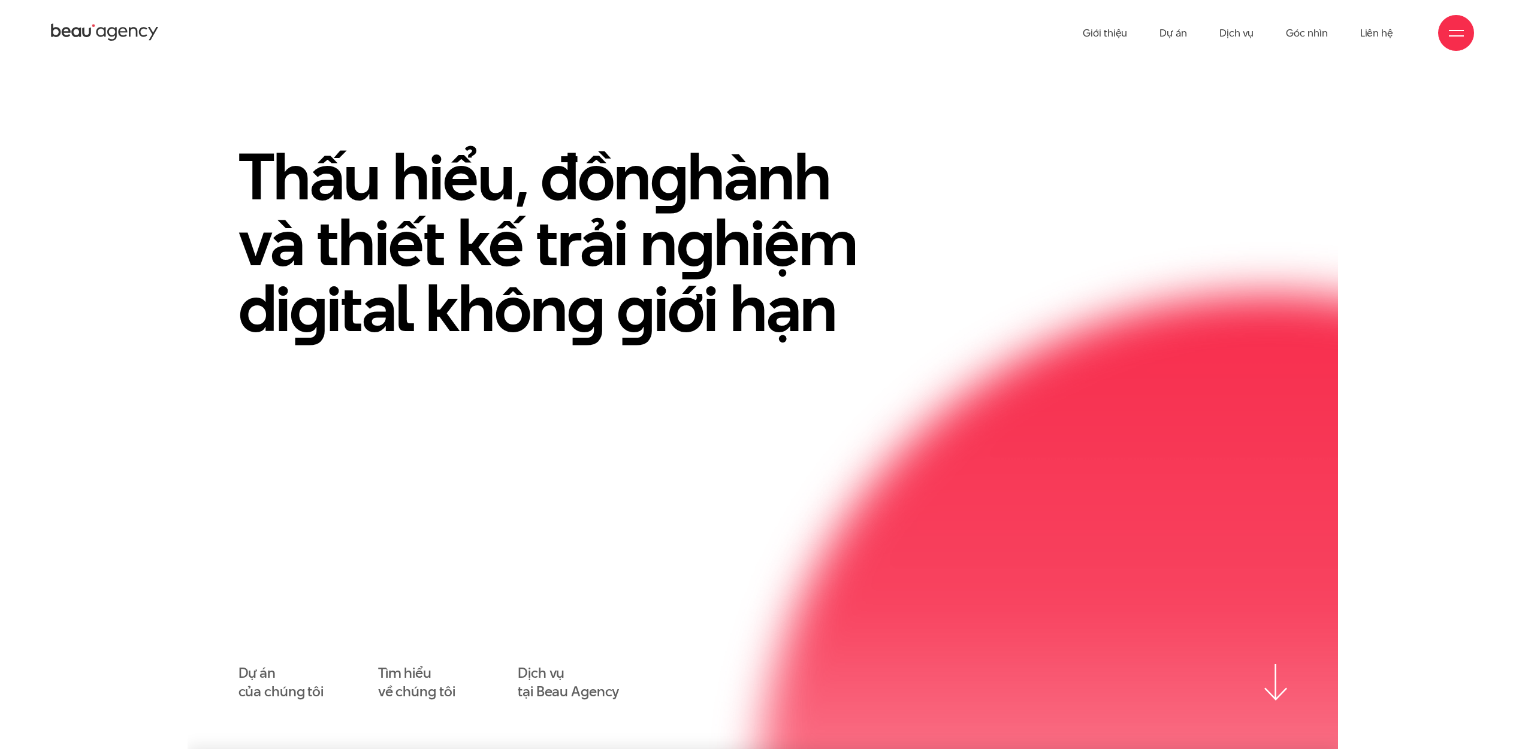
click at [783, 326] on h1 "Thấu hiểu, đồn g hành và thiết kế trải n g hiệm di g ital khôn g g iới hạn" at bounding box center [567, 243] width 659 height 198
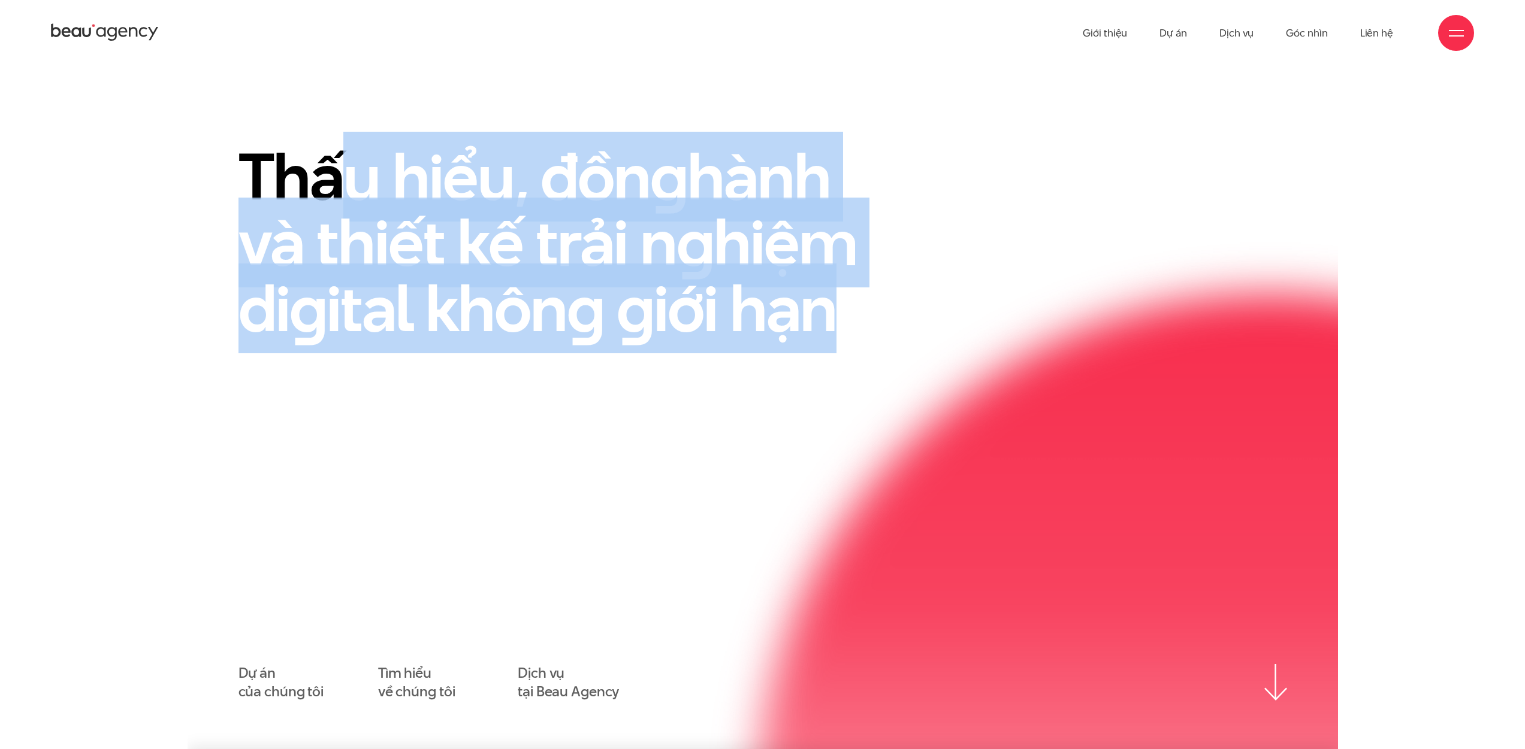
drag, startPoint x: 840, startPoint y: 328, endPoint x: 292, endPoint y: 188, distance: 565.8
click at [320, 193] on h1 "Thấu hiểu, đồn g hành và thiết kế trải n g hiệm di g ital khôn g g iới hạn" at bounding box center [567, 243] width 659 height 198
drag, startPoint x: 292, startPoint y: 188, endPoint x: 282, endPoint y: 189, distance: 10.3
click at [292, 188] on h1 "Thấu hiểu, đồn g hành và thiết kế trải n g hiệm di g ital khôn g g iới hạn" at bounding box center [567, 243] width 659 height 198
drag, startPoint x: 328, startPoint y: 182, endPoint x: 926, endPoint y: 370, distance: 626.7
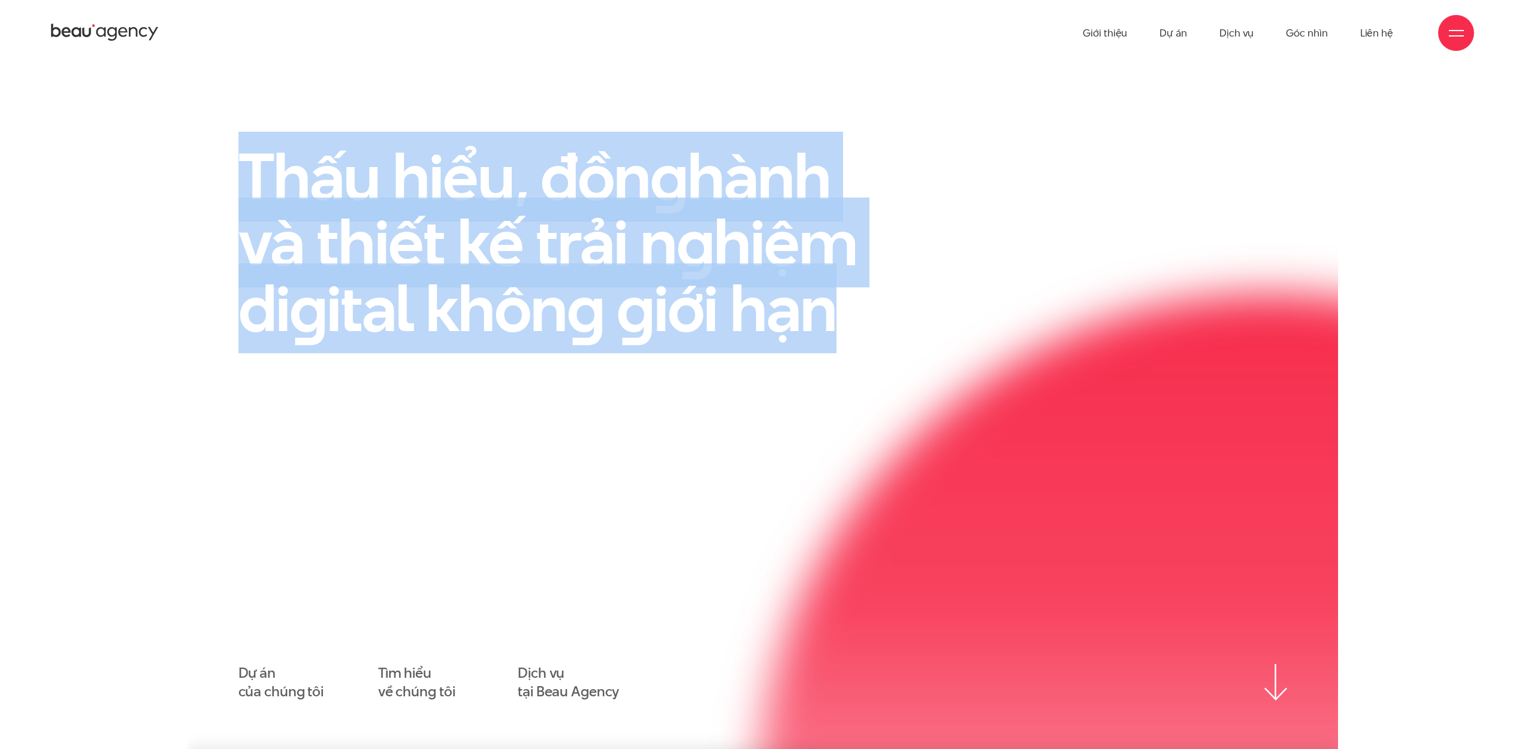
click at [923, 369] on div "Thấu hiểu, đồn g hành và thiết kế trải n g hiệm di g ital khôn g g iới hạn Dự á…" at bounding box center [763, 423] width 1150 height 558
click at [926, 370] on div "Thấu hiểu, đồn g hành và thiết kế trải n g hiệm di g ital khôn g g iới hạn" at bounding box center [582, 258] width 719 height 228
drag, startPoint x: 910, startPoint y: 350, endPoint x: 312, endPoint y: 192, distance: 619.2
click at [312, 192] on div "Thấu hiểu, đồn g hành và thiết kế trải n g hiệm di g ital khôn g g iới hạn" at bounding box center [582, 258] width 719 height 228
click at [312, 192] on h1 "Thấu hiểu, đồn g hành và thiết kế trải n g hiệm di g ital khôn g g iới hạn" at bounding box center [567, 243] width 659 height 198
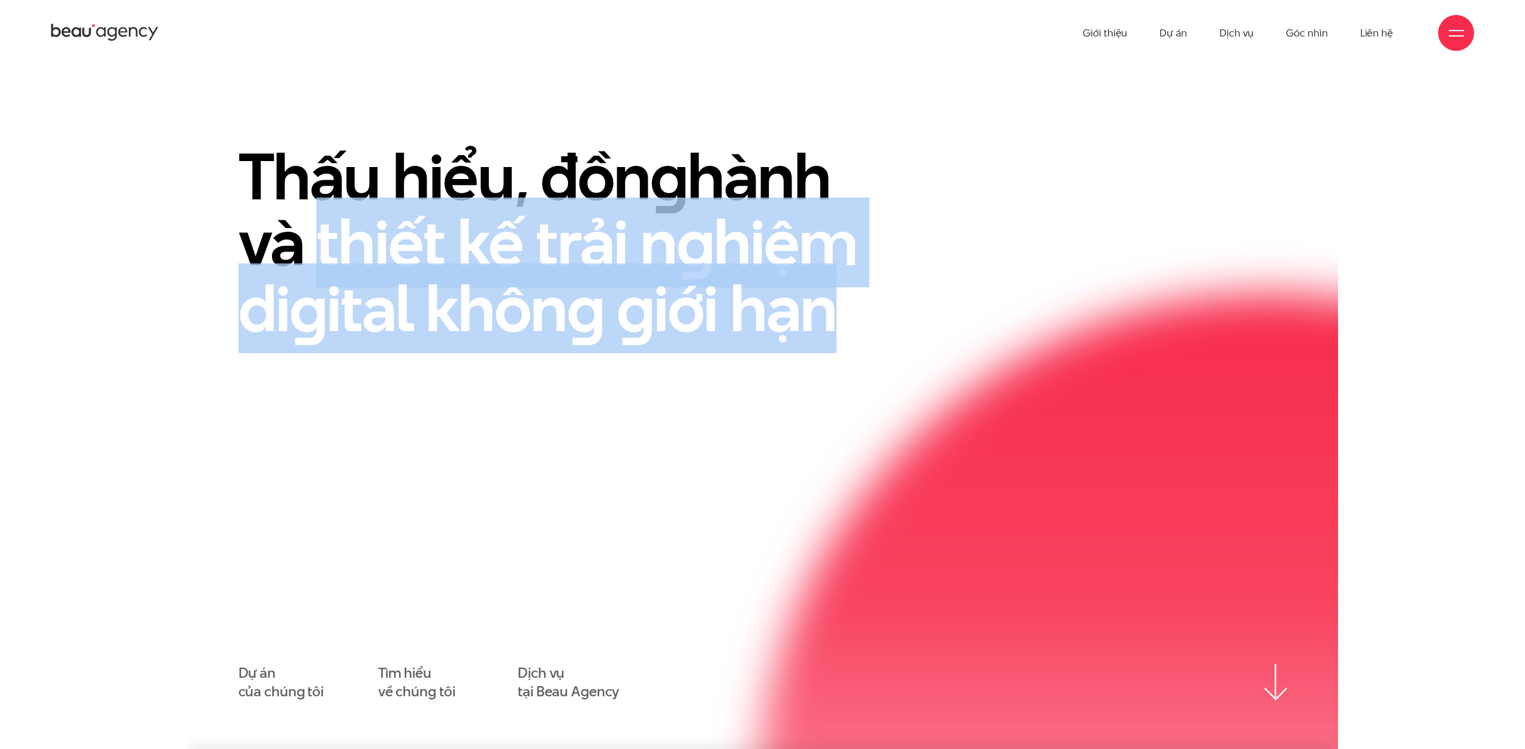
drag, startPoint x: 843, startPoint y: 354, endPoint x: 928, endPoint y: 373, distance: 86.5
click at [909, 368] on div "Thấu hiểu, đồn g hành và thiết kế trải n g hiệm di g ital khôn g g iới hạn" at bounding box center [582, 258] width 719 height 228
click at [930, 373] on div "Thấu hiểu, đồn g hành và thiết kế trải n g hiệm di g ital khôn g g iới hạn Dự á…" at bounding box center [762, 423] width 1048 height 558
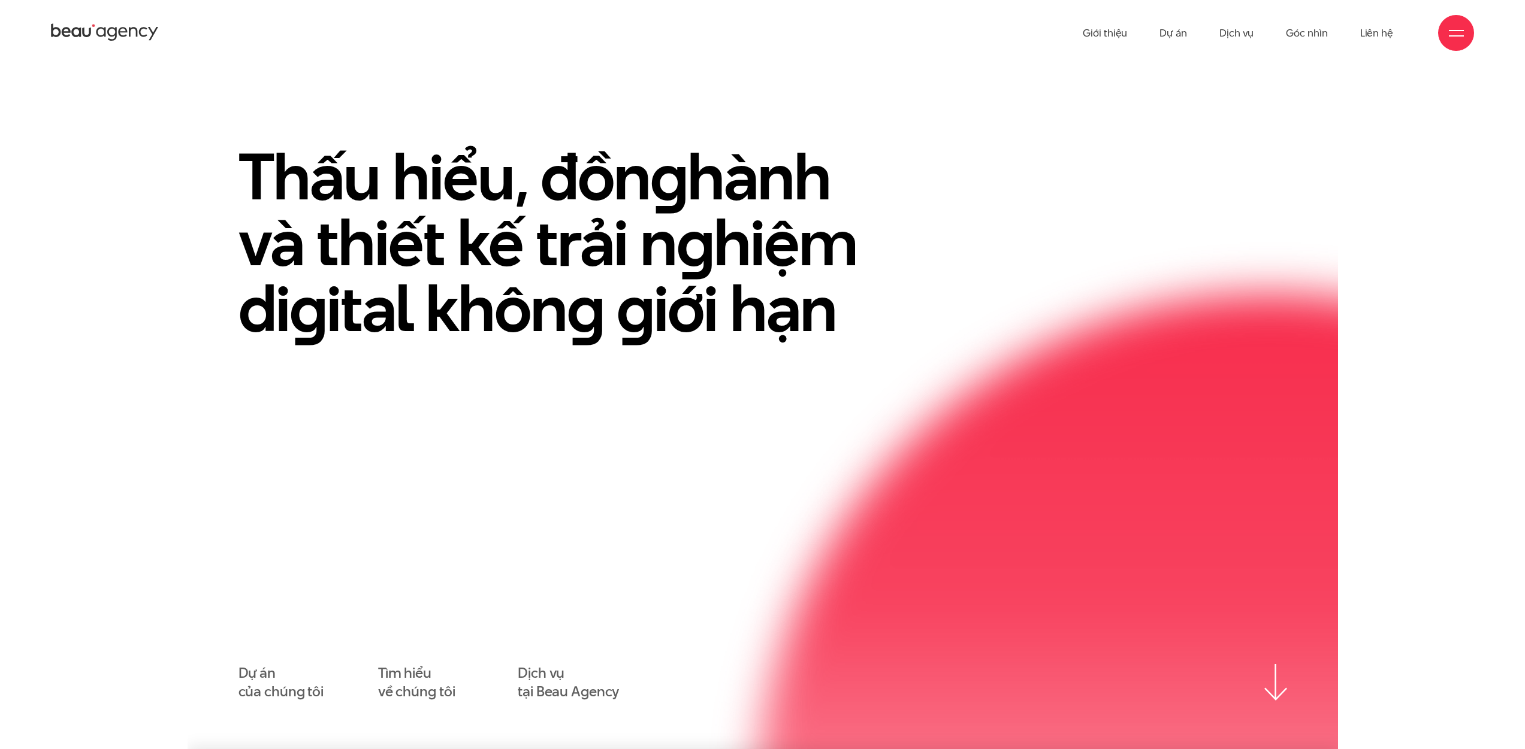
click at [310, 184] on h1 "Thấu hiểu, đồn g hành và thiết kế trải n g hiệm di g ital khôn g g iới hạn" at bounding box center [567, 243] width 659 height 198
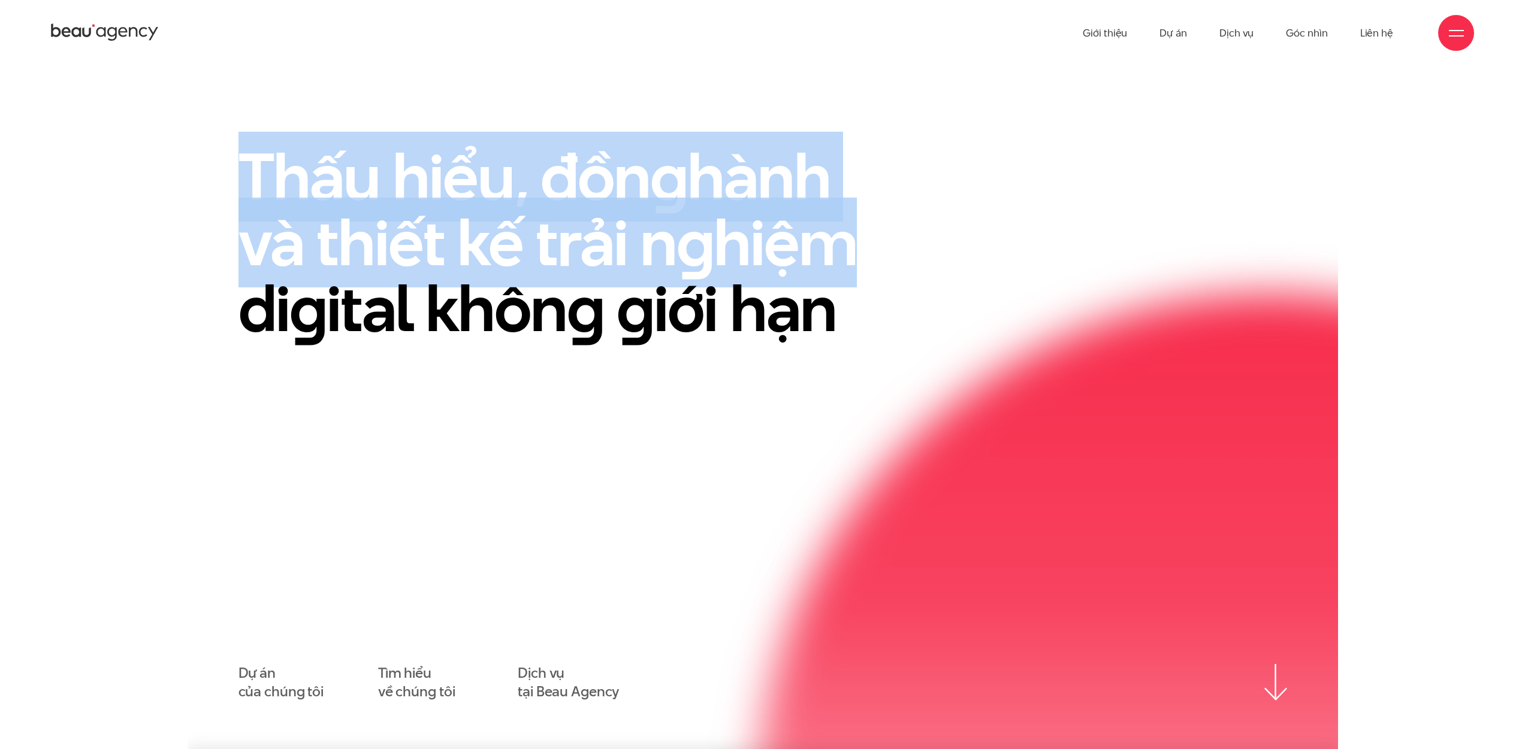
drag, startPoint x: 243, startPoint y: 164, endPoint x: 893, endPoint y: 282, distance: 660.5
click at [861, 279] on h1 "Thấu hiểu, đồn g hành và thiết kế trải n g hiệm di g ital khôn g g iới hạn" at bounding box center [567, 243] width 659 height 198
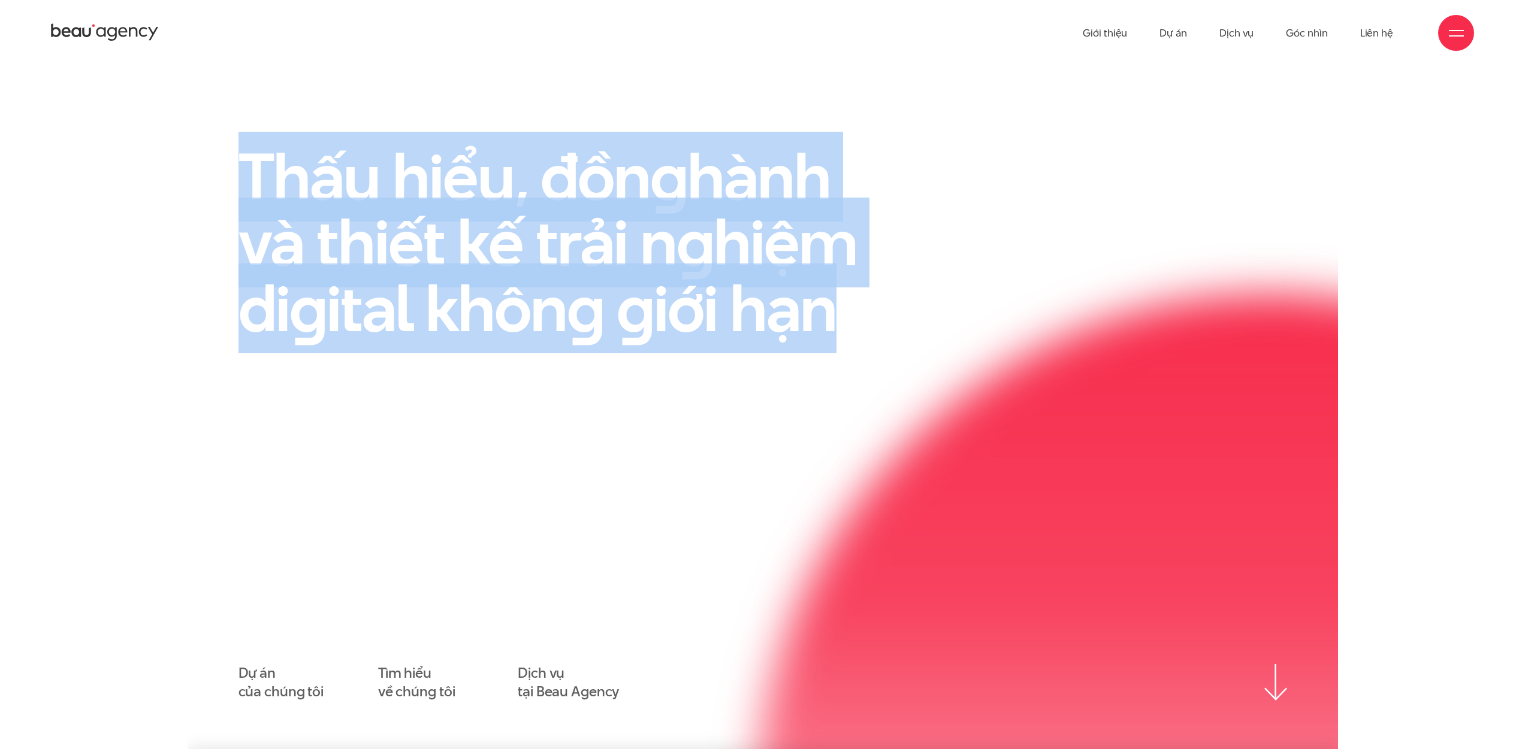
click at [893, 282] on h1 "Thấu hiểu, đồn g hành và thiết kế trải n g hiệm di g ital khôn g g iới hạn" at bounding box center [567, 243] width 659 height 198
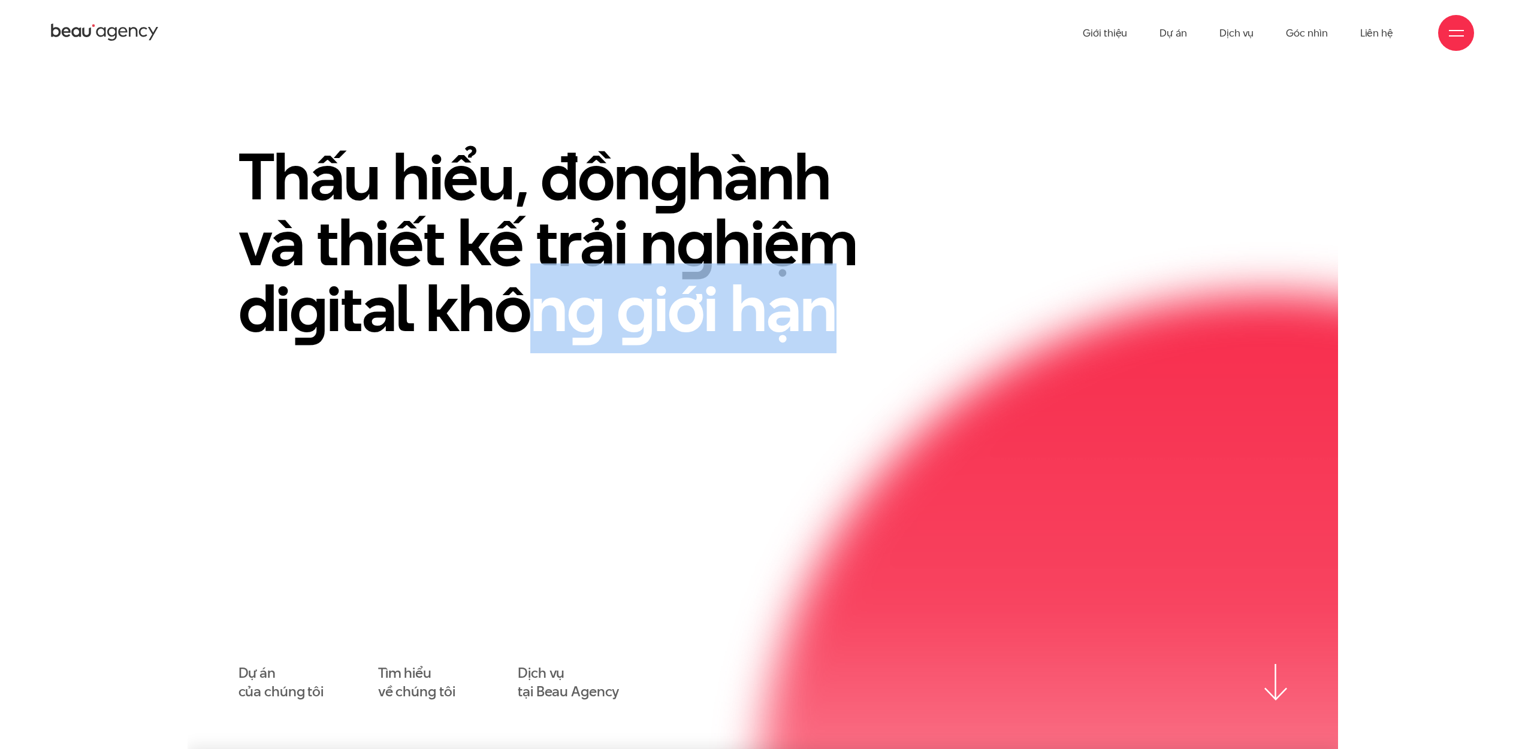
drag, startPoint x: 451, startPoint y: 241, endPoint x: 377, endPoint y: 207, distance: 81.8
click at [404, 222] on h1 "Thấu hiểu, đồn g hành và thiết kế trải n g hiệm di g ital khôn g g iới hạn" at bounding box center [567, 243] width 659 height 198
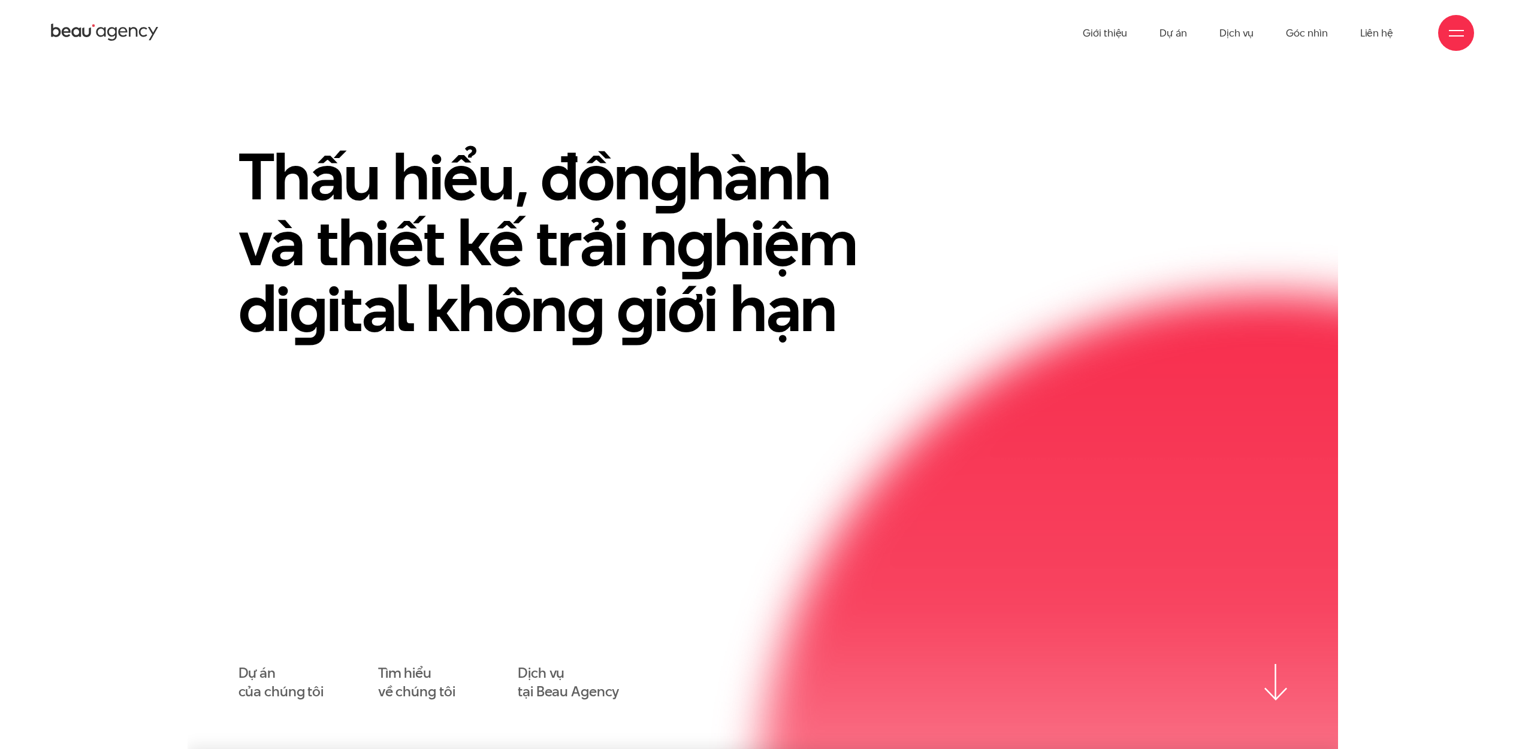
click at [377, 207] on h1 "Thấu hiểu, đồn g hành và thiết kế trải n g hiệm di g ital khôn g g iới hạn" at bounding box center [567, 243] width 659 height 198
click at [419, 188] on h1 "Thấu hiểu, đồn g hành và thiết kế trải n g hiệm di g ital khôn g g iới hạn" at bounding box center [567, 243] width 659 height 198
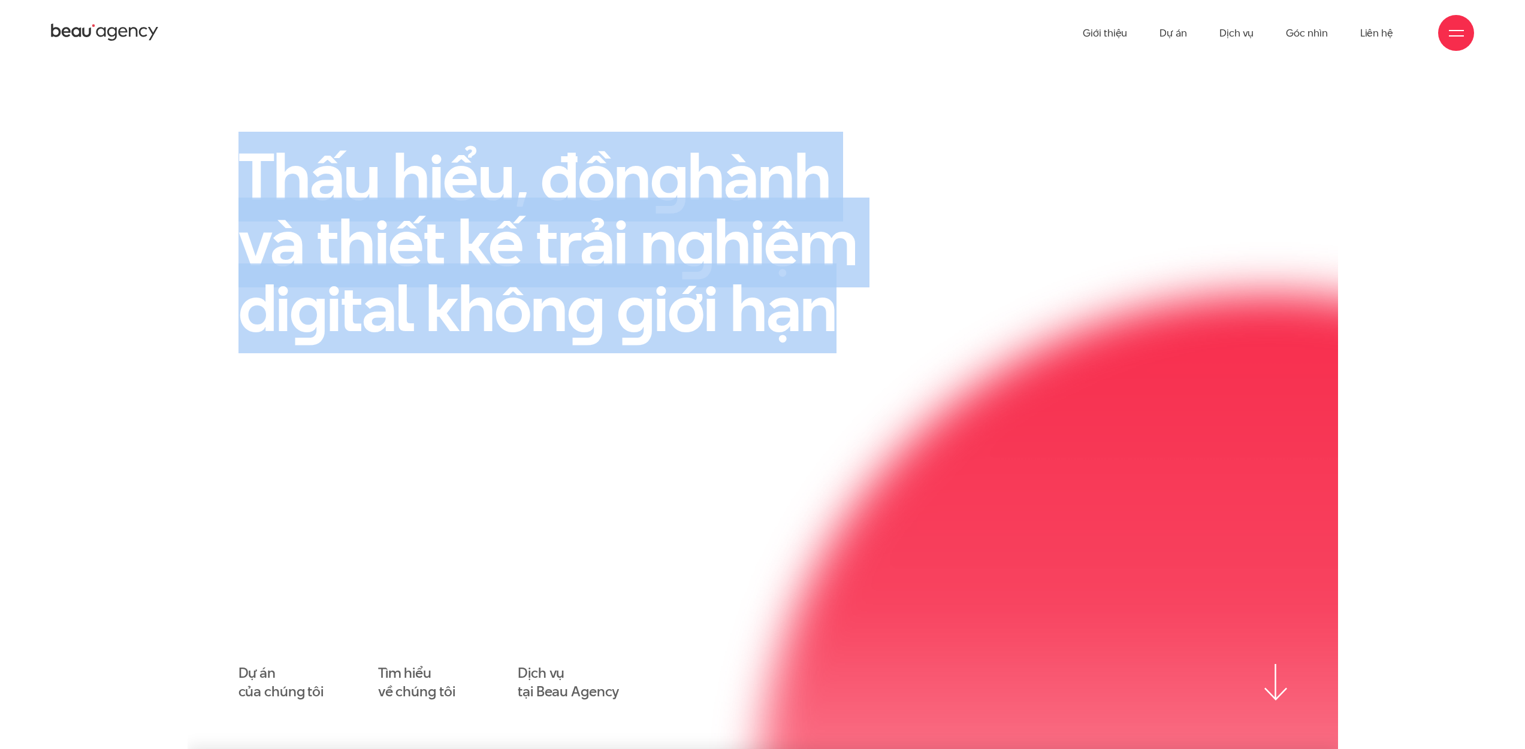
drag, startPoint x: 530, startPoint y: 254, endPoint x: 905, endPoint y: 352, distance: 387.5
click at [882, 350] on div "Thấu hiểu, đồn g hành và thiết kế trải n g hiệm di g ital khôn g g iới hạn Dự á…" at bounding box center [763, 423] width 1150 height 558
click at [905, 352] on div "Thấu hiểu, đồn g hành và thiết kế trải n g hiệm di g ital khôn g g iới hạn" at bounding box center [582, 258] width 719 height 228
drag, startPoint x: 906, startPoint y: 356, endPoint x: 195, endPoint y: 158, distance: 737.5
click at [200, 161] on div "Thấu hiểu, đồn g hành và thiết kế trải n g hiệm di g ital khôn g g iới hạn Dự á…" at bounding box center [763, 423] width 1150 height 558
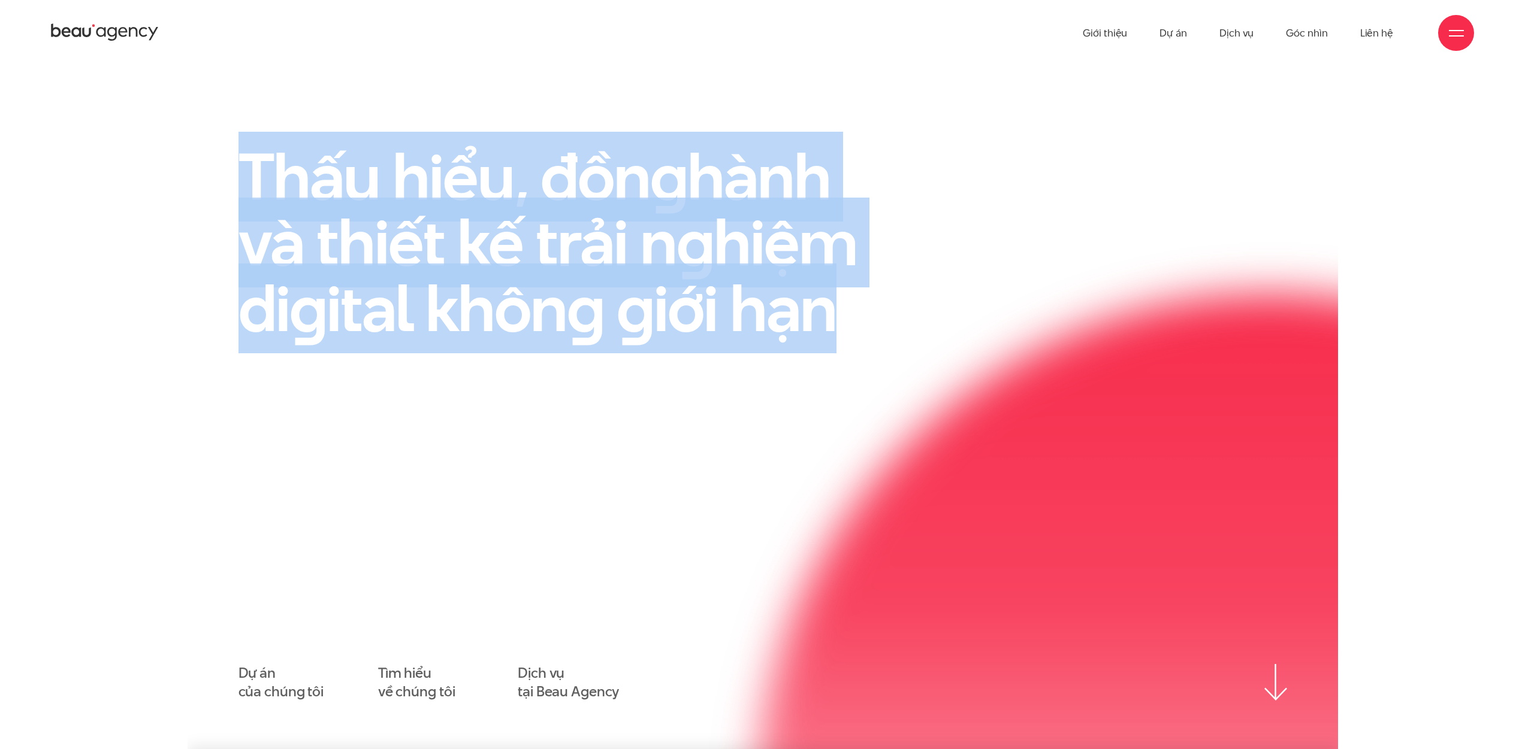
click at [195, 158] on div "Thấu hiểu, đồn g hành và thiết kế trải n g hiệm di g ital khôn g g iới hạn Dự á…" at bounding box center [763, 423] width 1150 height 558
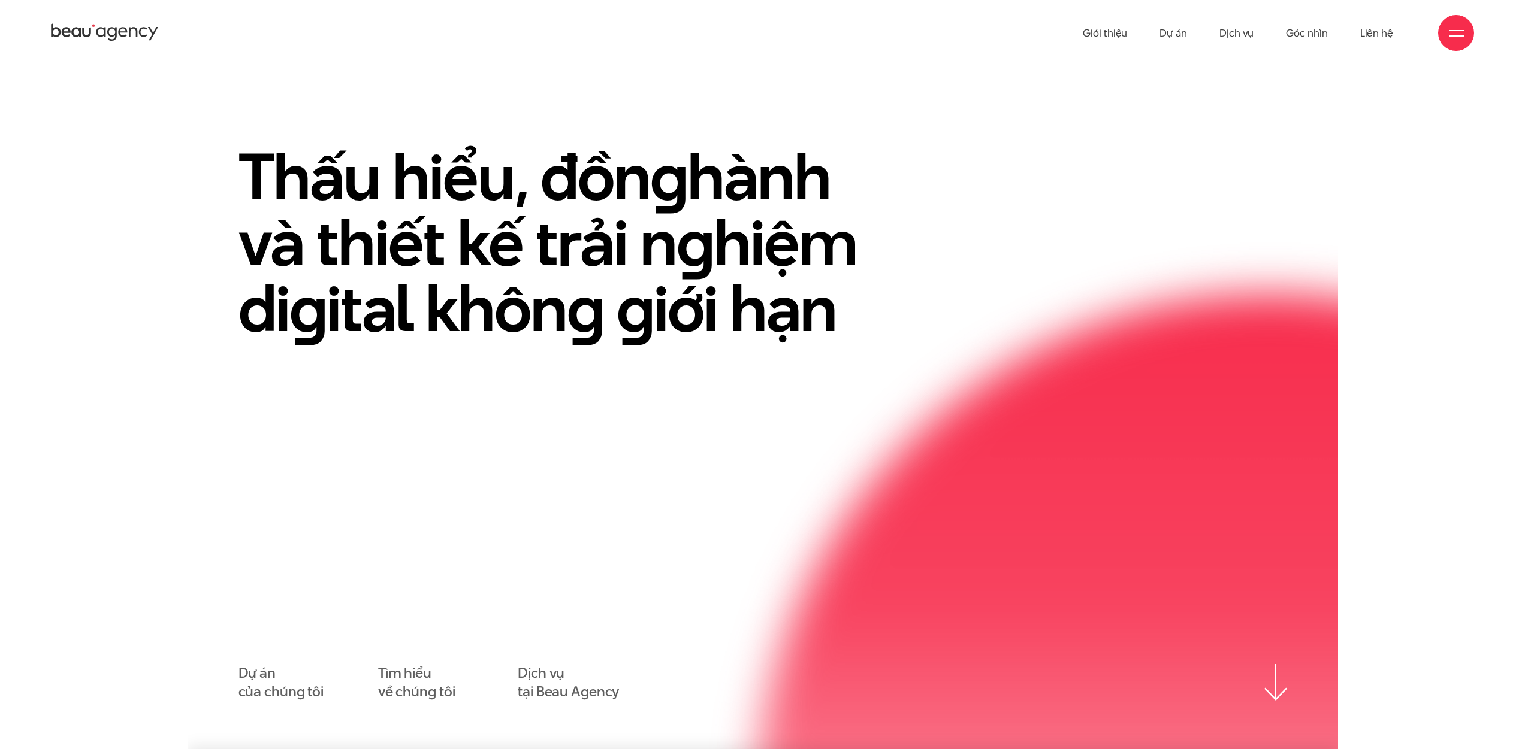
click at [131, 27] on icon at bounding box center [105, 32] width 108 height 21
click at [107, 35] on icon at bounding box center [105, 32] width 108 height 21
